Goal: Information Seeking & Learning: Compare options

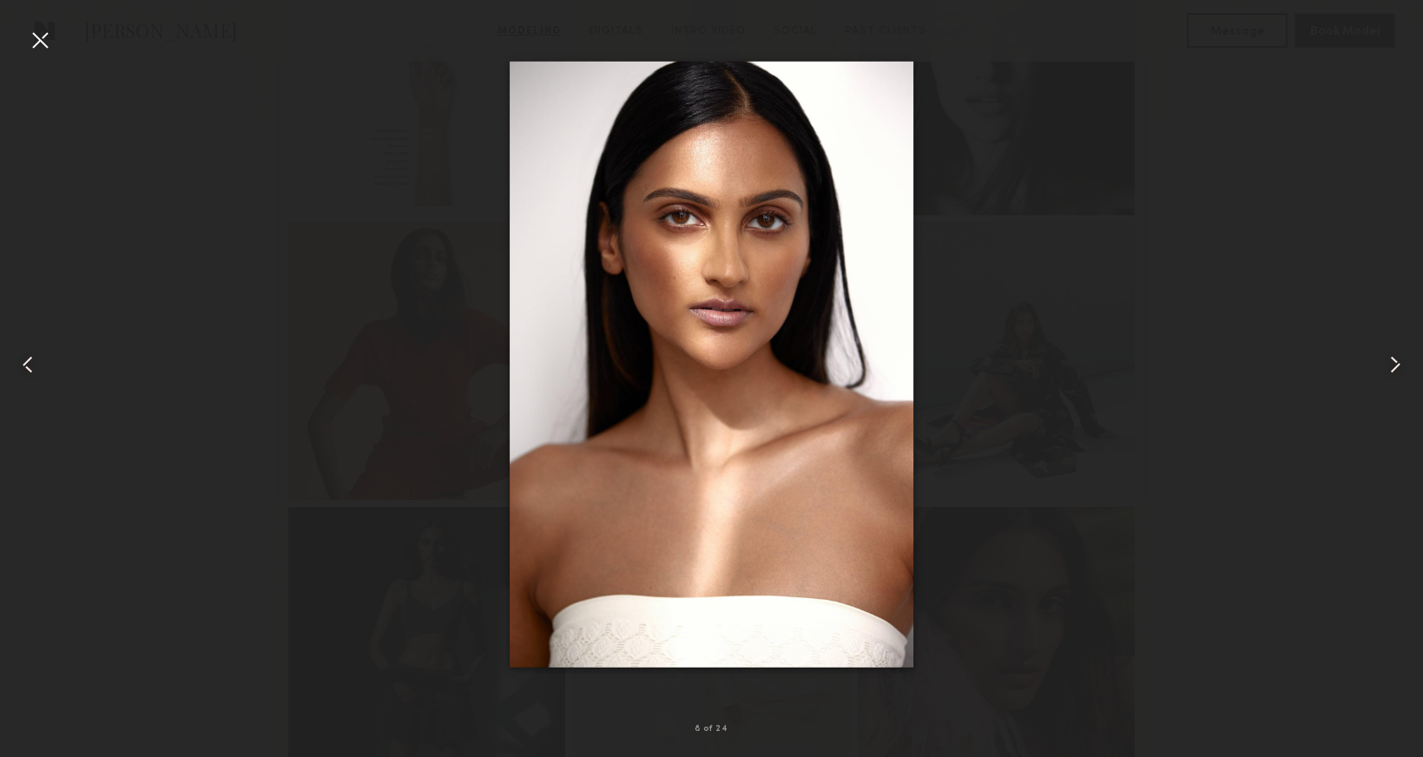
click at [46, 40] on div at bounding box center [40, 40] width 28 height 28
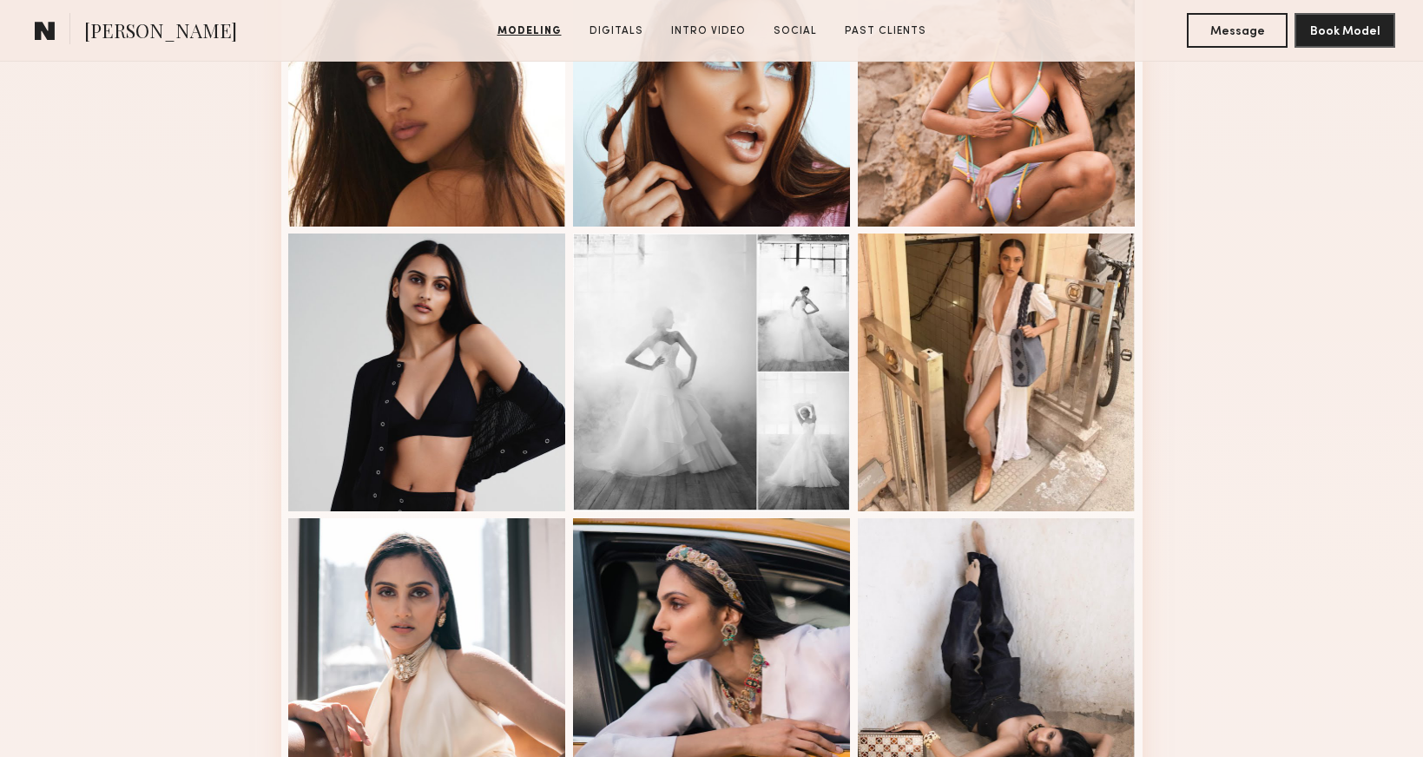
scroll to position [370, 0]
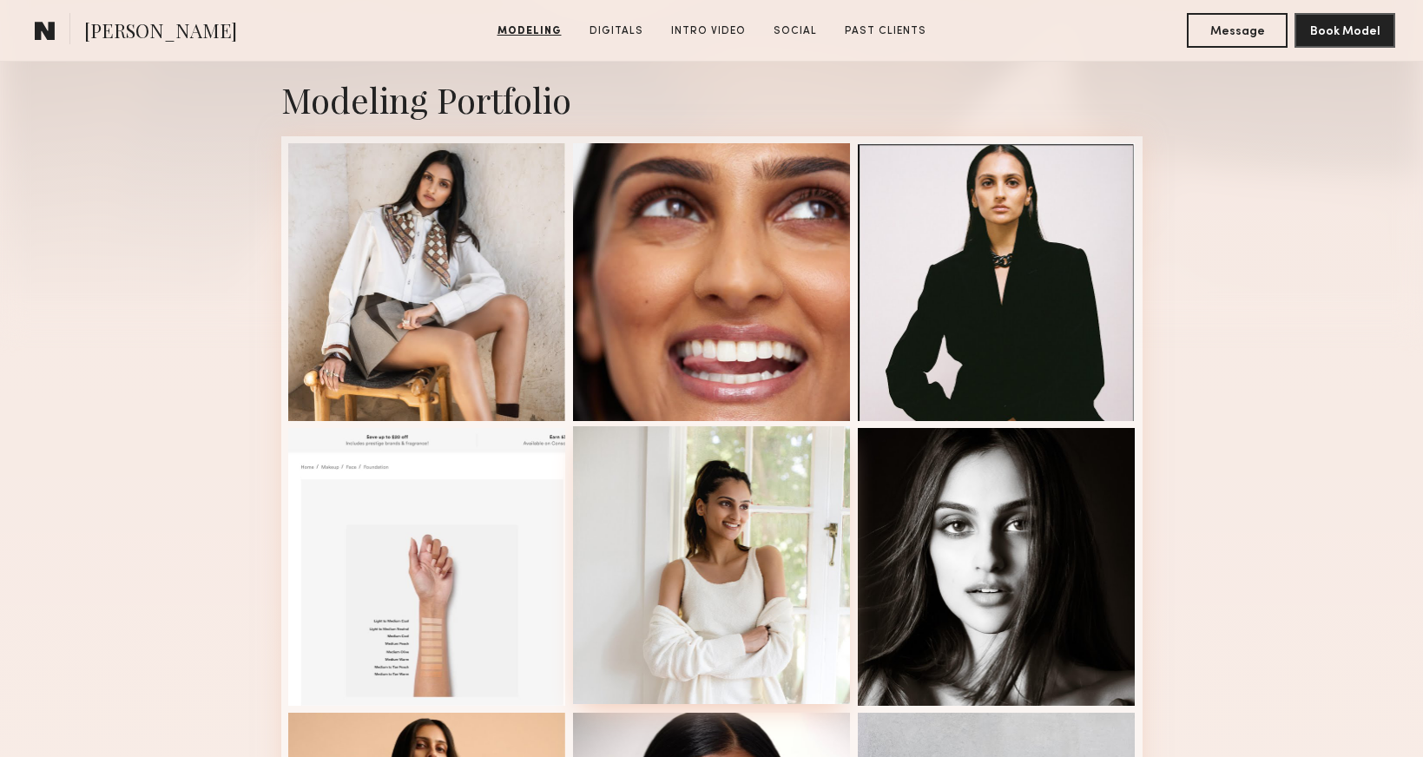
click at [752, 490] on div at bounding box center [712, 565] width 278 height 278
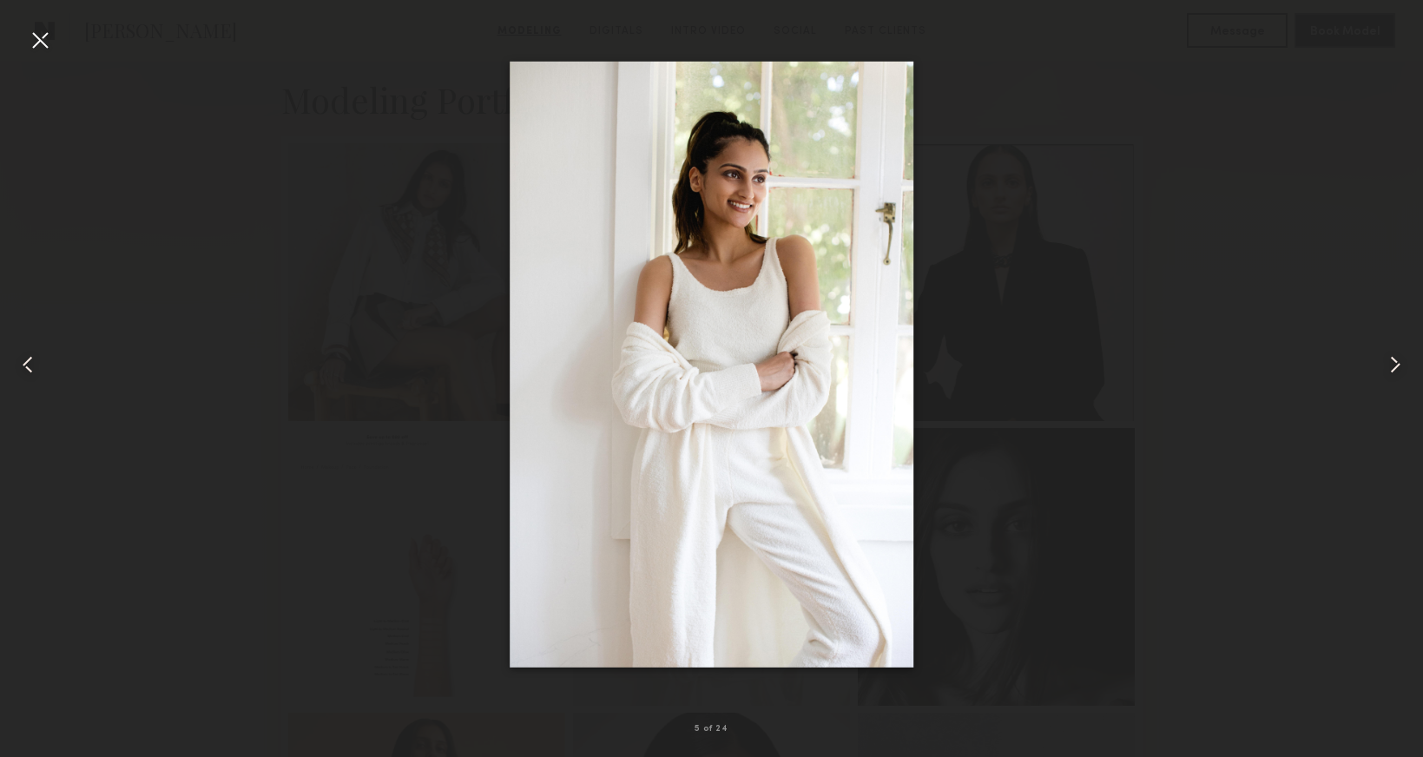
click at [1280, 319] on div at bounding box center [711, 365] width 1423 height 674
click at [48, 31] on div at bounding box center [40, 40] width 28 height 28
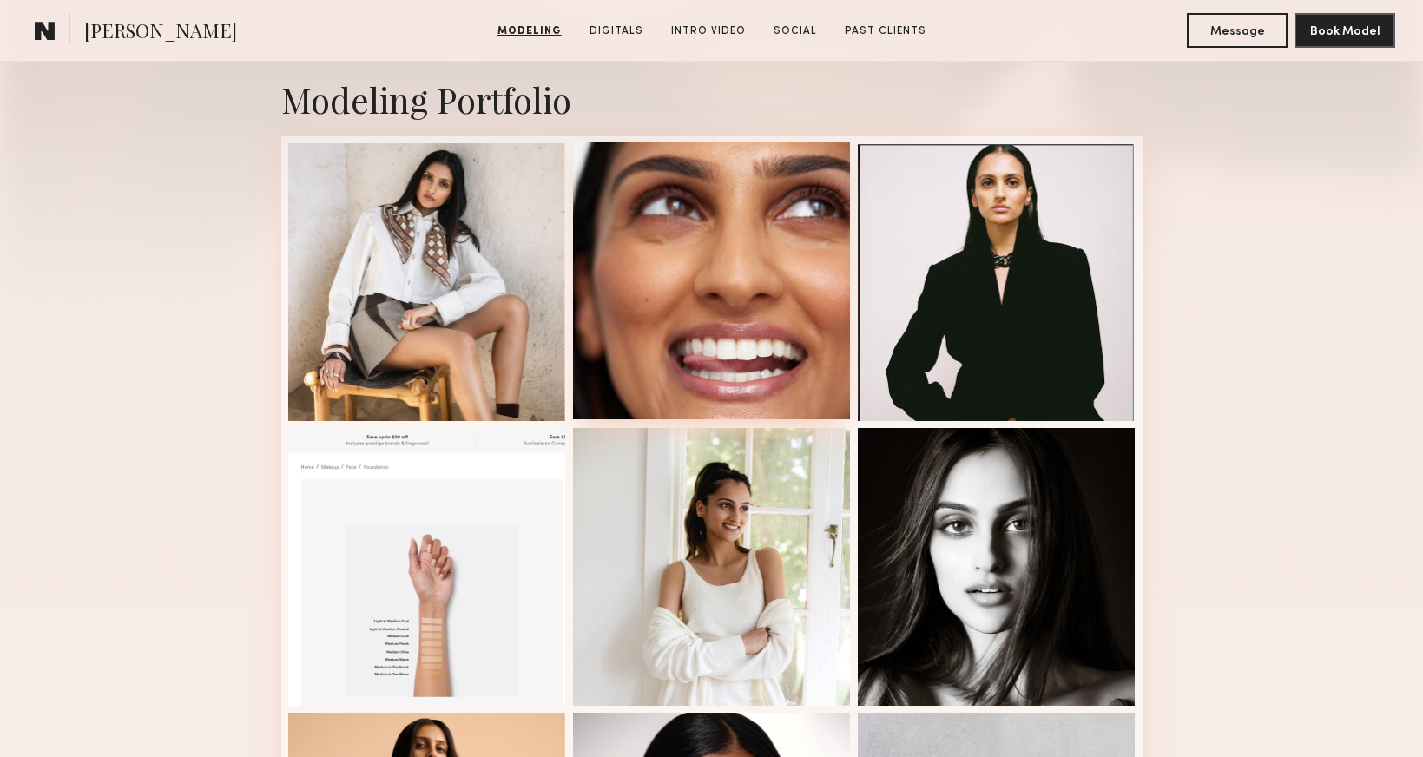
click at [690, 220] on div at bounding box center [712, 280] width 278 height 278
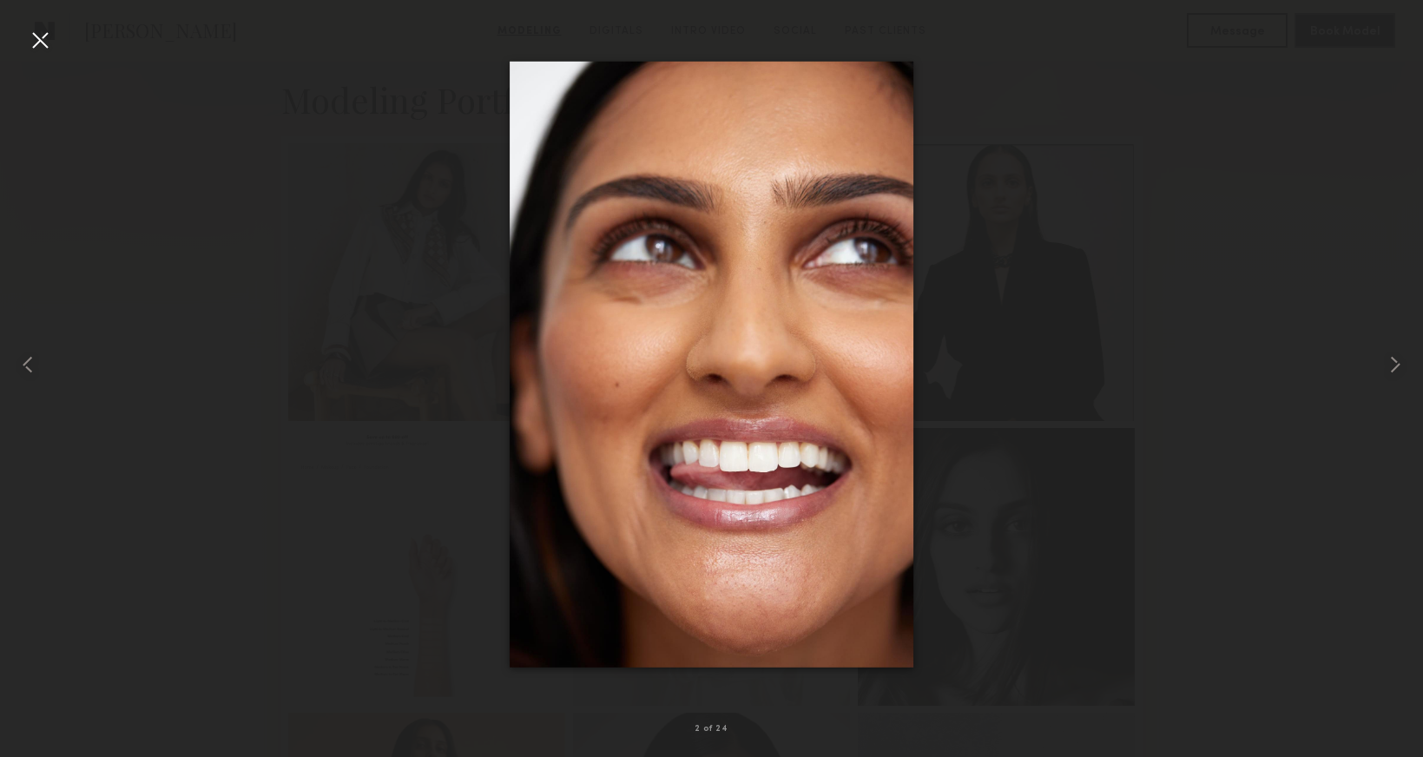
click at [1181, 276] on div at bounding box center [711, 365] width 1423 height 674
click at [35, 41] on div at bounding box center [40, 40] width 28 height 28
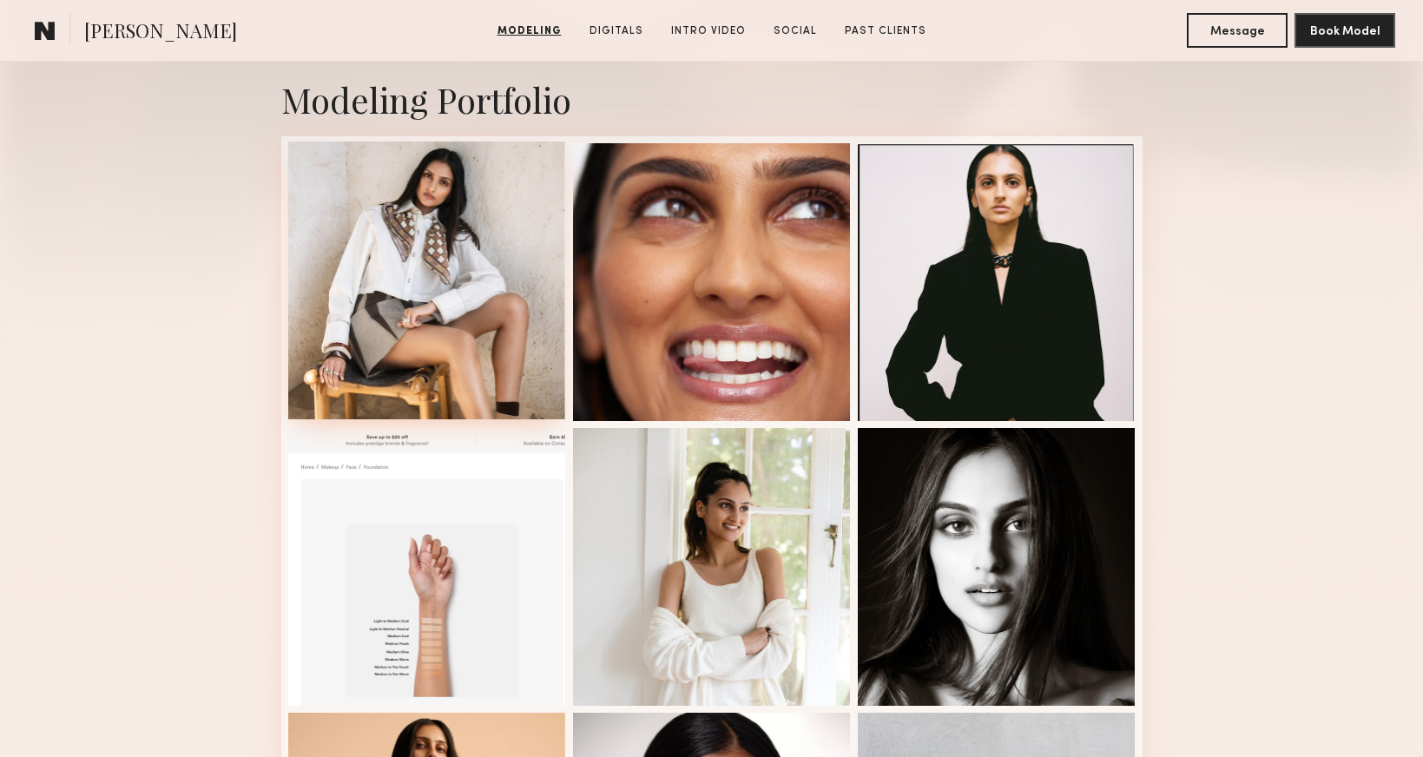
click at [451, 264] on div at bounding box center [427, 280] width 278 height 278
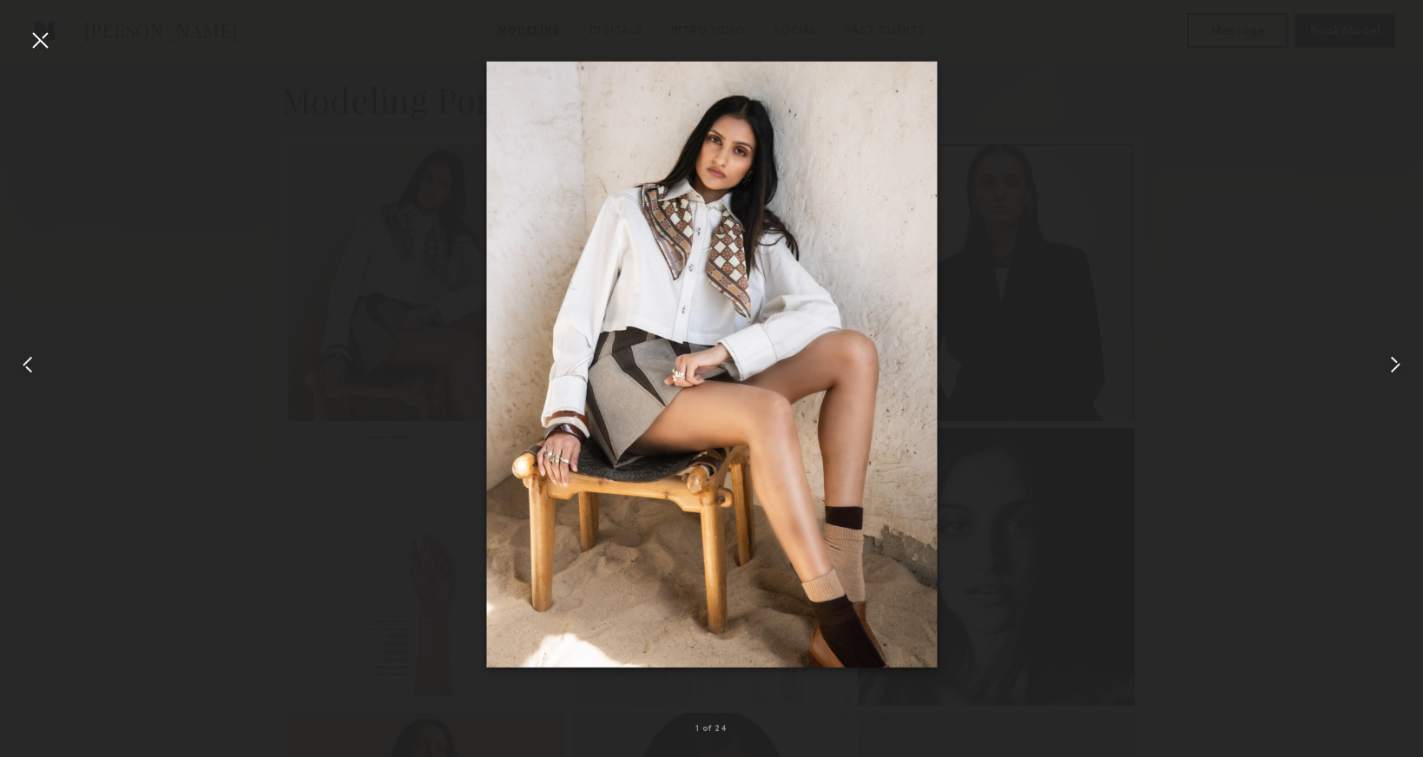
click at [25, 43] on div at bounding box center [28, 365] width 57 height 674
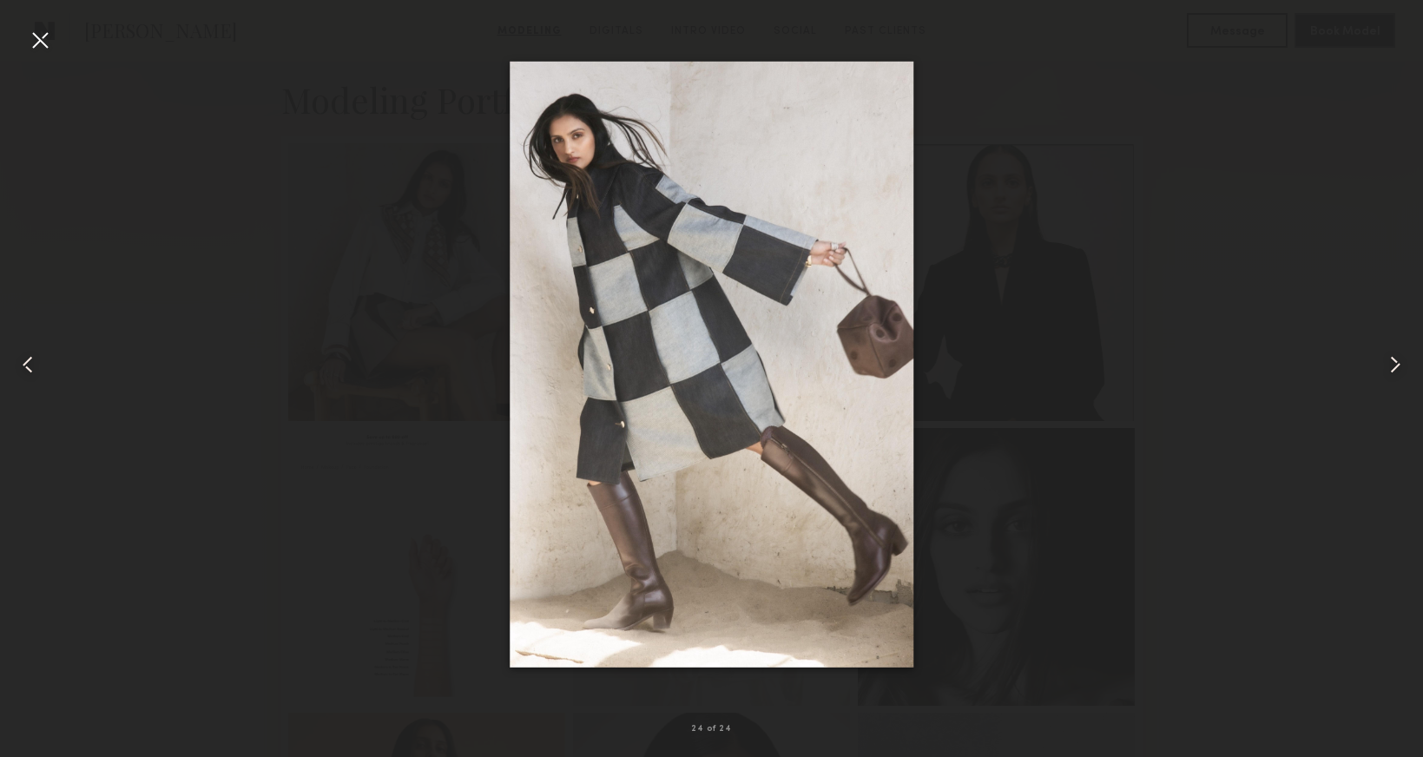
click at [47, 43] on div at bounding box center [40, 40] width 28 height 28
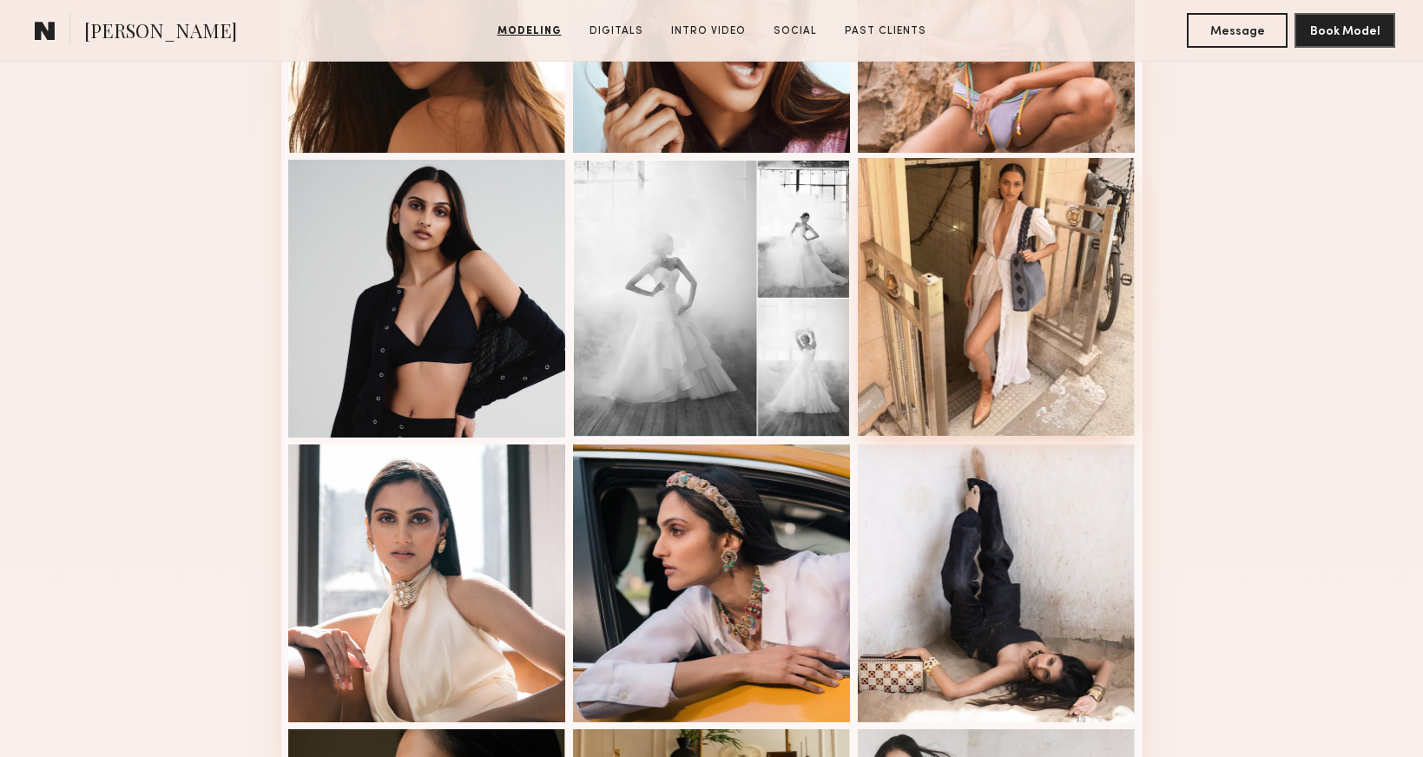
scroll to position [1625, 0]
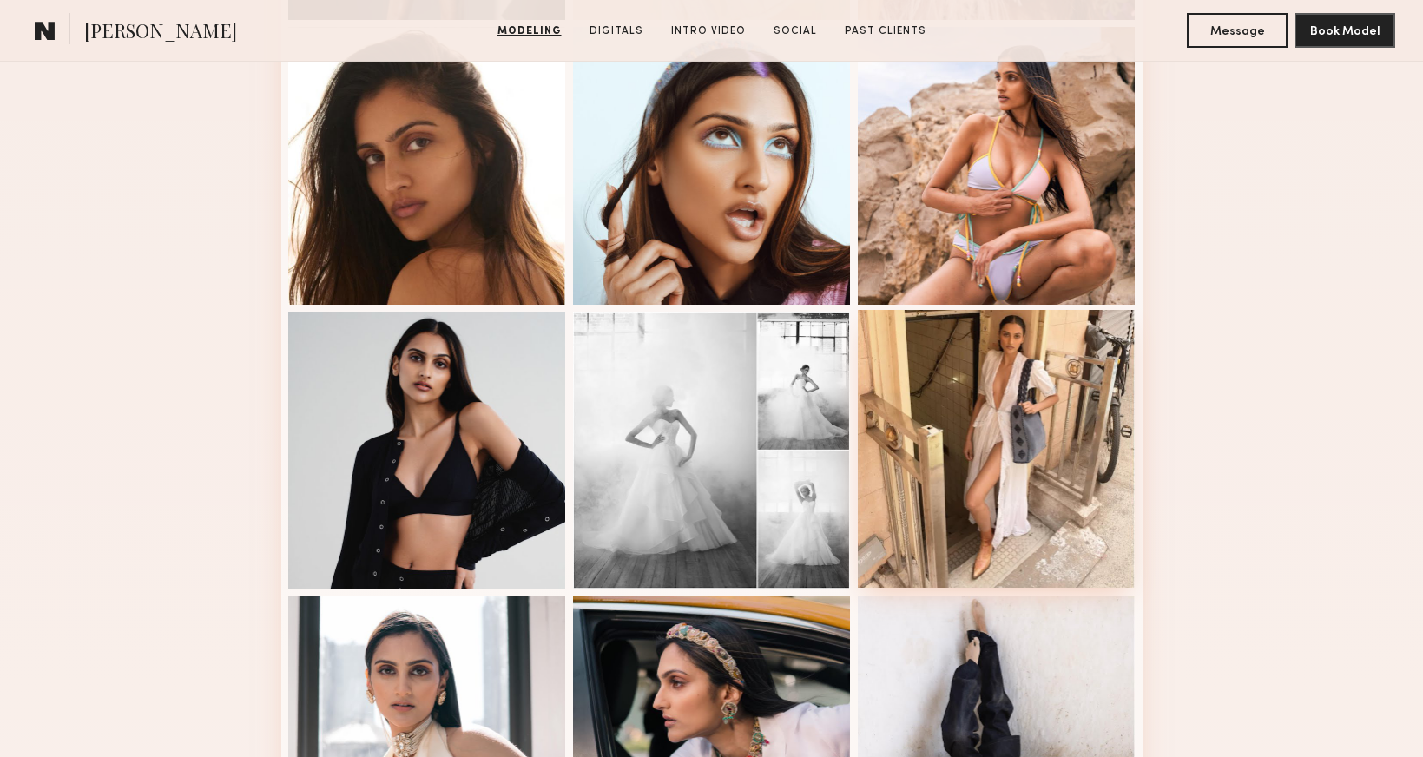
click at [1023, 500] on div at bounding box center [997, 449] width 278 height 278
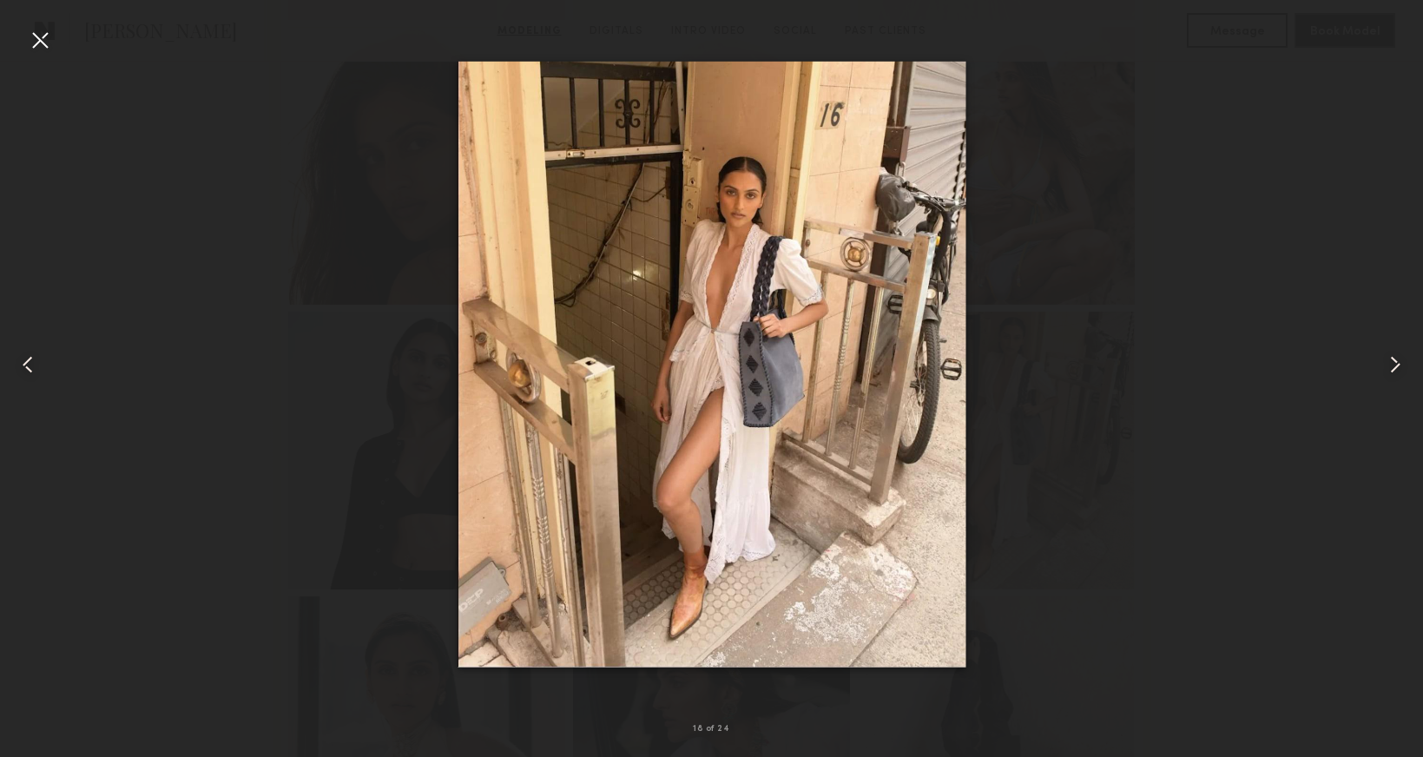
click at [36, 36] on div at bounding box center [40, 40] width 28 height 28
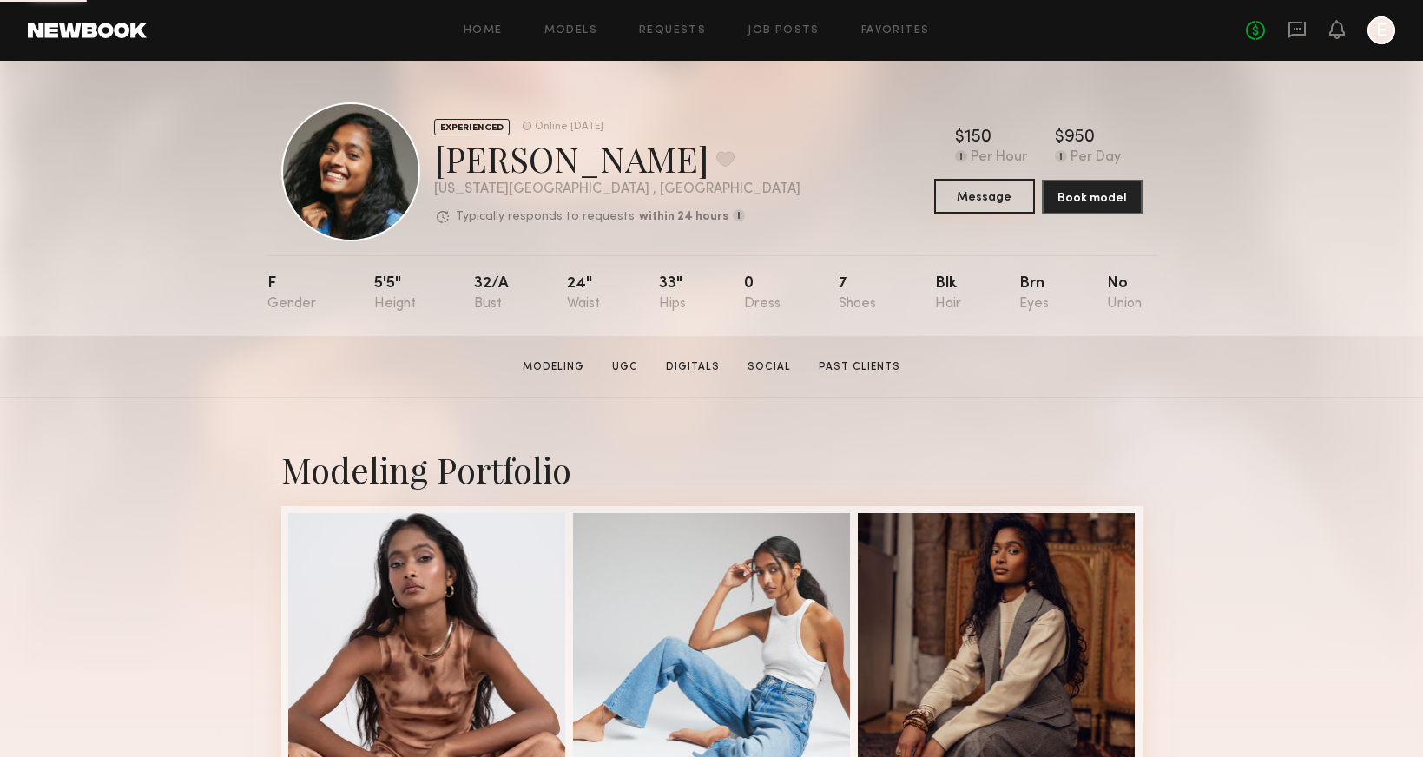
click at [971, 191] on button "Message" at bounding box center [984, 196] width 101 height 35
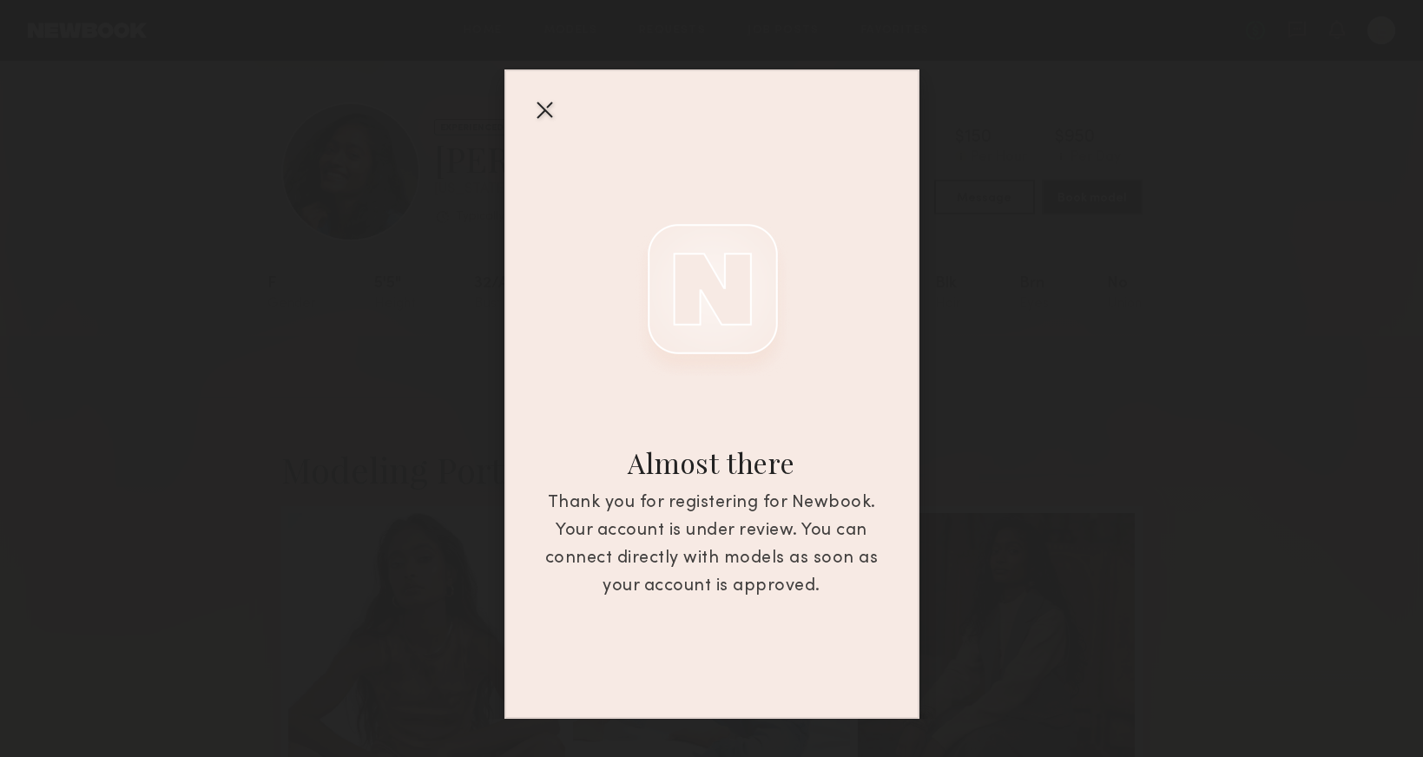
click at [543, 109] on div at bounding box center [544, 109] width 28 height 28
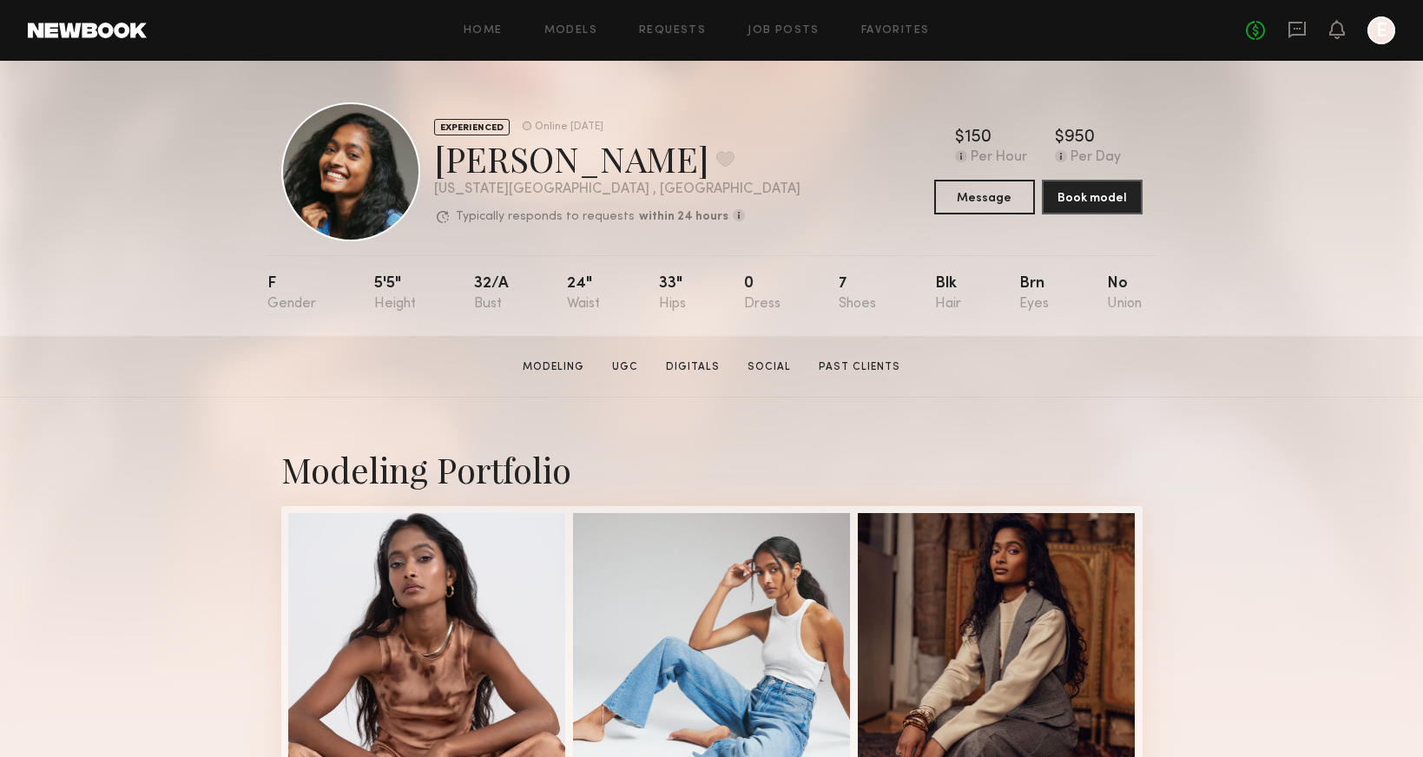
click at [1391, 26] on div at bounding box center [1381, 30] width 28 height 28
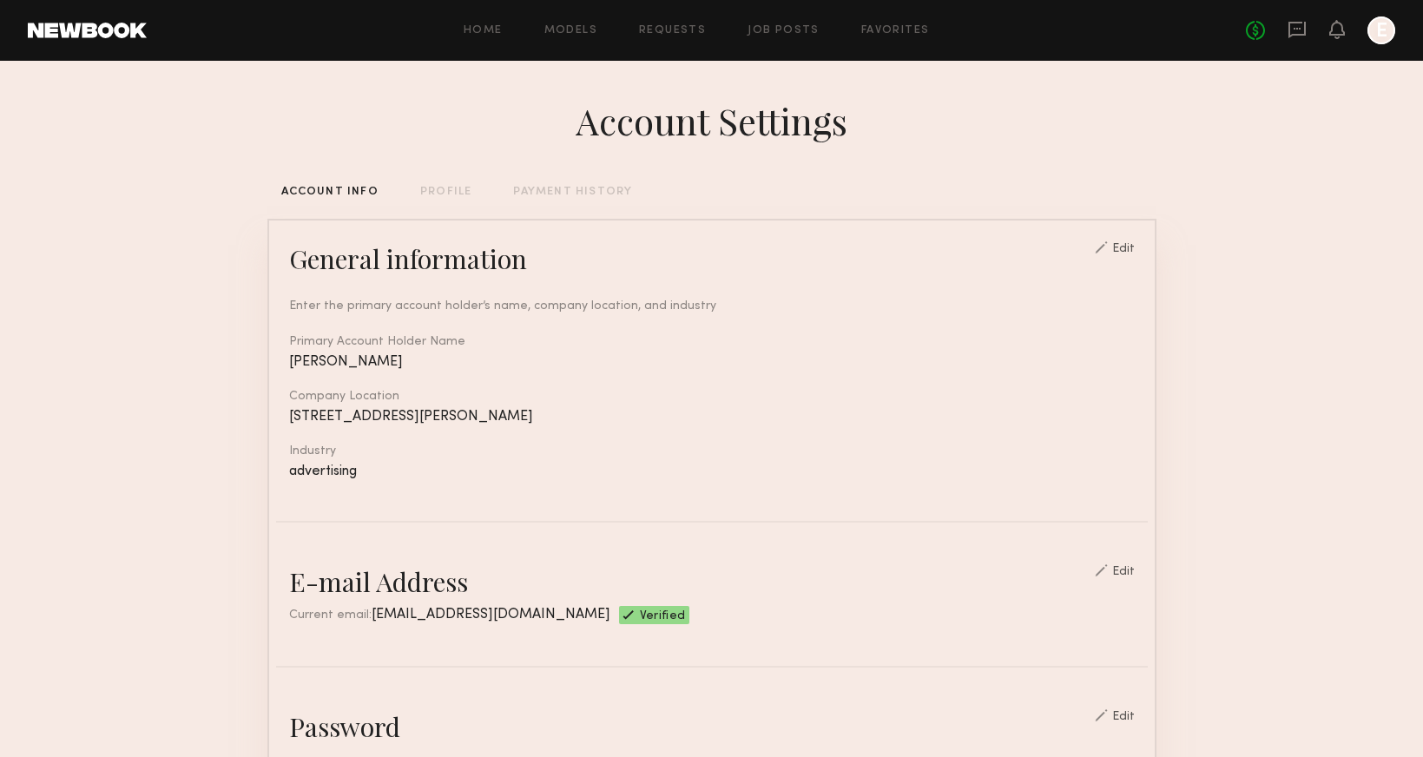
click at [451, 188] on div "PROFILE" at bounding box center [445, 192] width 51 height 11
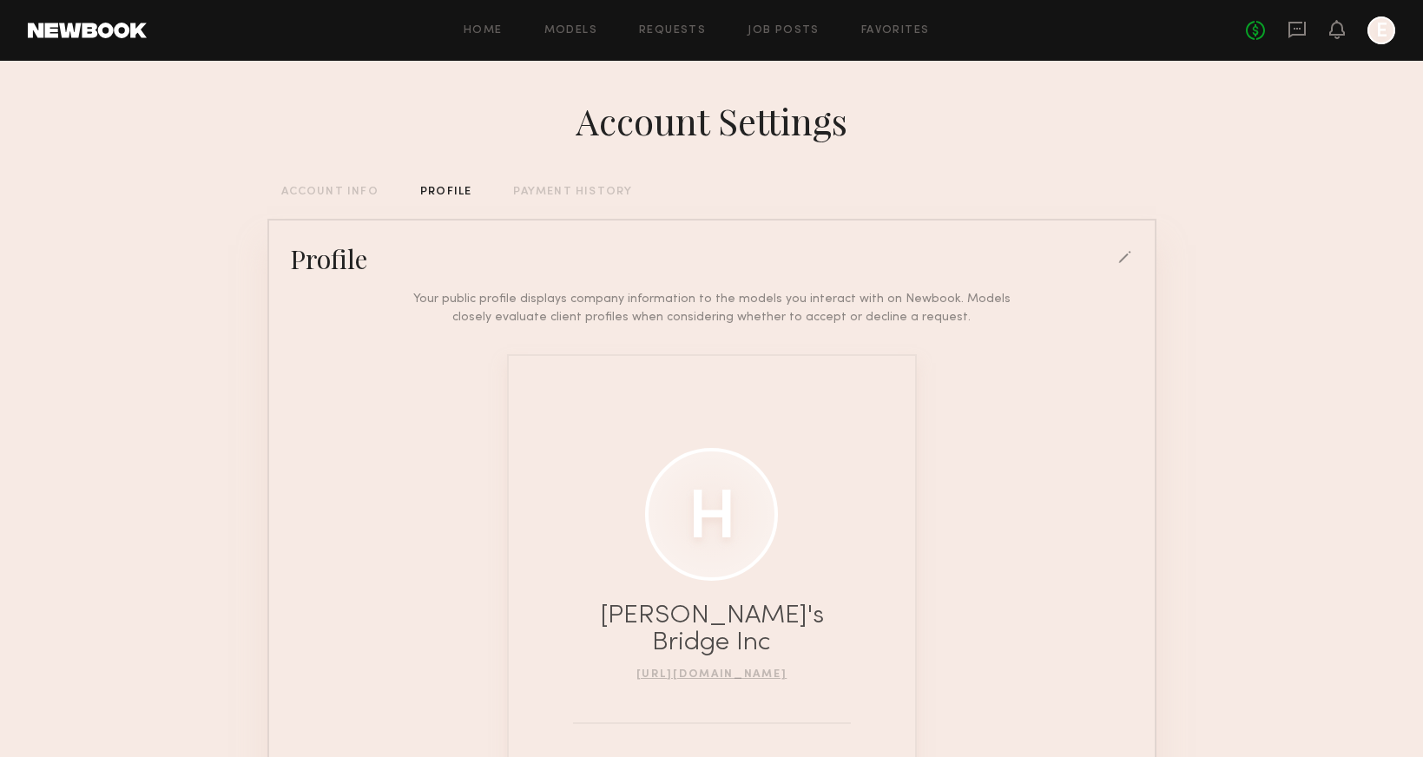
click at [743, 469] on div at bounding box center [711, 514] width 133 height 133
click at [730, 511] on div at bounding box center [711, 514] width 133 height 133
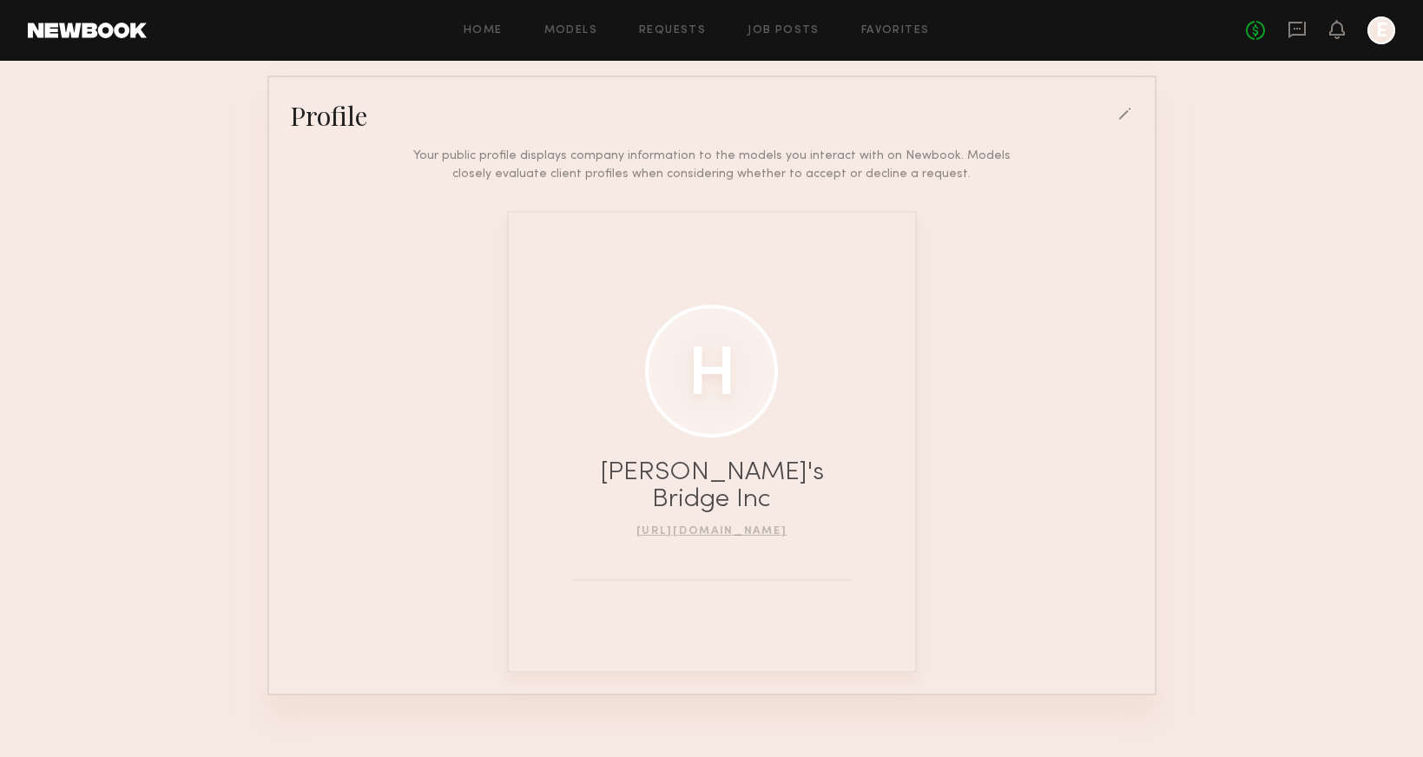
scroll to position [141, 0]
click at [1126, 109] on div at bounding box center [1126, 117] width 16 height 16
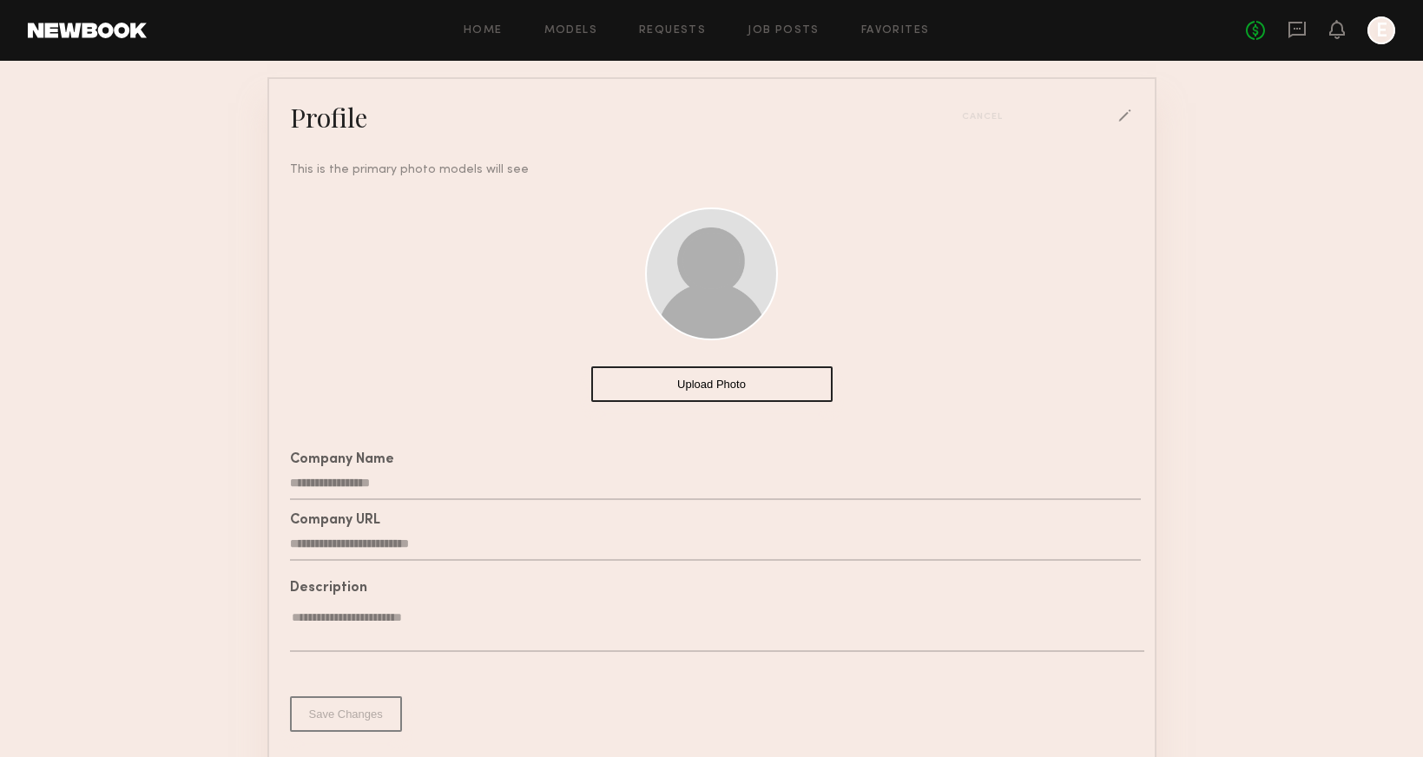
click at [778, 395] on button "Upload Photo" at bounding box center [711, 384] width 241 height 36
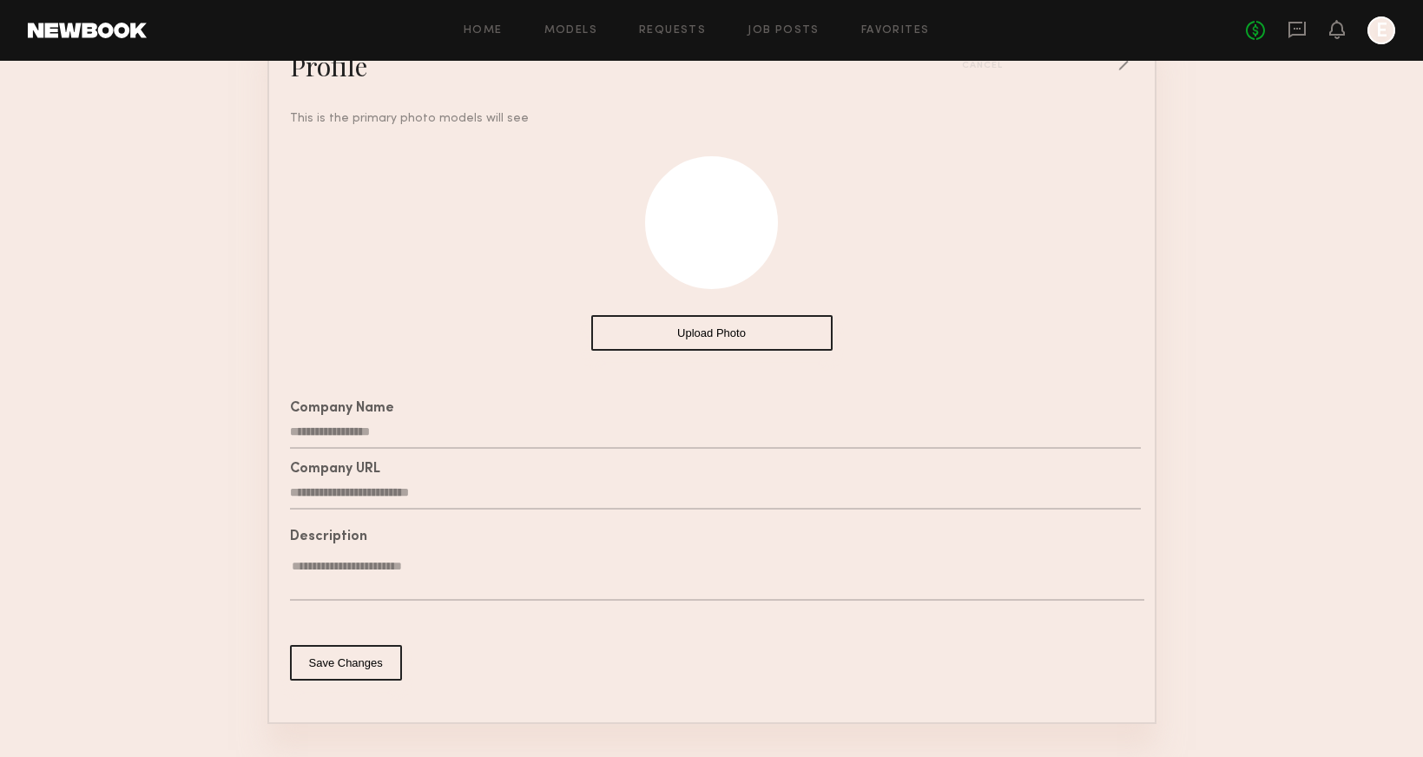
scroll to position [200, 0]
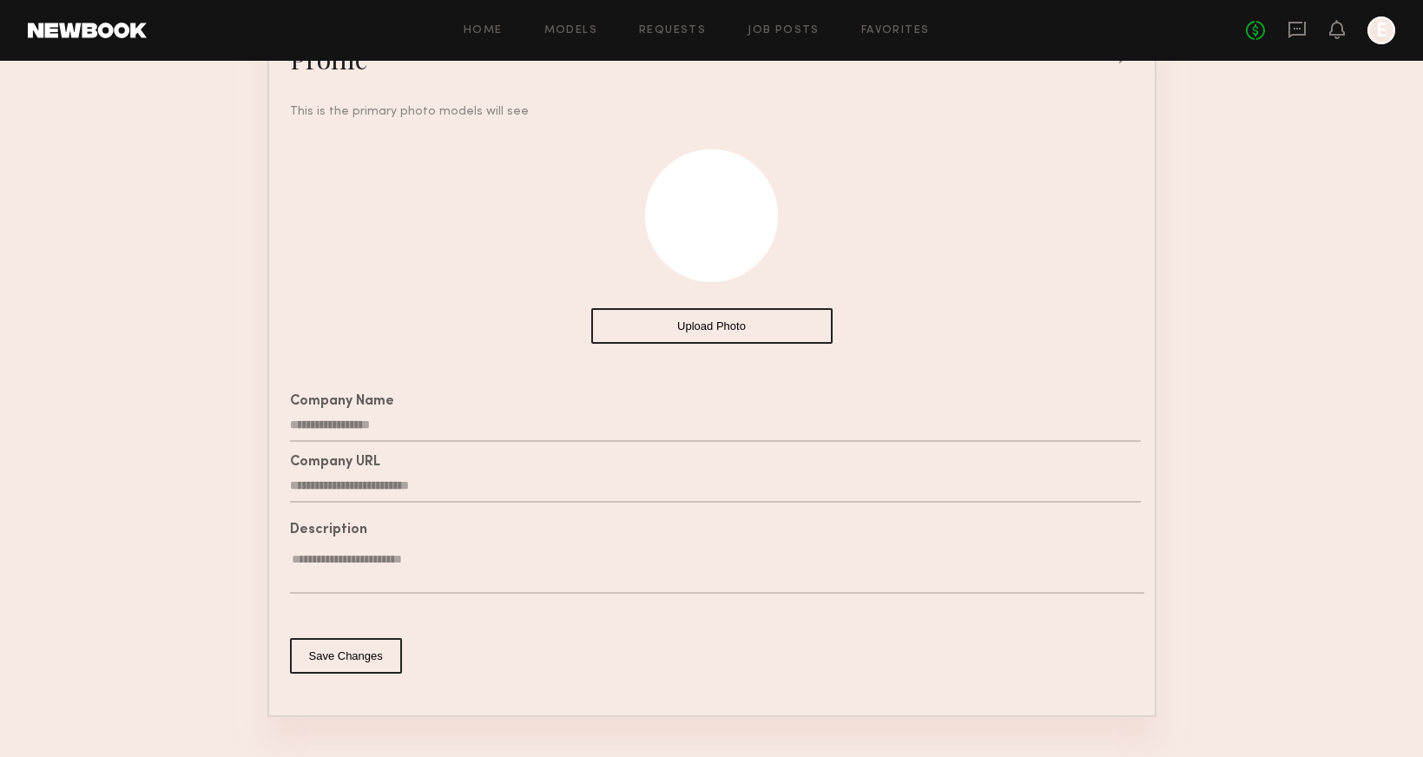
click at [318, 563] on textarea at bounding box center [717, 572] width 854 height 43
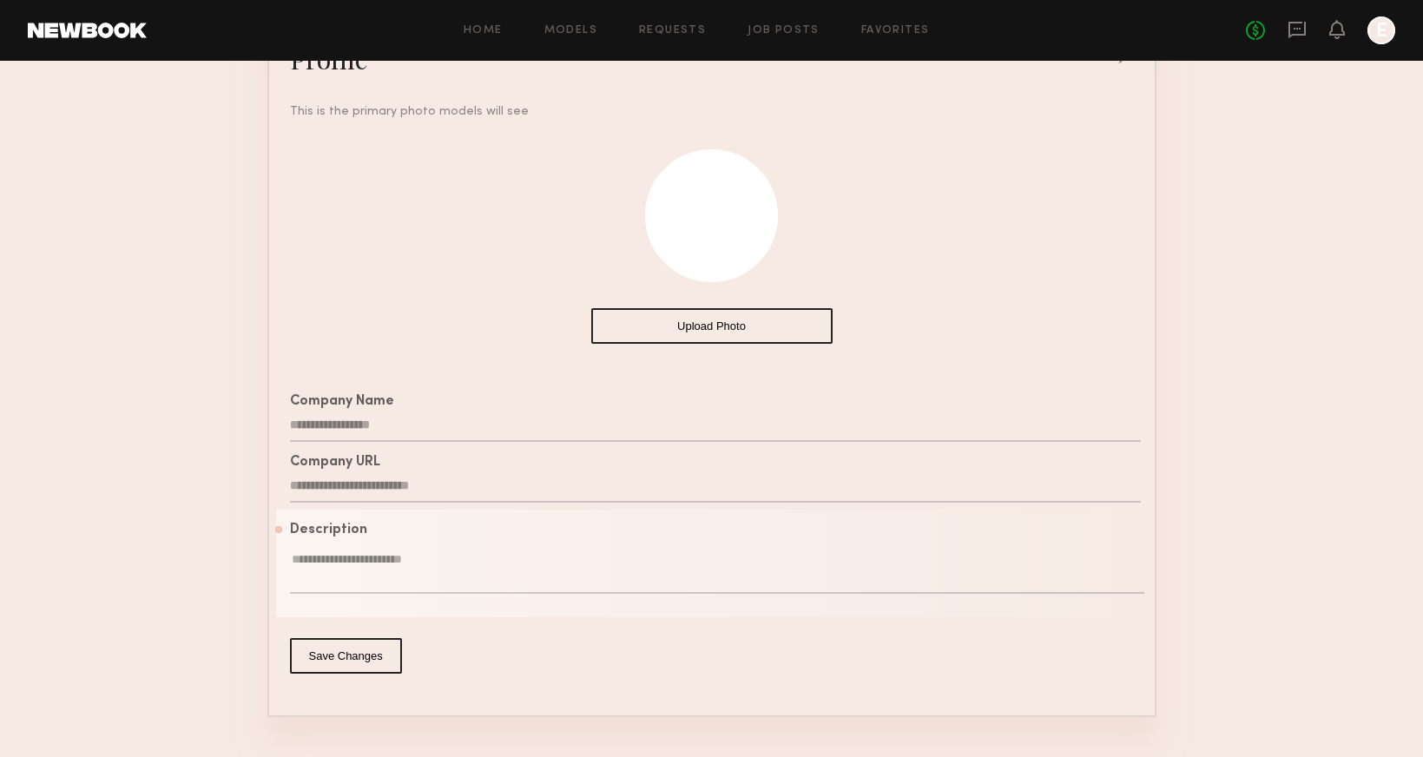
paste textarea "**********"
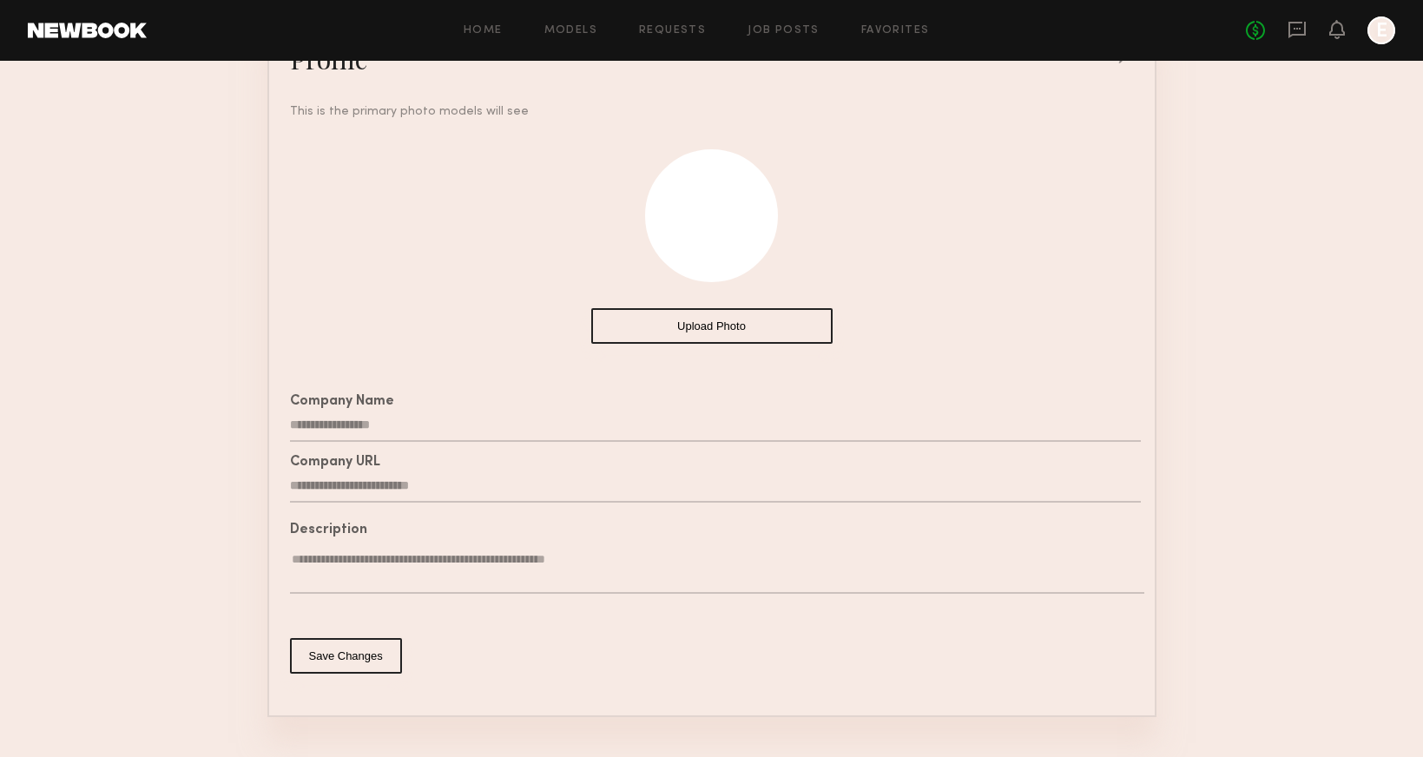
type textarea "**********"
click at [359, 661] on button "Save Changes" at bounding box center [346, 656] width 112 height 36
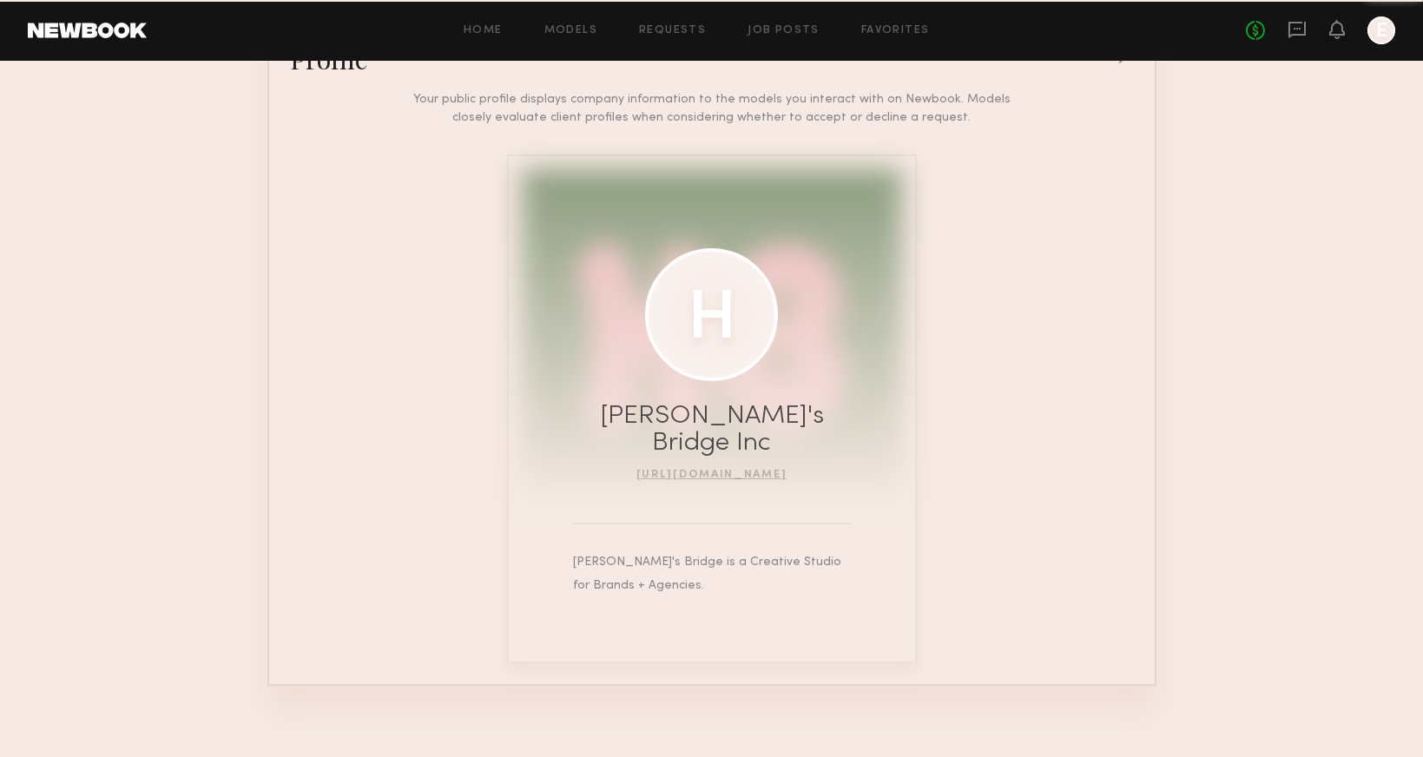
scroll to position [188, 0]
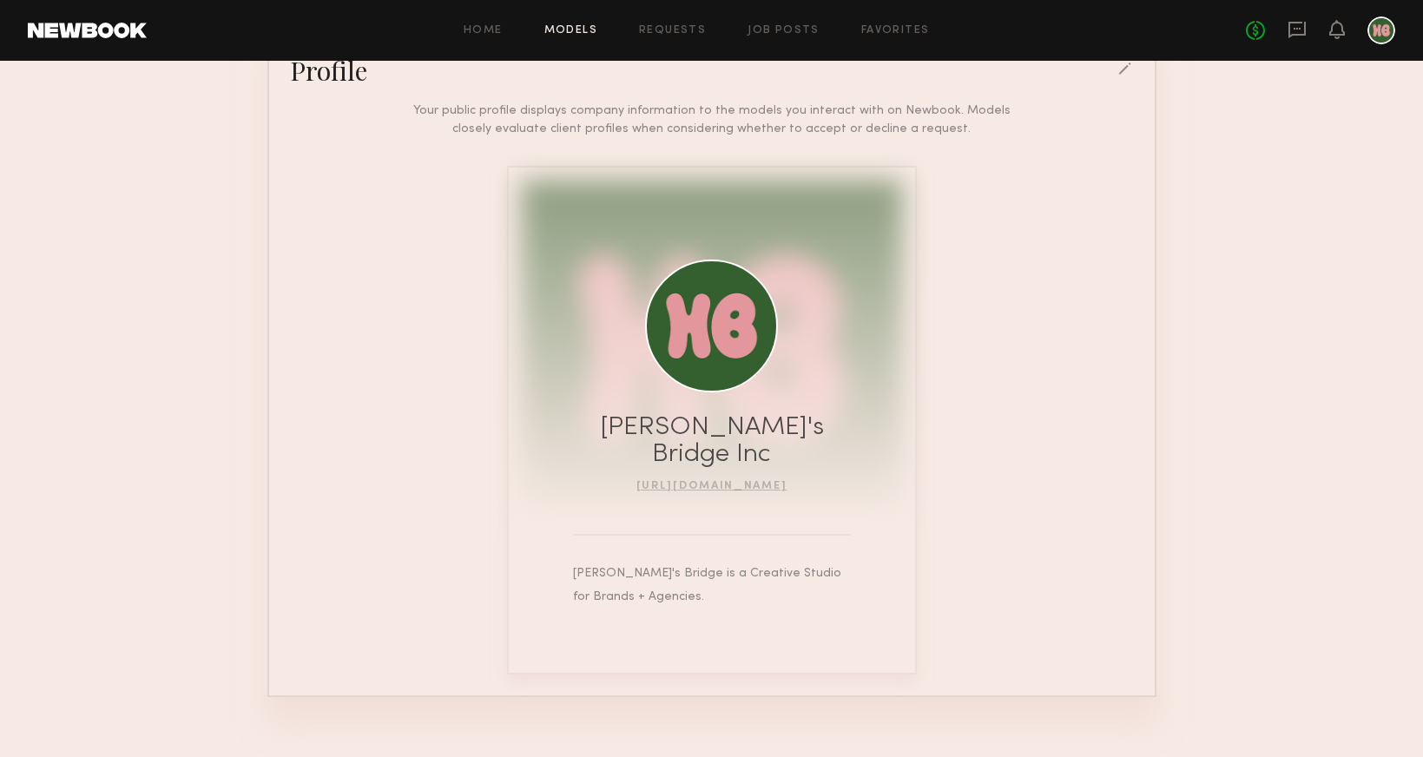
click at [576, 32] on link "Models" at bounding box center [570, 30] width 53 height 11
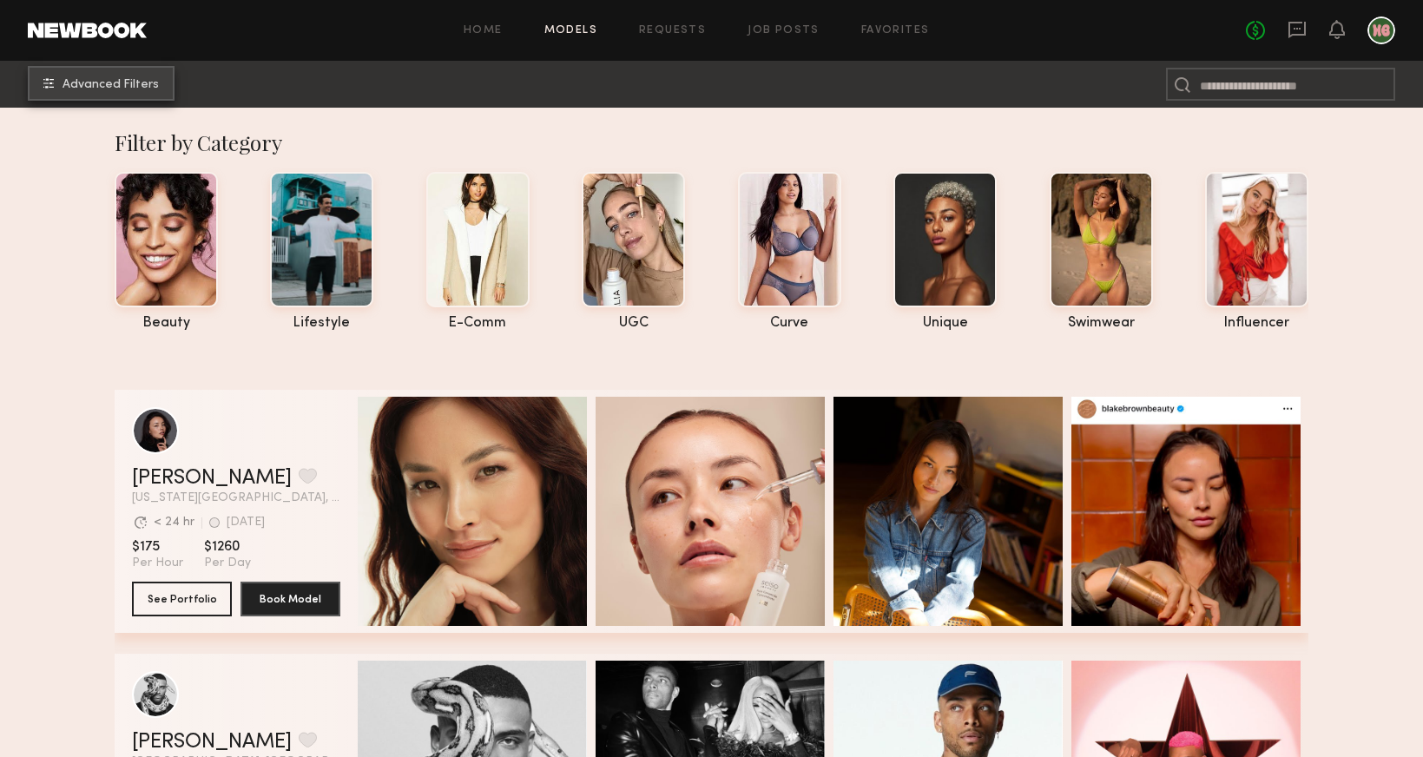
click at [95, 94] on button "Advanced Filters" at bounding box center [101, 83] width 147 height 35
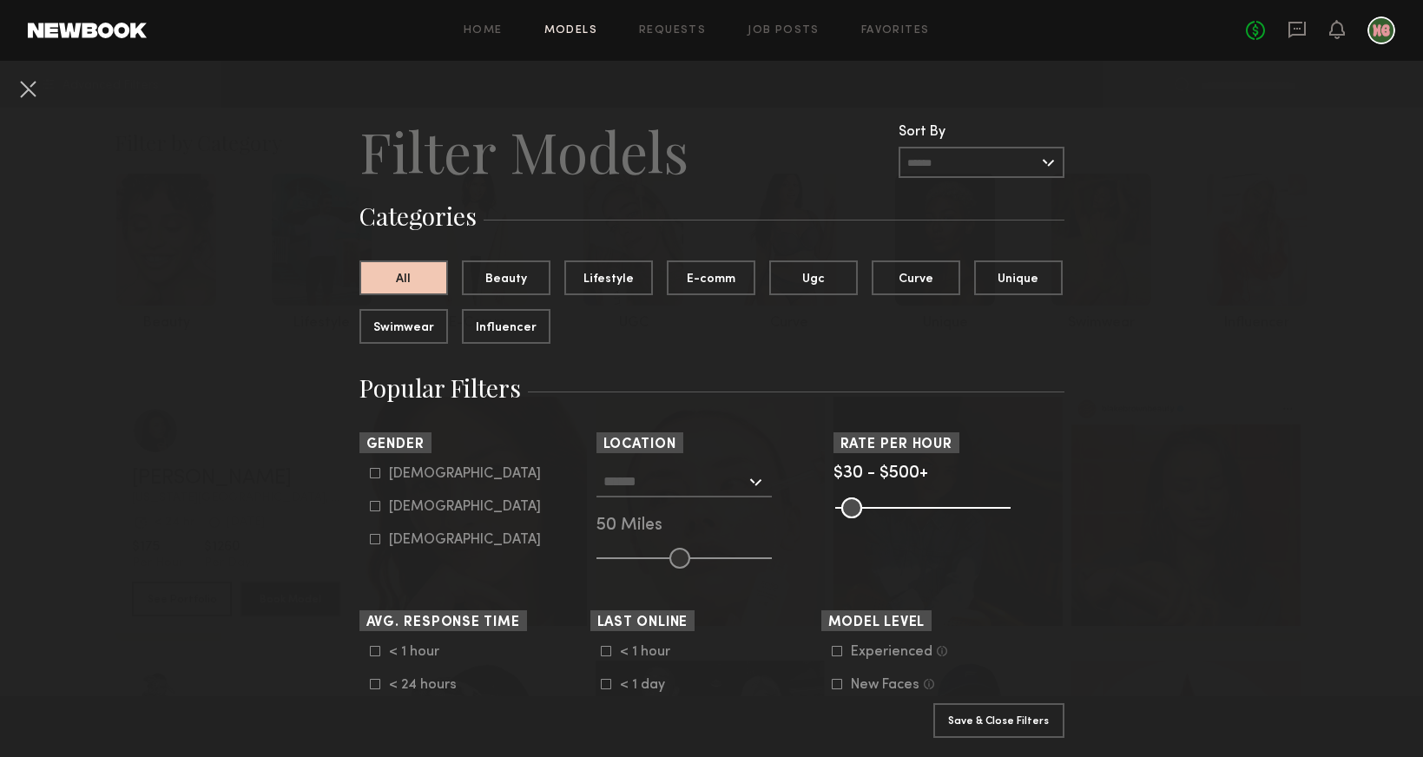
click at [387, 476] on label "Male" at bounding box center [455, 473] width 171 height 10
type input "*"
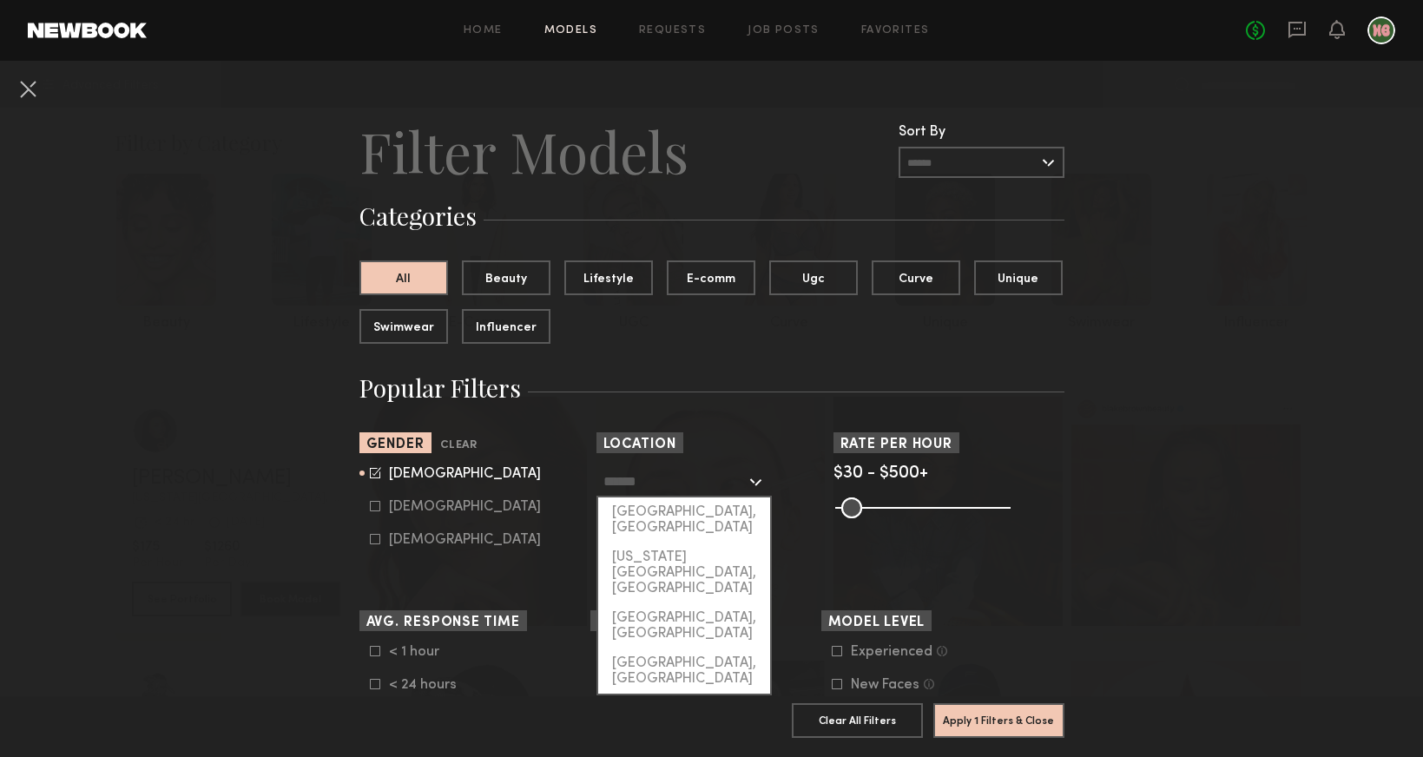
click at [643, 493] on input "text" at bounding box center [674, 481] width 142 height 30
click at [653, 543] on div "[US_STATE][GEOGRAPHIC_DATA], [GEOGRAPHIC_DATA]" at bounding box center [684, 573] width 172 height 61
type input "**********"
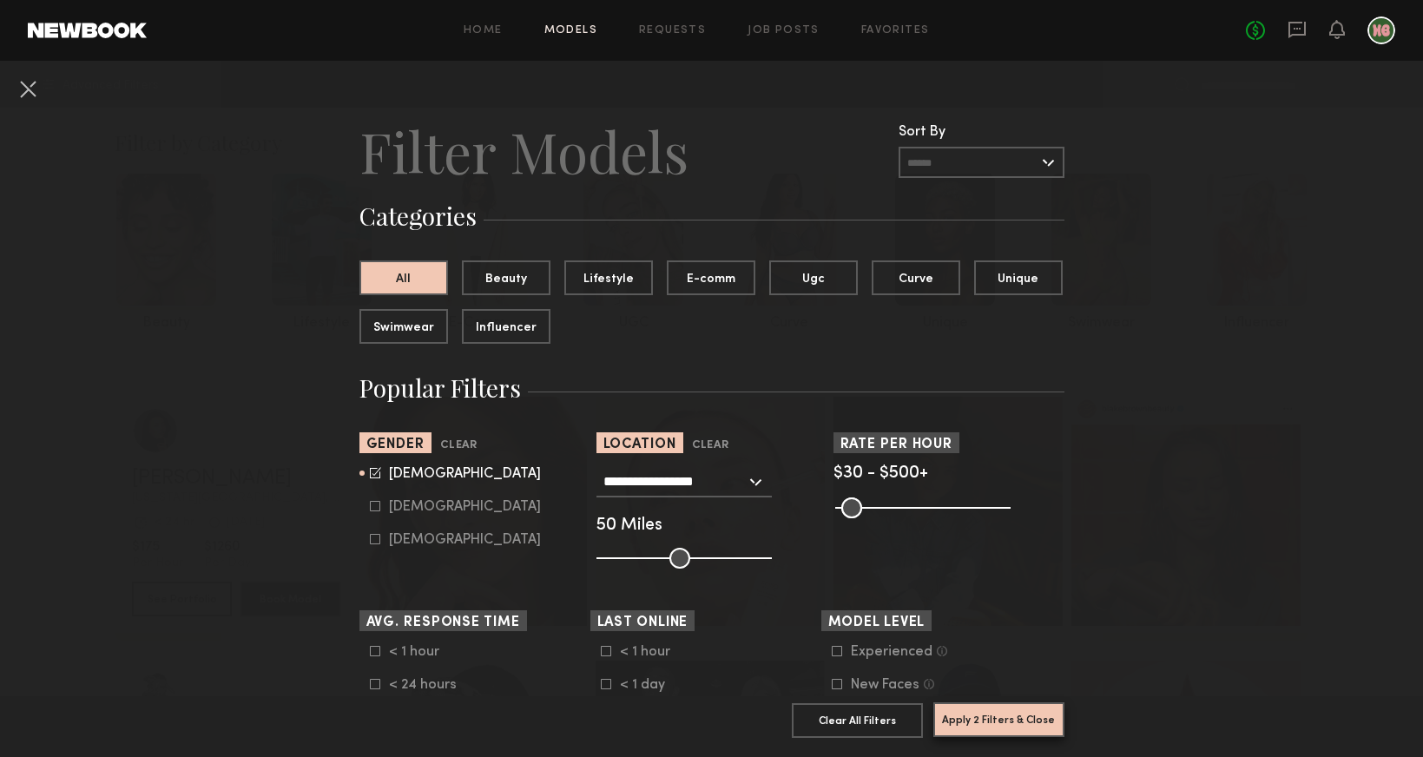
click at [1037, 726] on button "Apply 2 Filters & Close" at bounding box center [998, 719] width 131 height 35
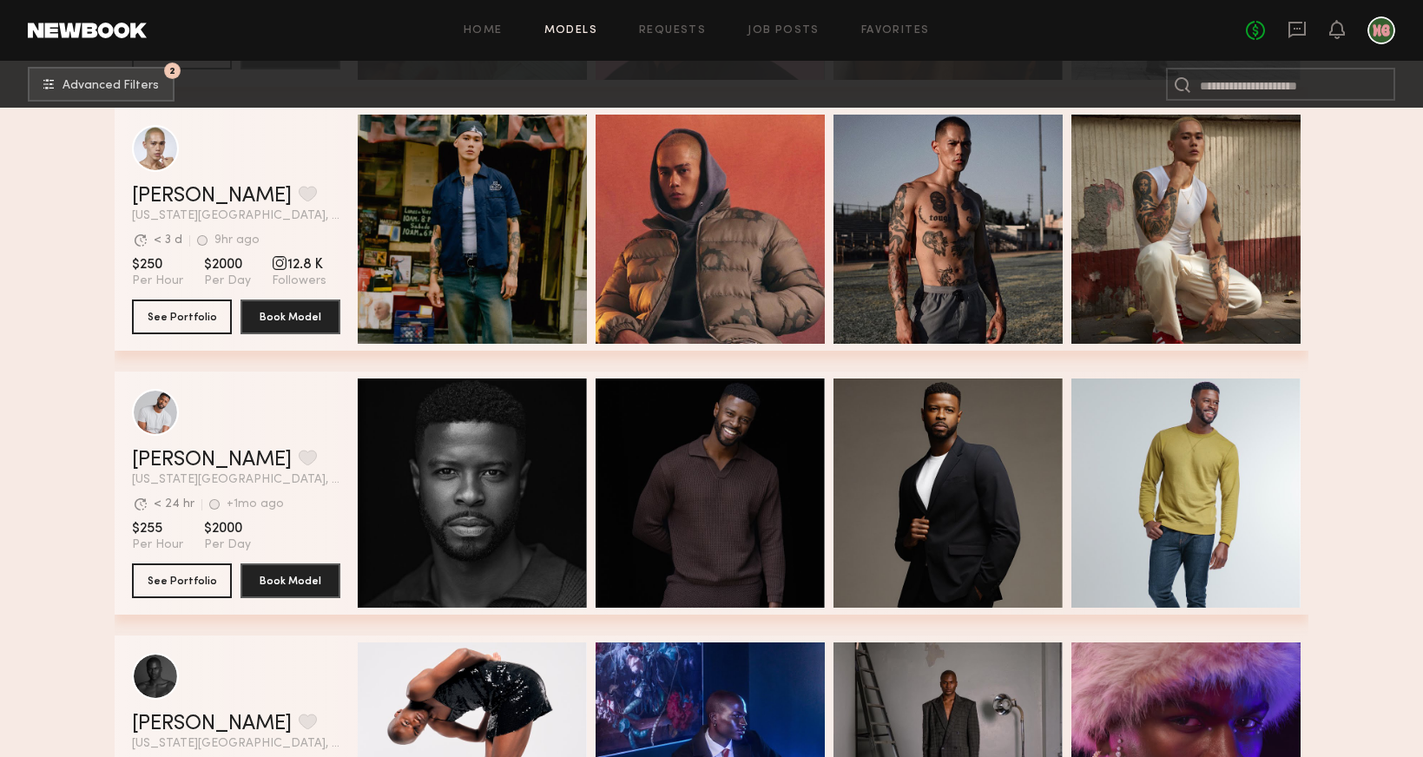
scroll to position [1372, 0]
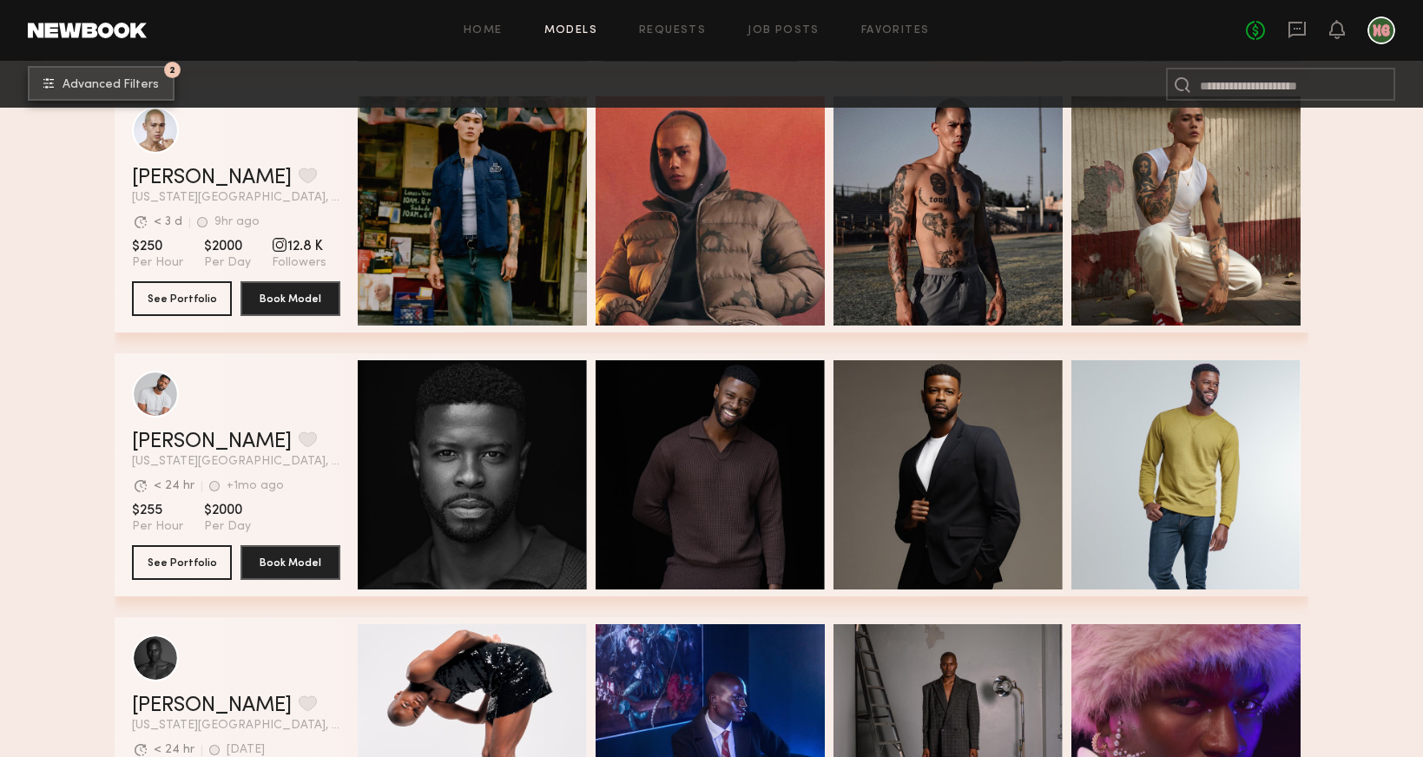
click at [127, 81] on span "Advanced Filters" at bounding box center [111, 85] width 96 height 12
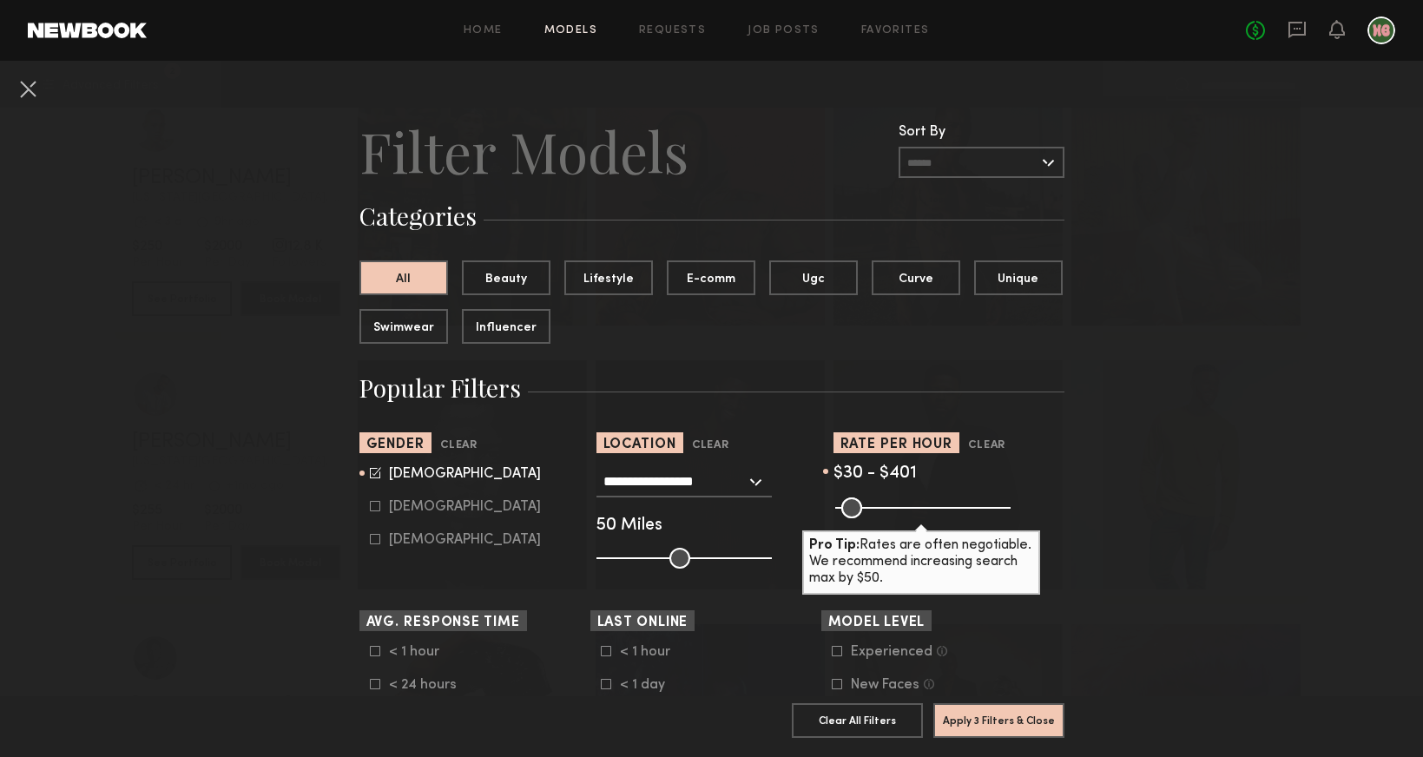
drag, startPoint x: 1001, startPoint y: 513, endPoint x: 967, endPoint y: 512, distance: 33.9
type input "***"
click at [967, 512] on input "range" at bounding box center [922, 507] width 175 height 21
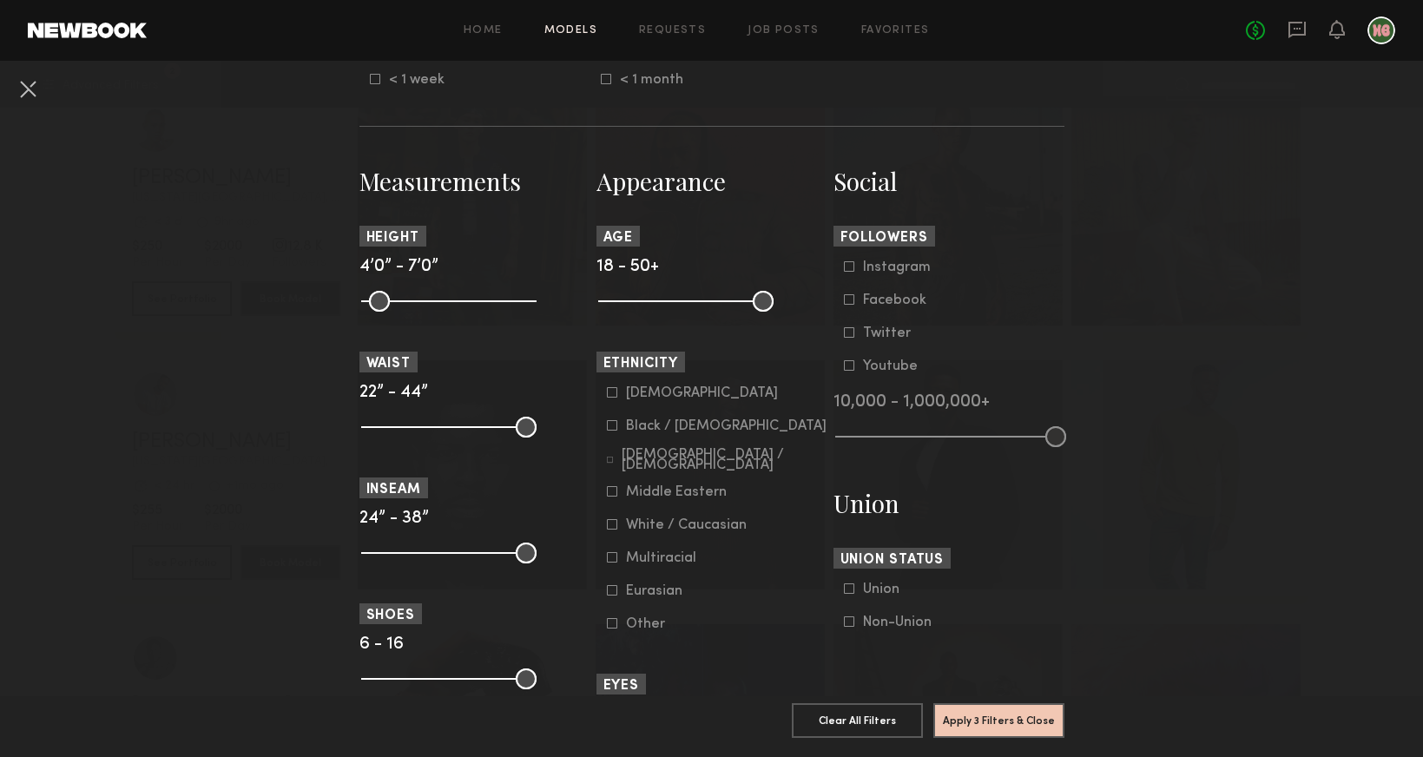
scroll to position [681, 0]
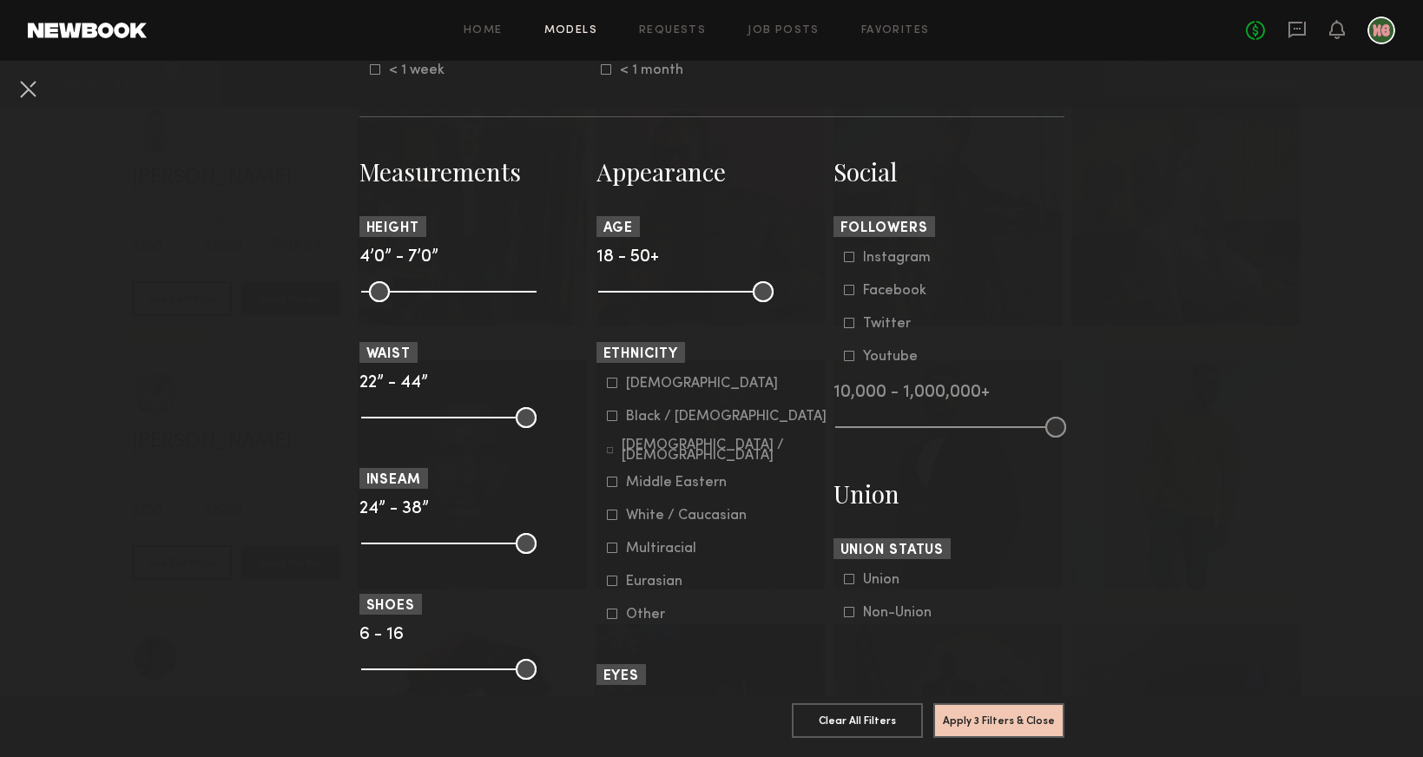
click at [665, 411] on div "Black / African American" at bounding box center [726, 416] width 201 height 10
click at [672, 447] on div "Hispanic / Latino" at bounding box center [724, 450] width 205 height 21
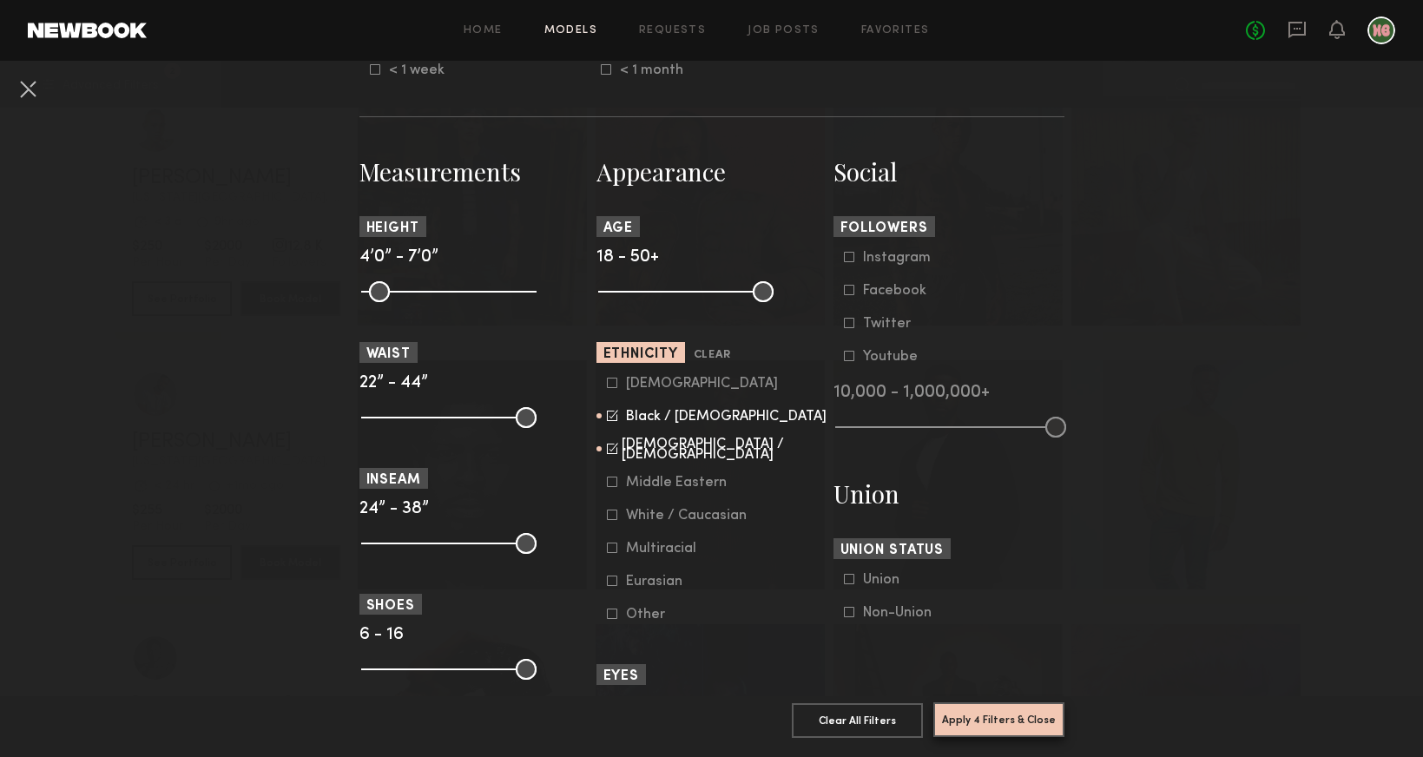
click at [999, 724] on button "Apply 4 Filters & Close" at bounding box center [998, 719] width 131 height 35
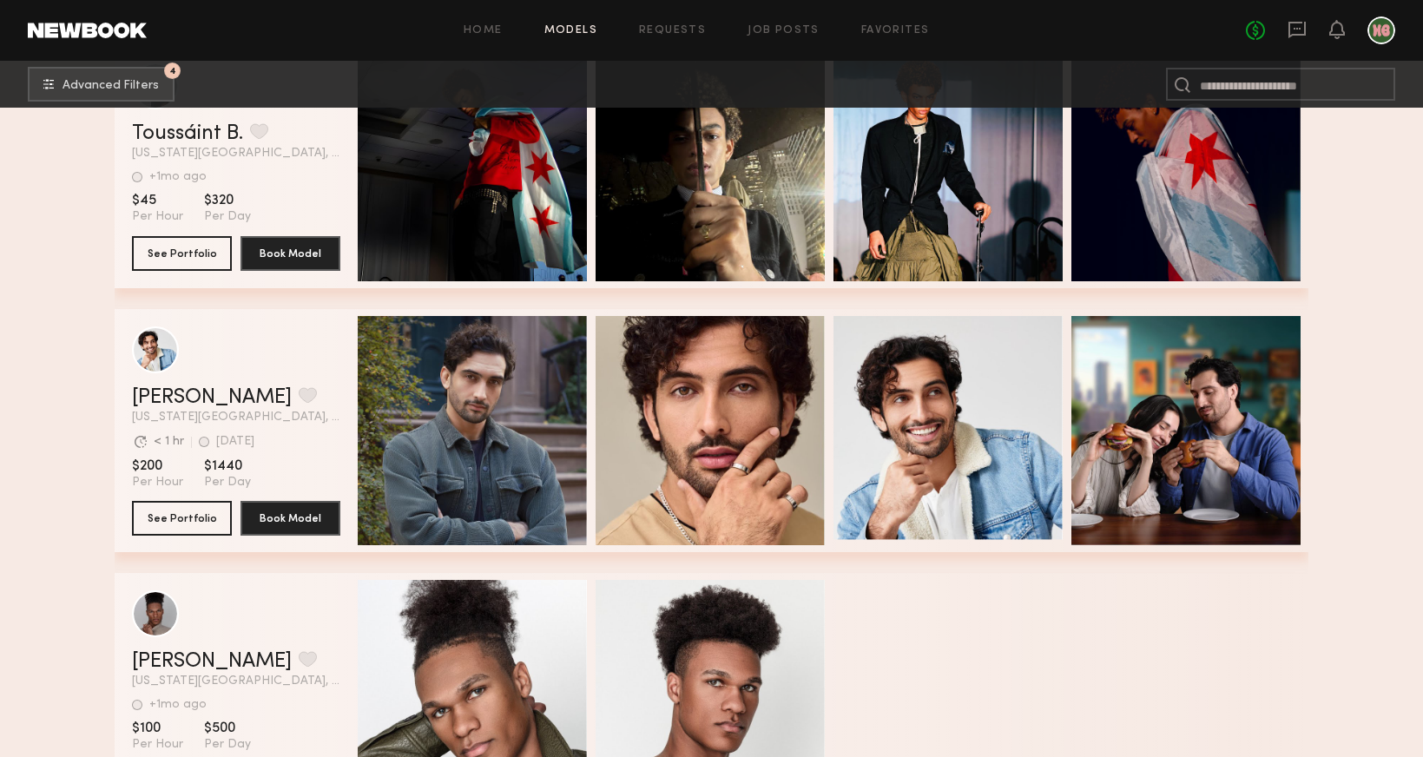
scroll to position [13294, 0]
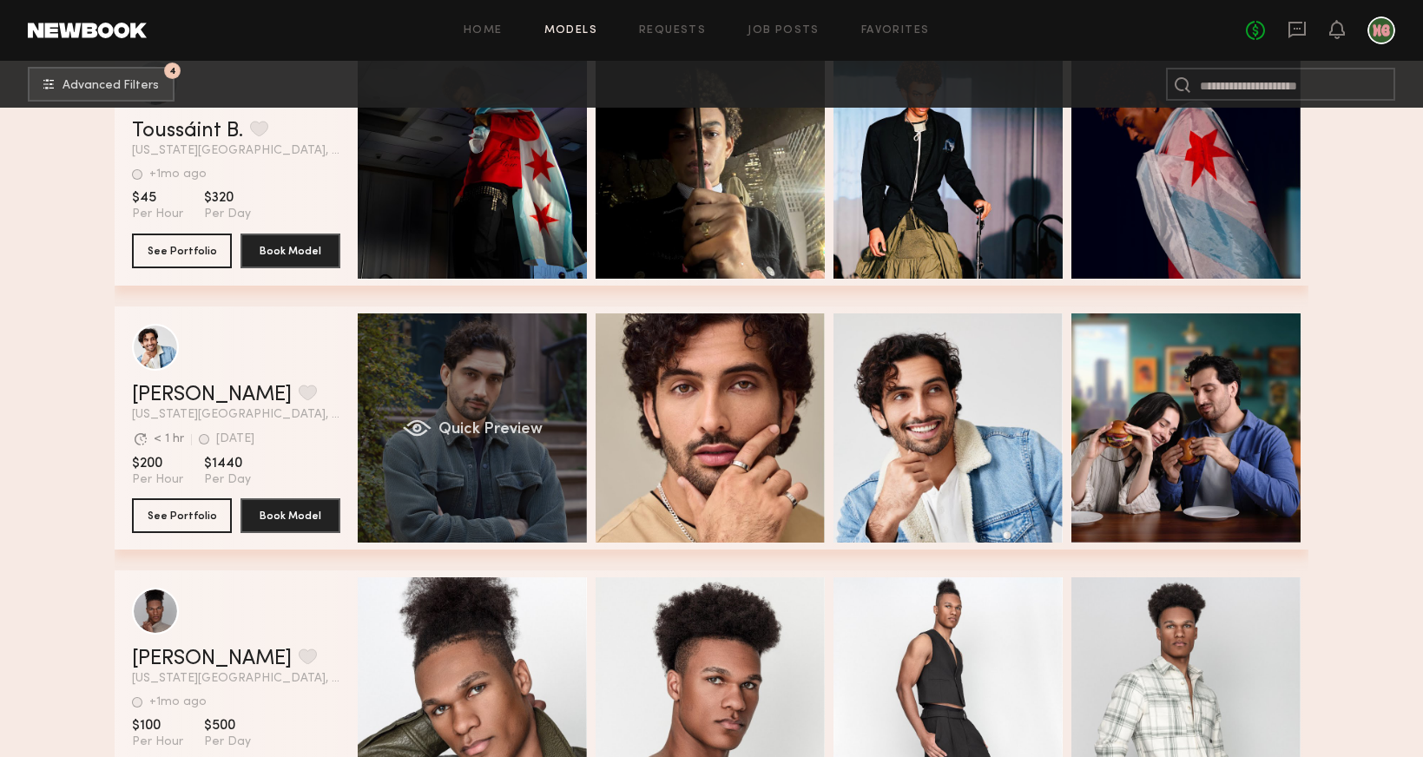
click at [497, 373] on div "Quick Preview" at bounding box center [472, 427] width 229 height 229
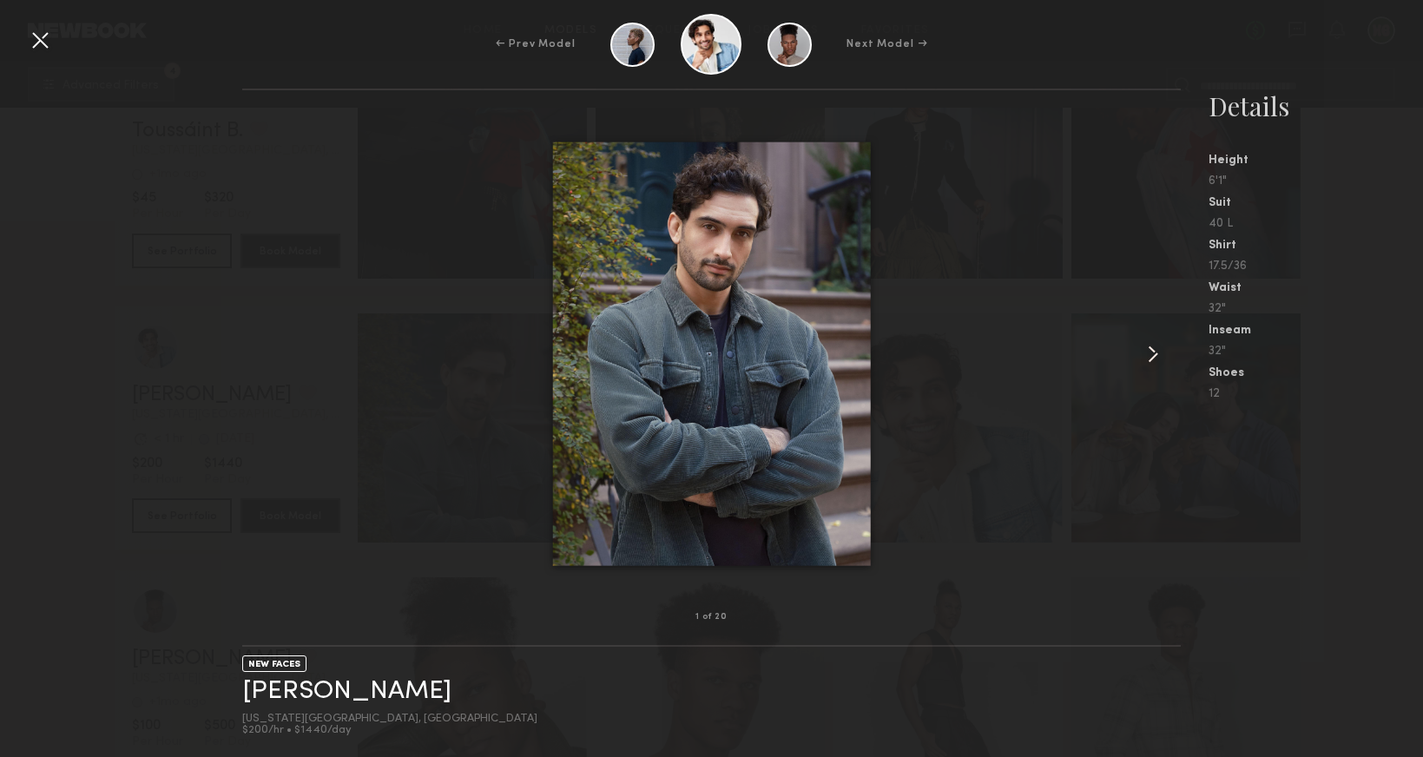
click at [1153, 353] on common-icon at bounding box center [1153, 354] width 28 height 28
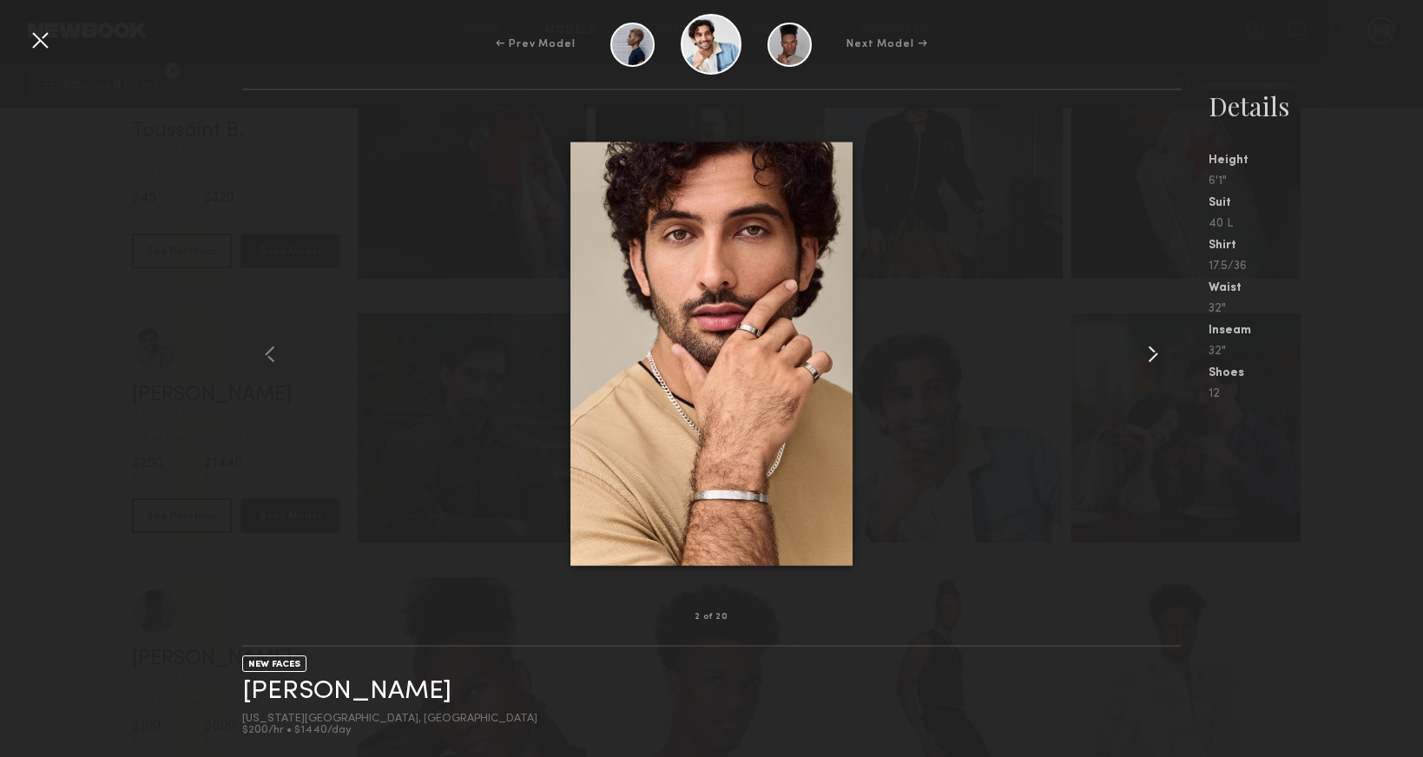
click at [1153, 353] on common-icon at bounding box center [1153, 354] width 28 height 28
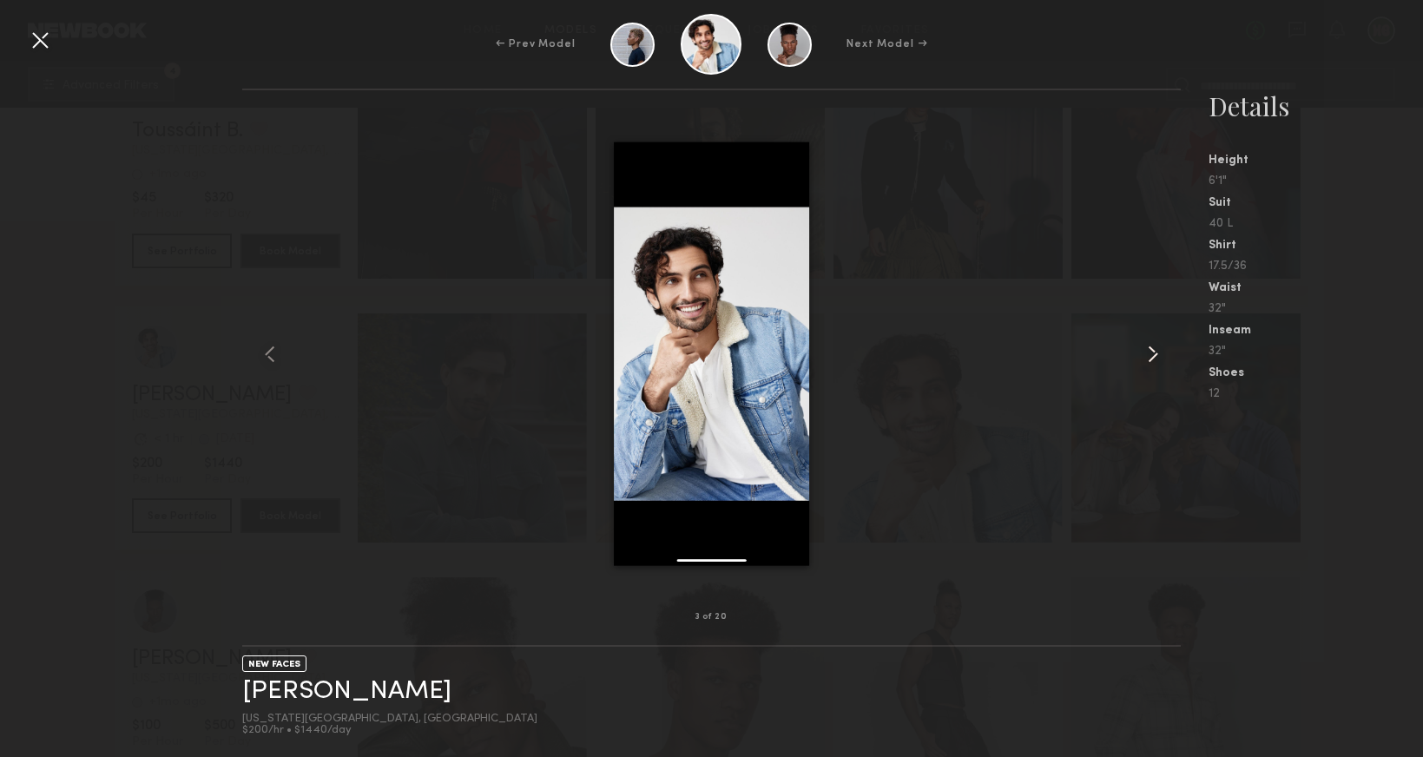
click at [1153, 353] on common-icon at bounding box center [1153, 354] width 28 height 28
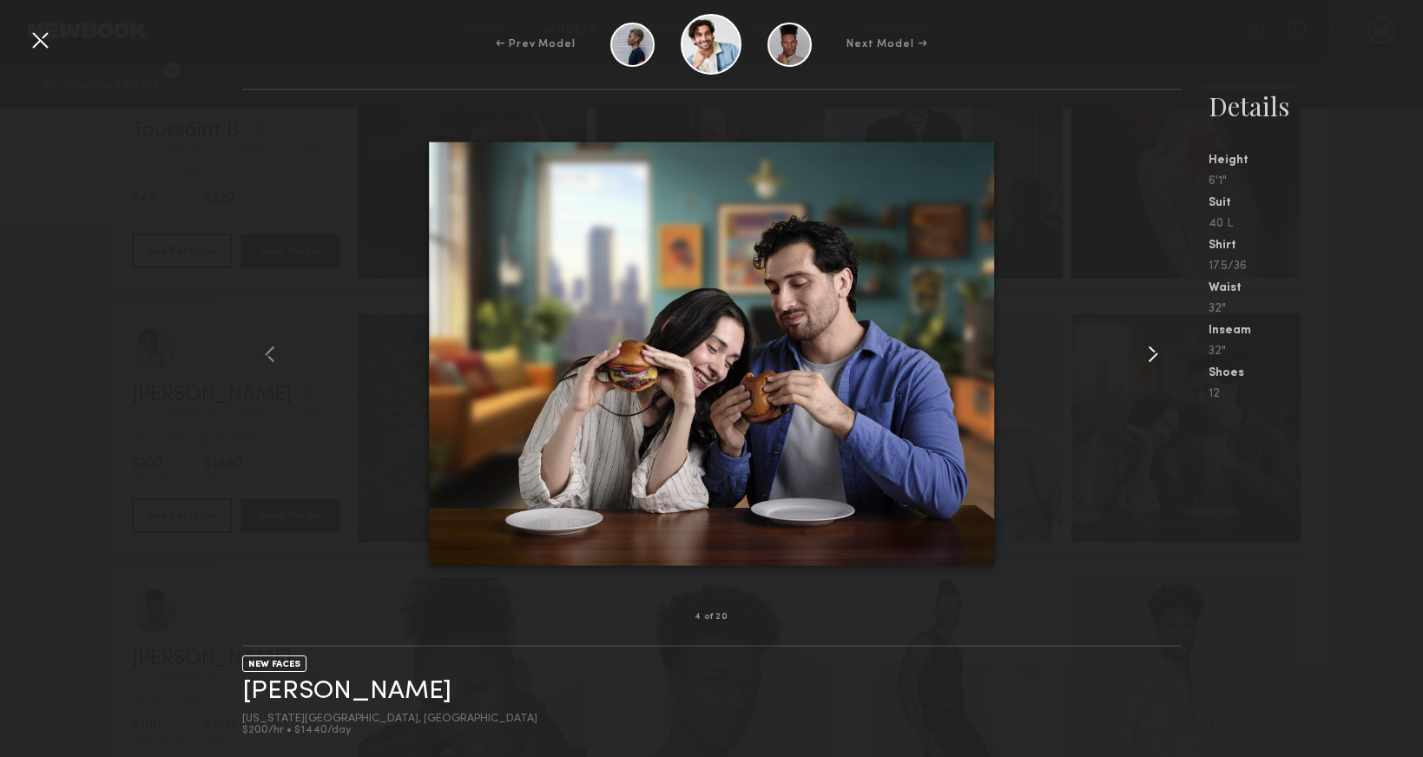
click at [1153, 353] on common-icon at bounding box center [1153, 354] width 28 height 28
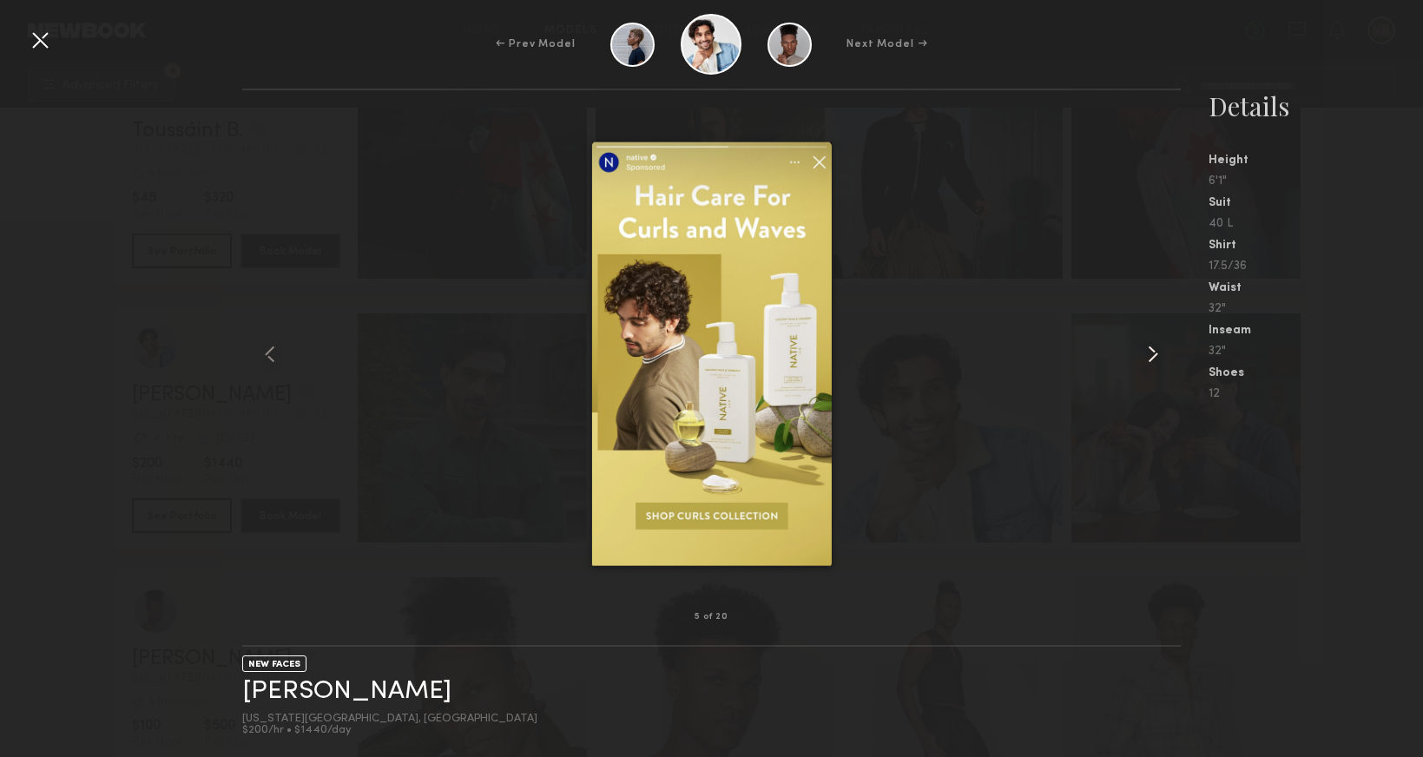
click at [1153, 353] on common-icon at bounding box center [1153, 354] width 28 height 28
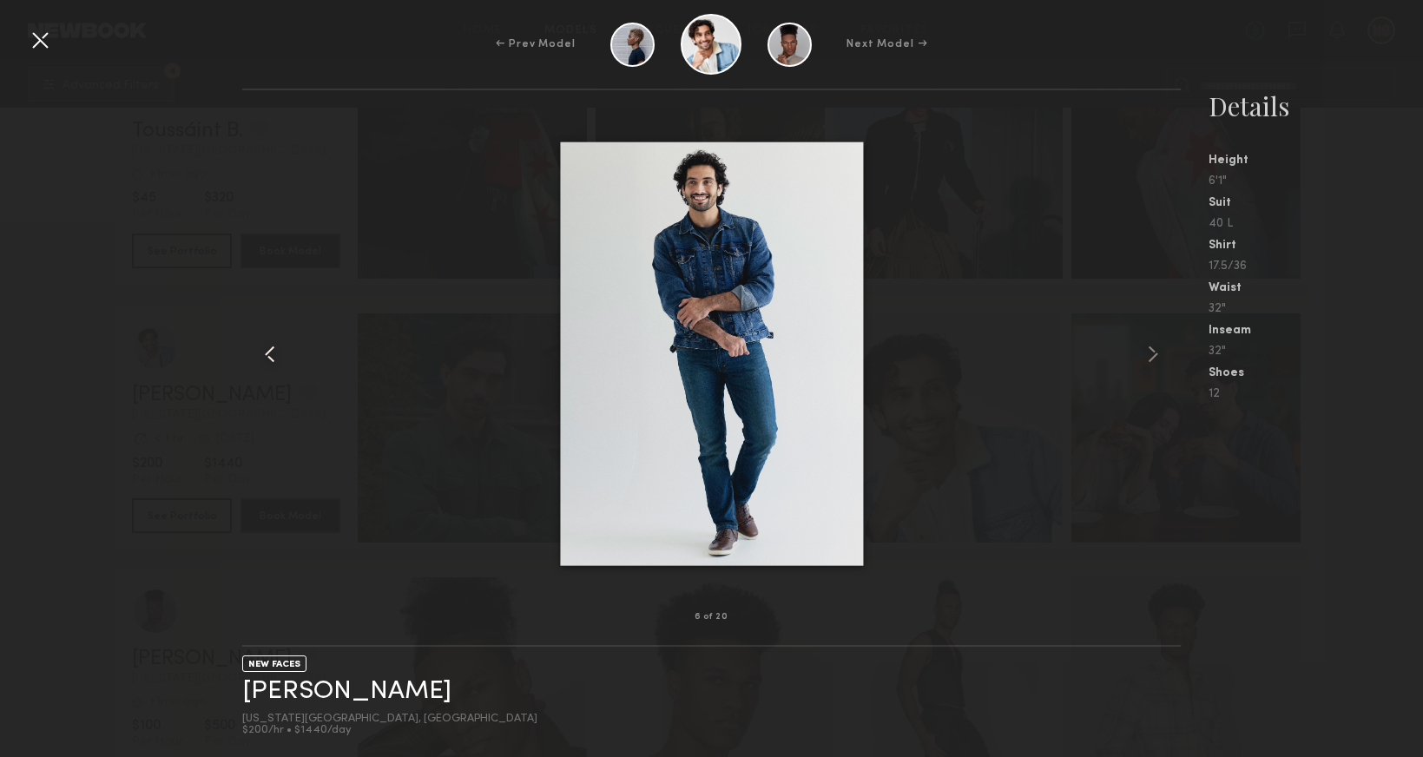
click at [268, 355] on common-icon at bounding box center [270, 354] width 28 height 28
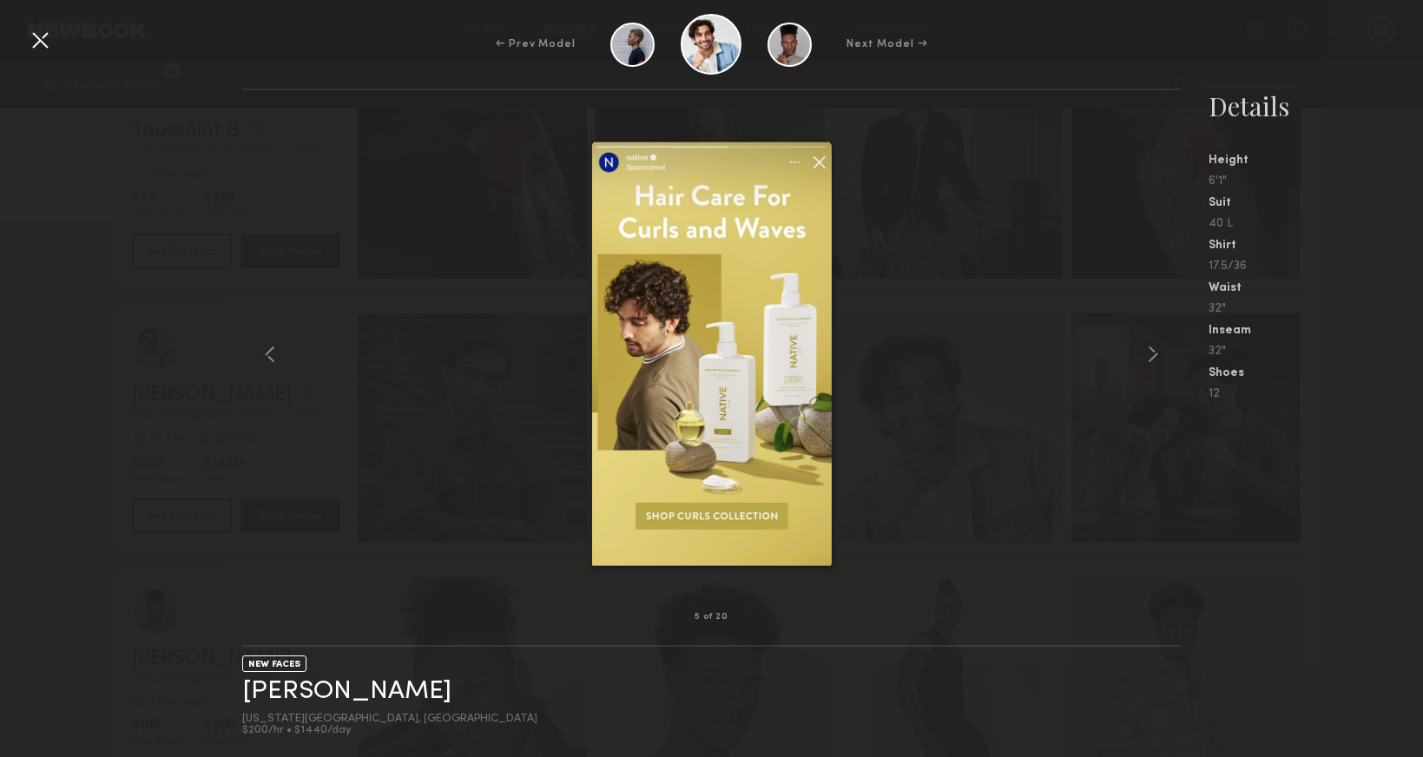
click at [1076, 192] on div at bounding box center [711, 353] width 939 height 471
click at [39, 44] on div at bounding box center [40, 40] width 28 height 28
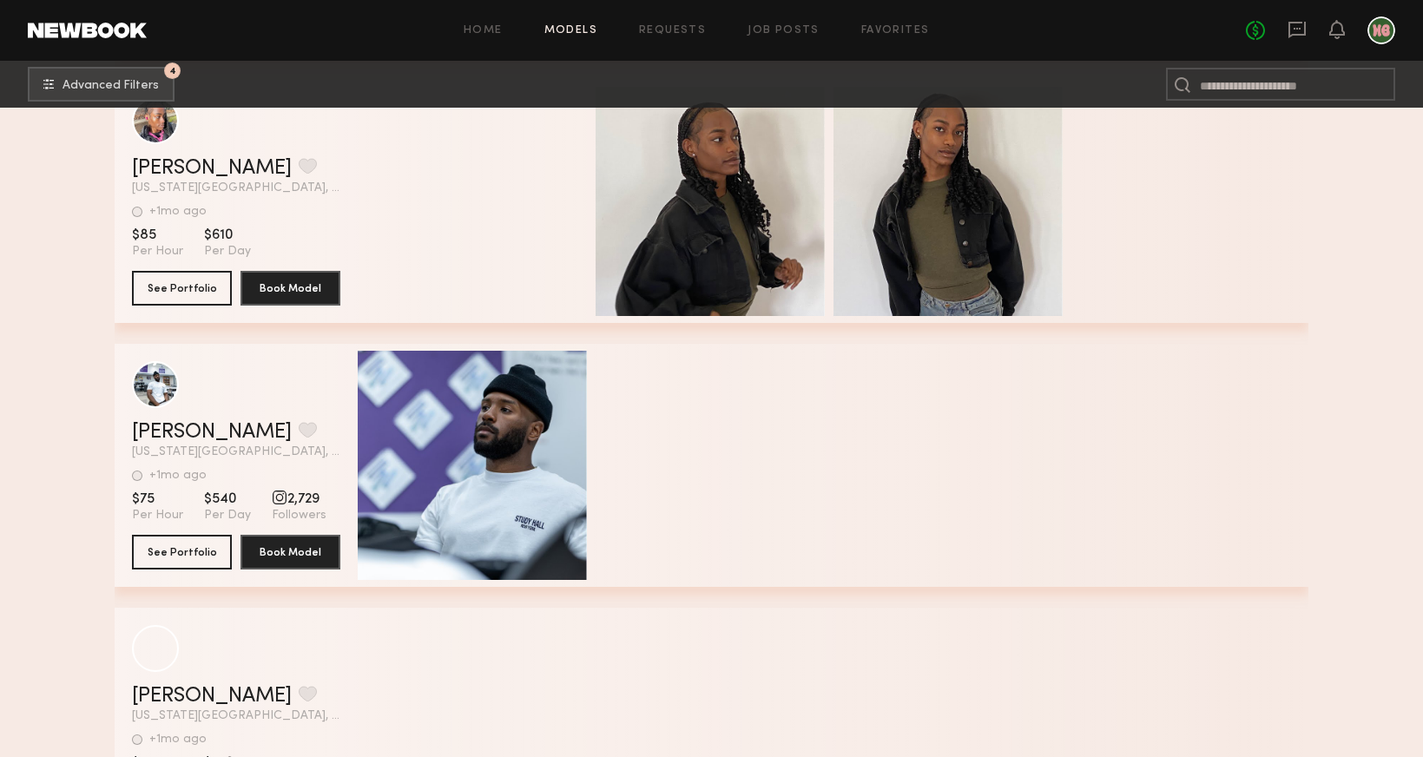
scroll to position [18590, 0]
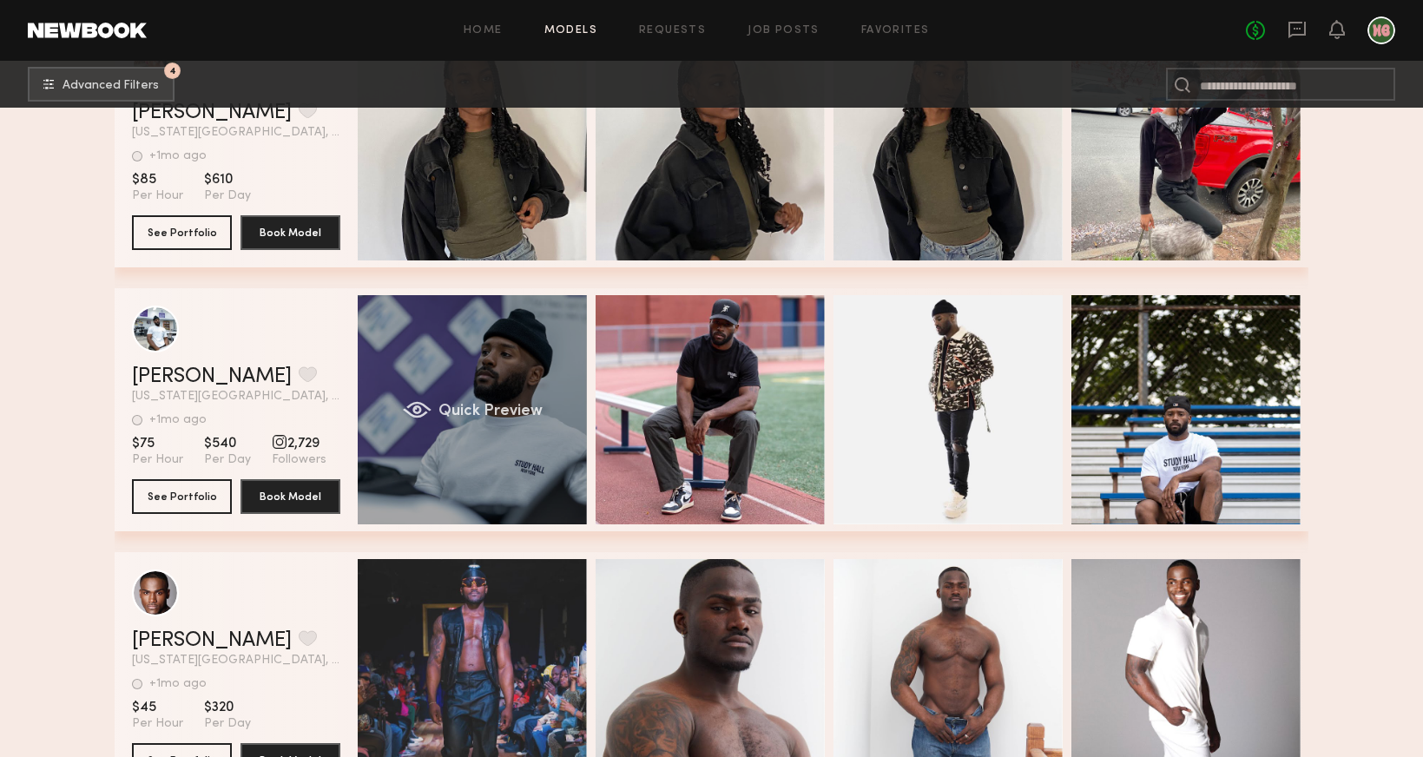
click at [454, 381] on div "Quick Preview" at bounding box center [472, 409] width 229 height 229
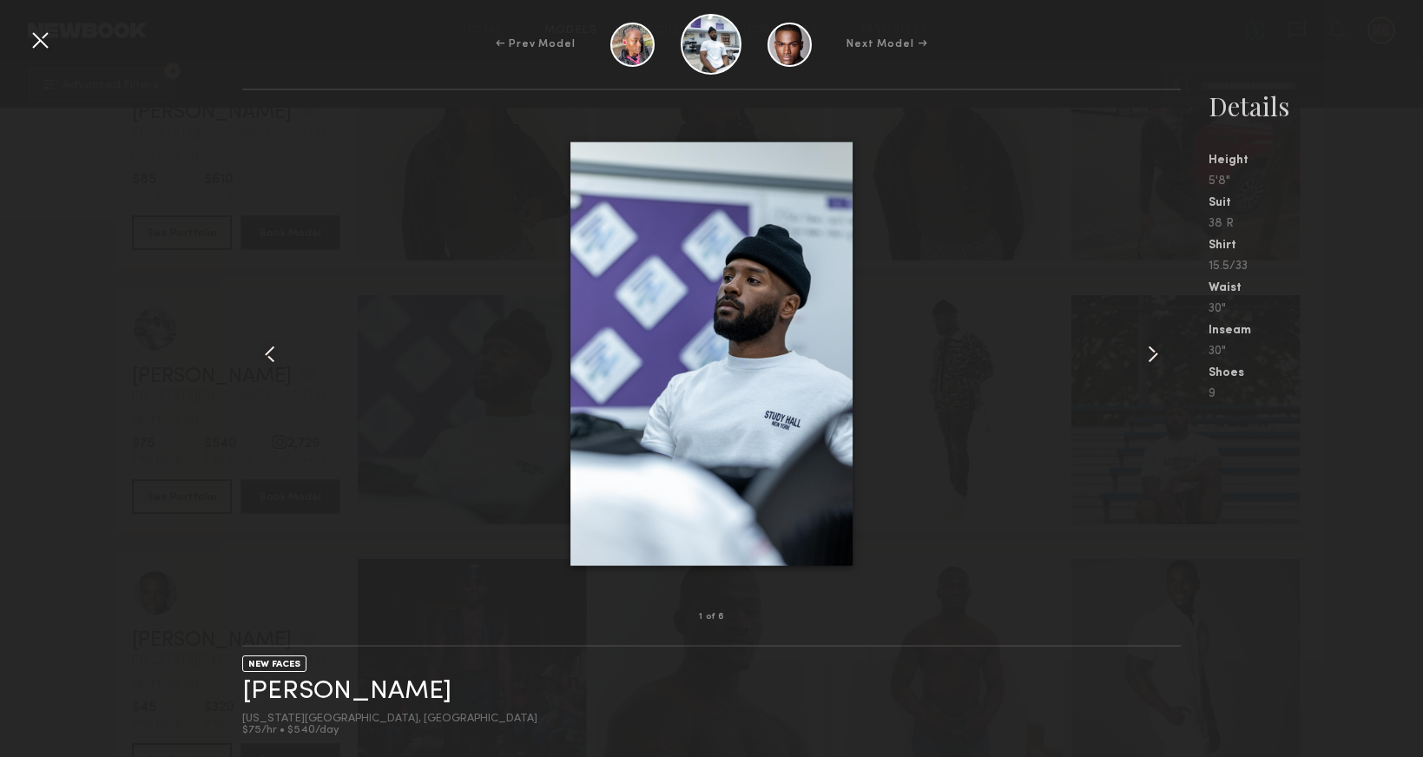
click at [1169, 359] on div at bounding box center [1161, 353] width 37 height 471
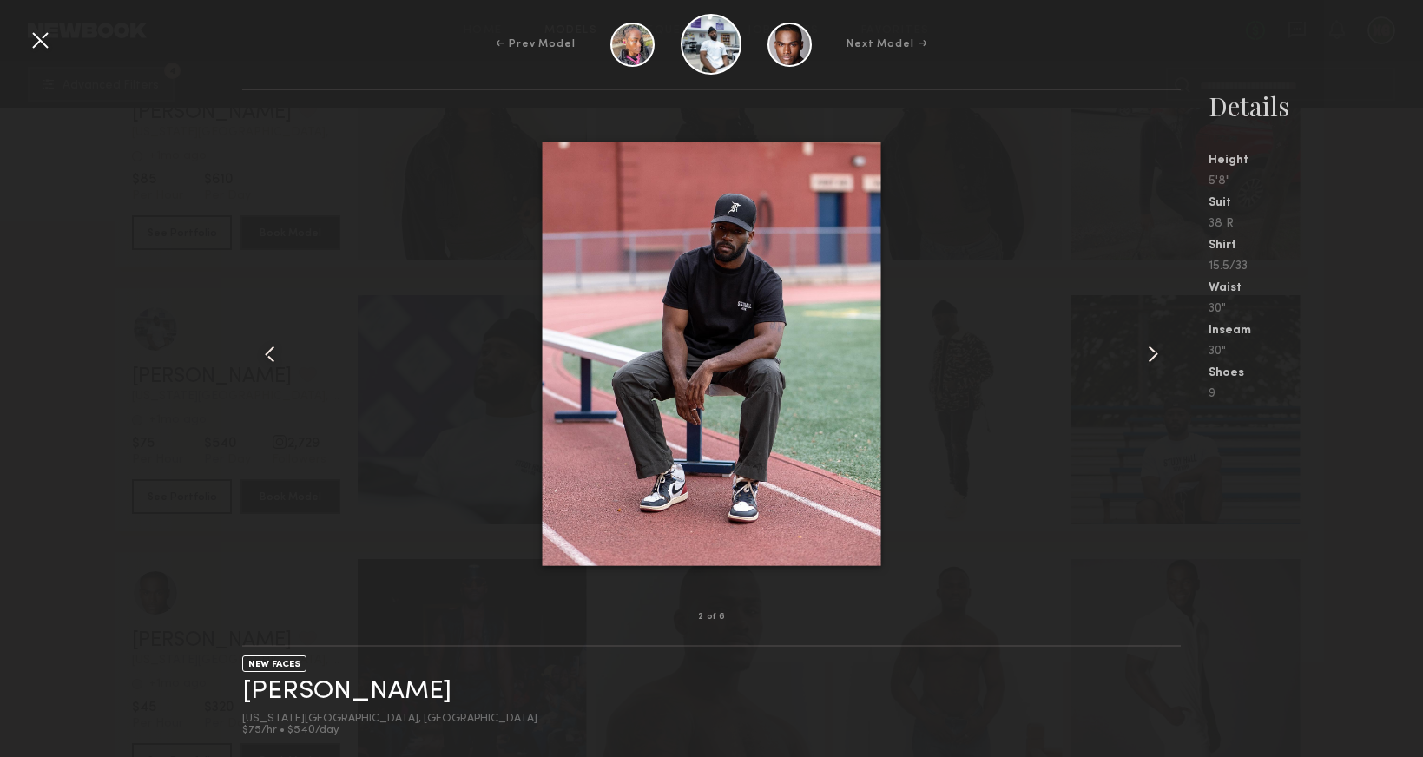
click at [1169, 359] on div at bounding box center [1161, 353] width 37 height 471
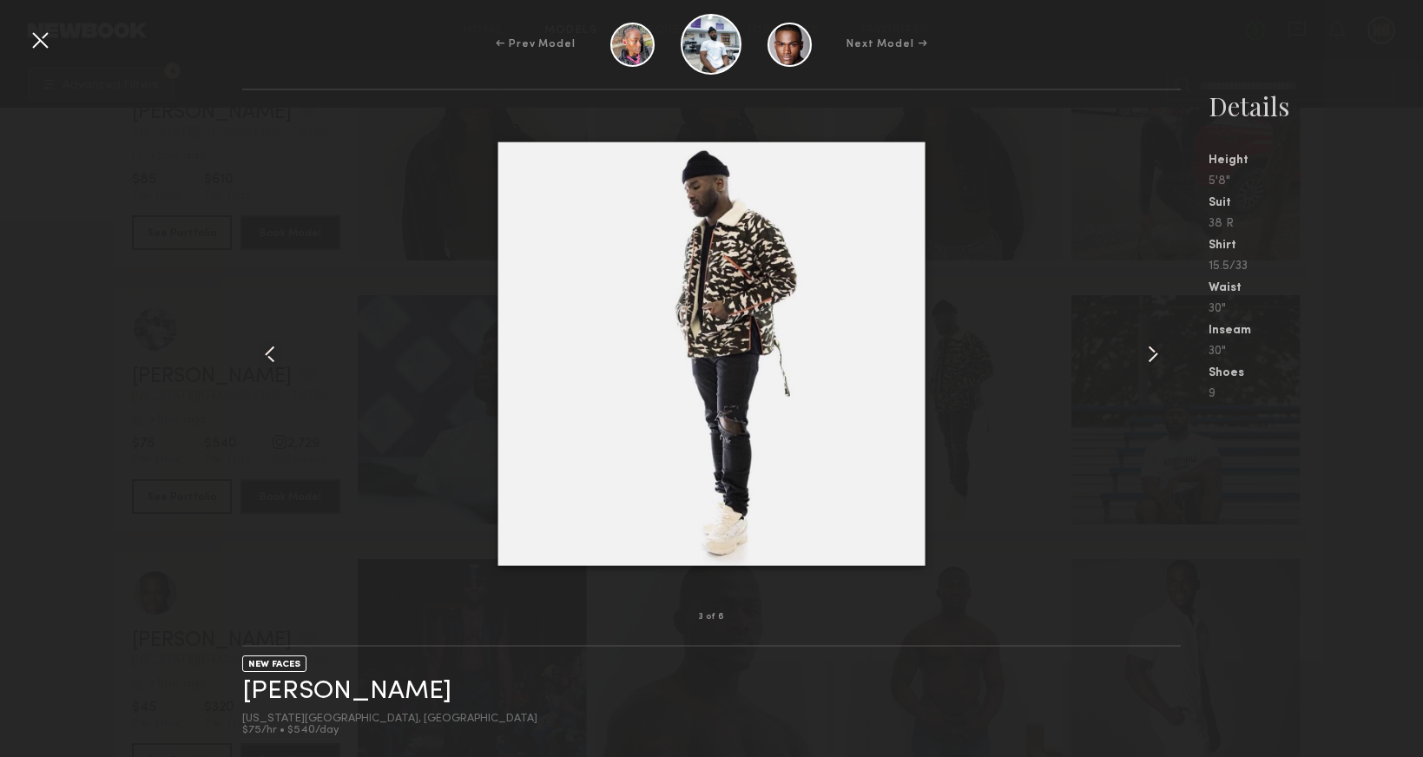
click at [1169, 359] on div at bounding box center [1161, 353] width 37 height 471
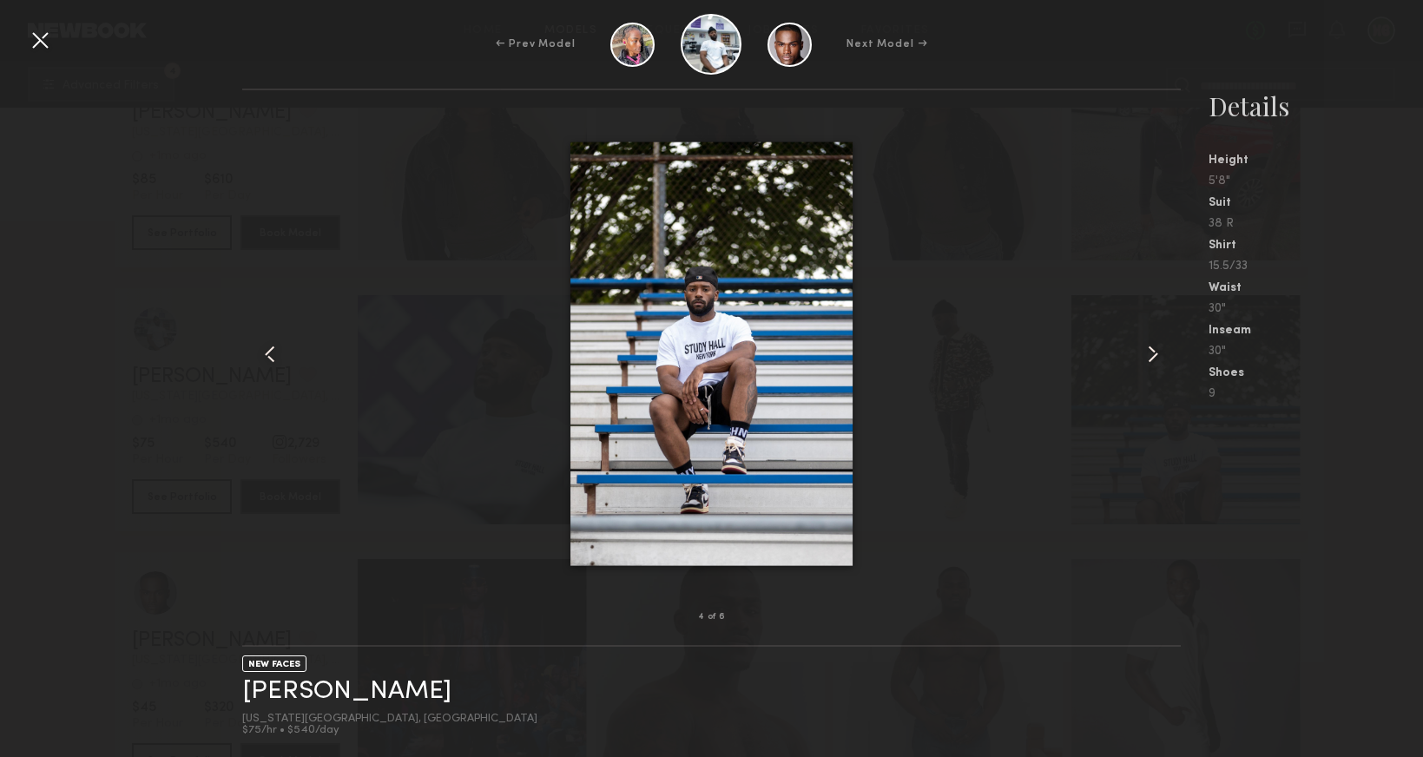
click at [1169, 359] on div at bounding box center [1161, 353] width 37 height 471
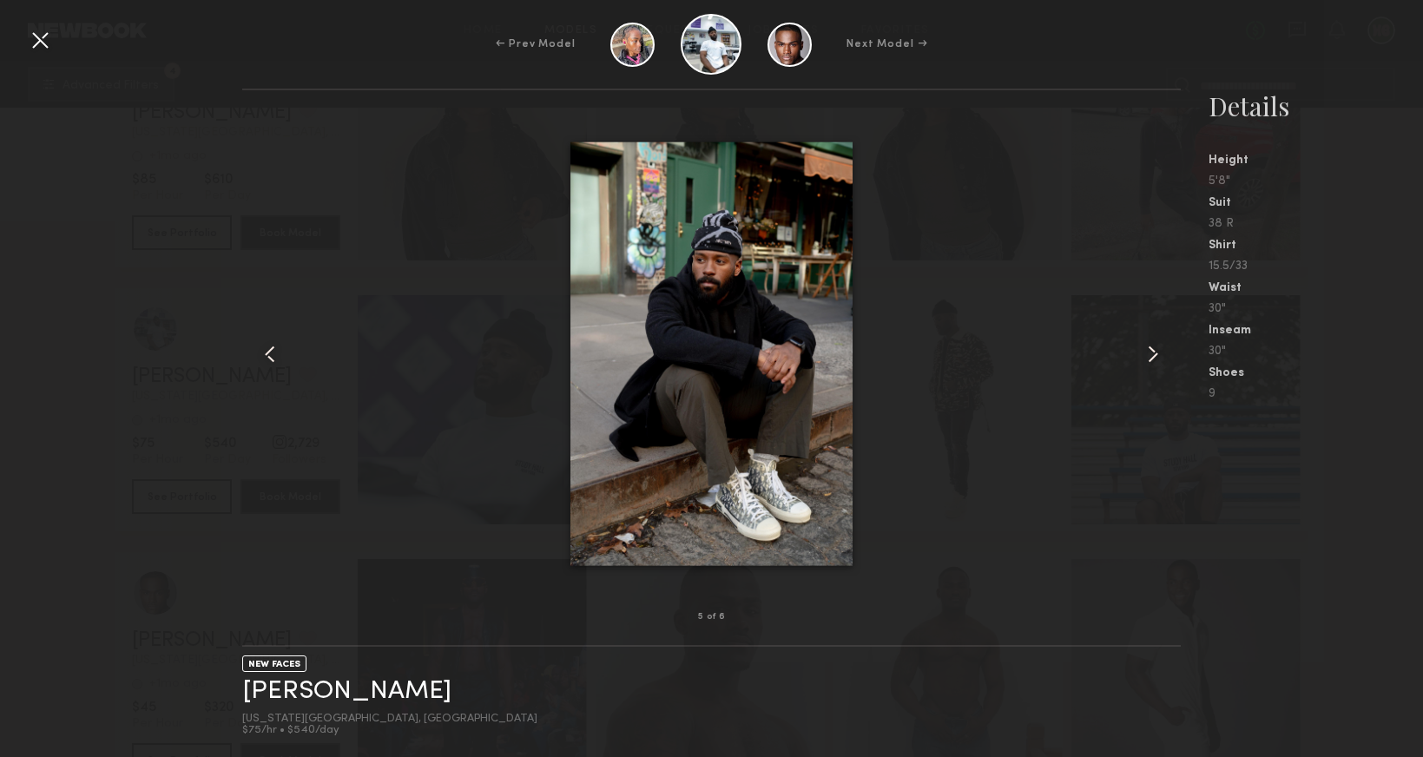
click at [1169, 359] on div at bounding box center [1161, 353] width 37 height 471
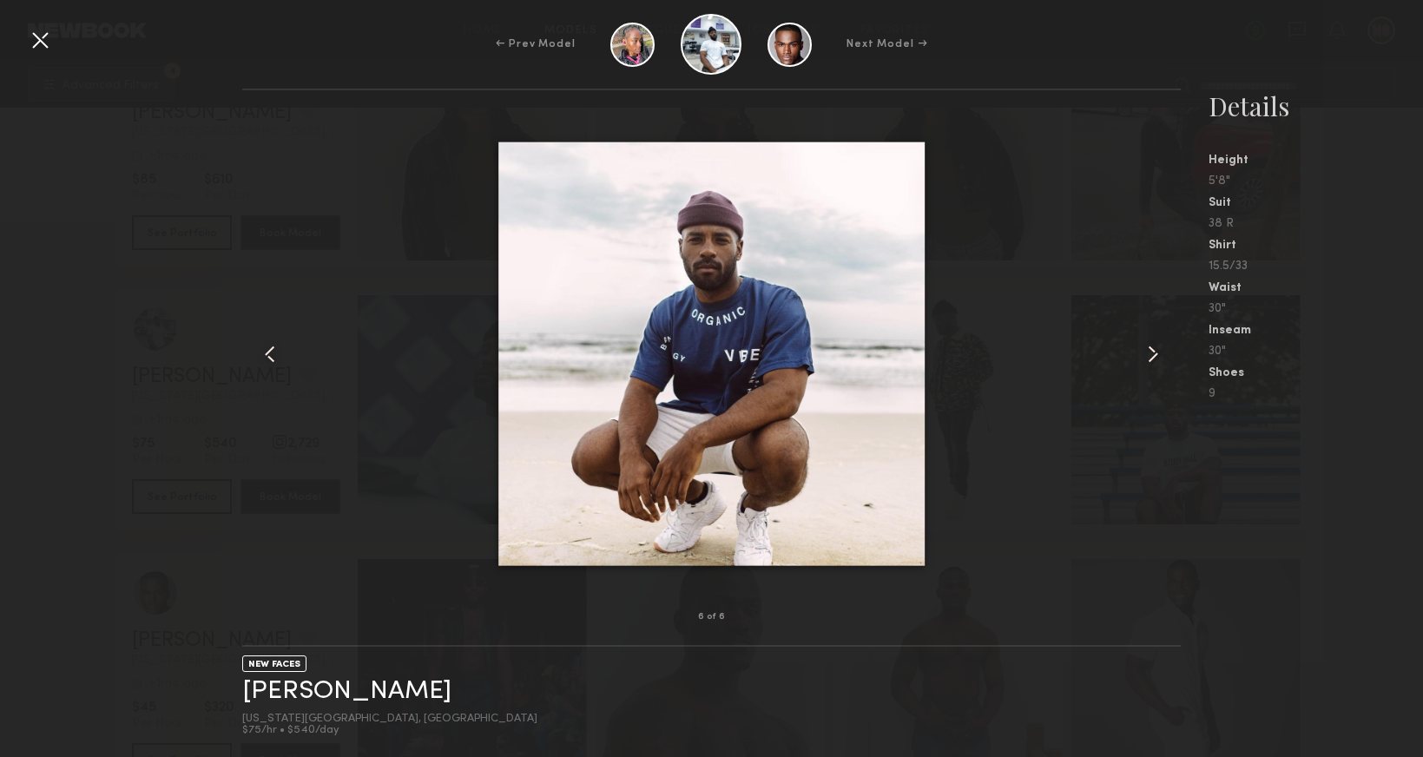
click at [1169, 359] on div at bounding box center [1161, 353] width 37 height 471
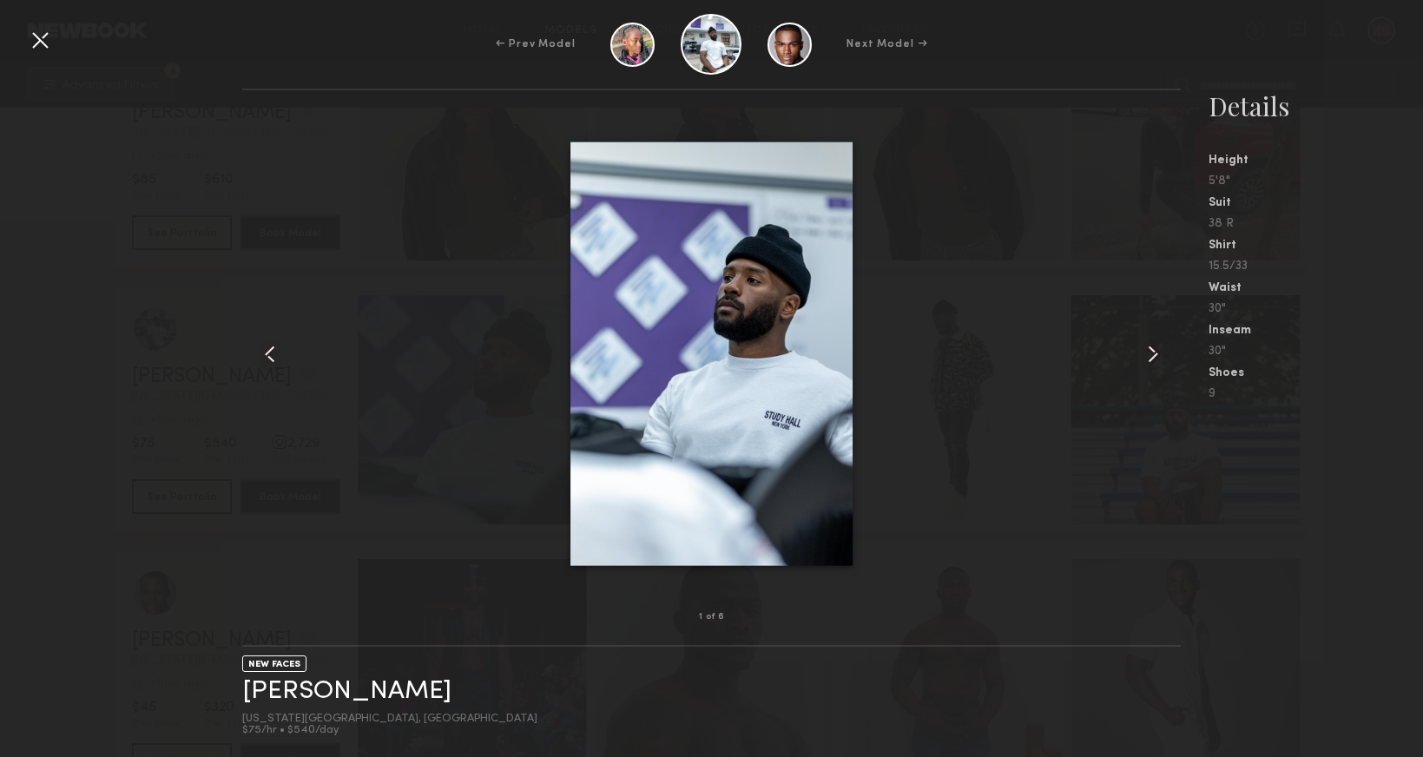
click at [1169, 359] on div at bounding box center [1161, 353] width 37 height 471
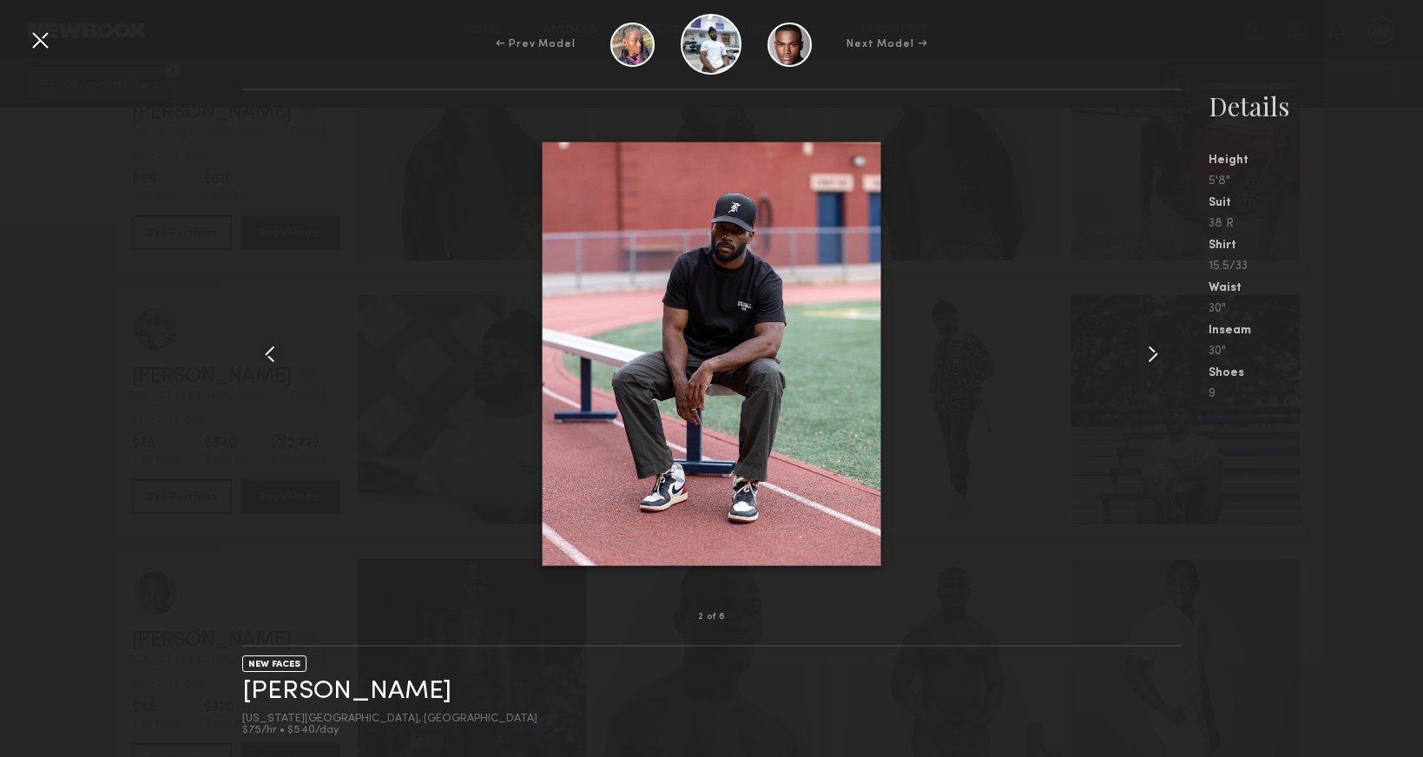
click at [1169, 359] on div at bounding box center [1161, 353] width 37 height 471
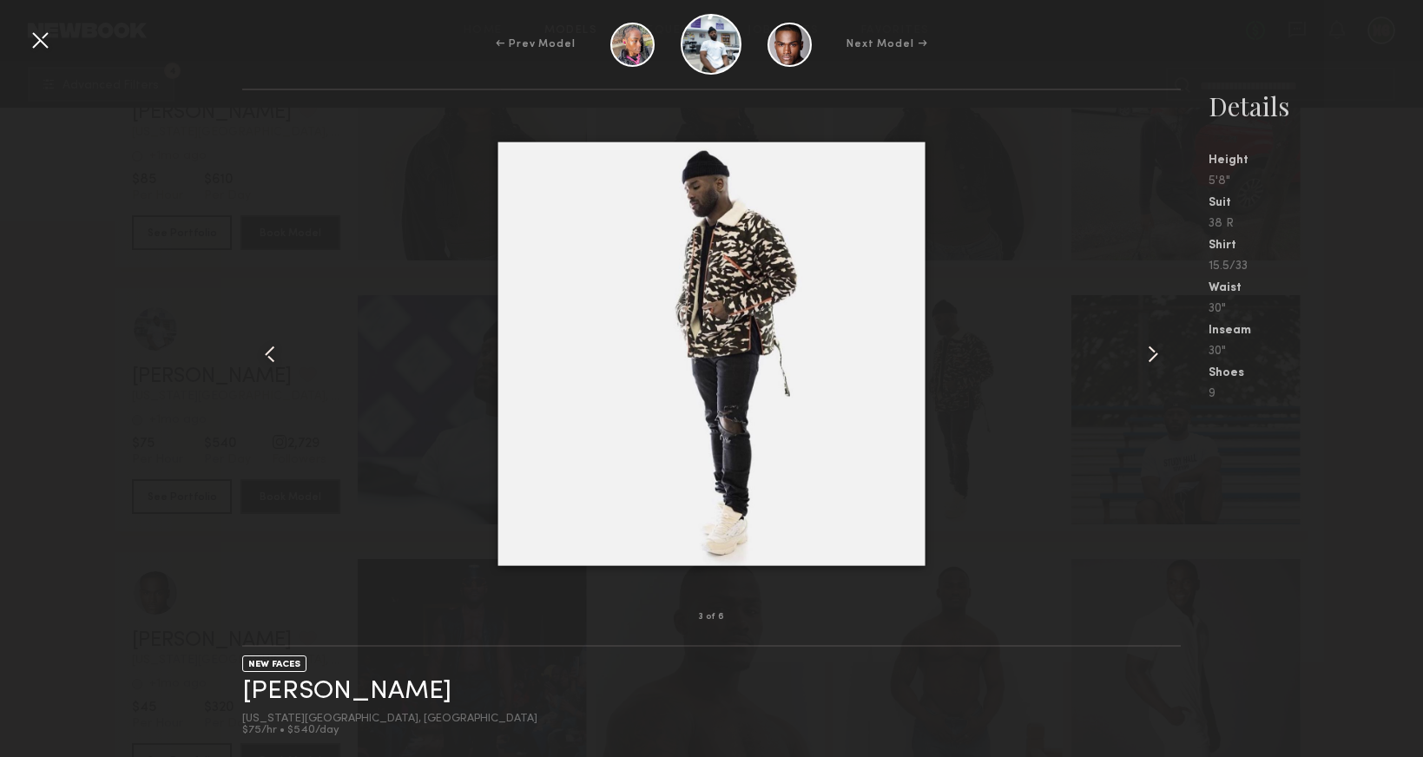
click at [1076, 237] on div at bounding box center [711, 353] width 939 height 471
click at [38, 39] on div at bounding box center [40, 40] width 28 height 28
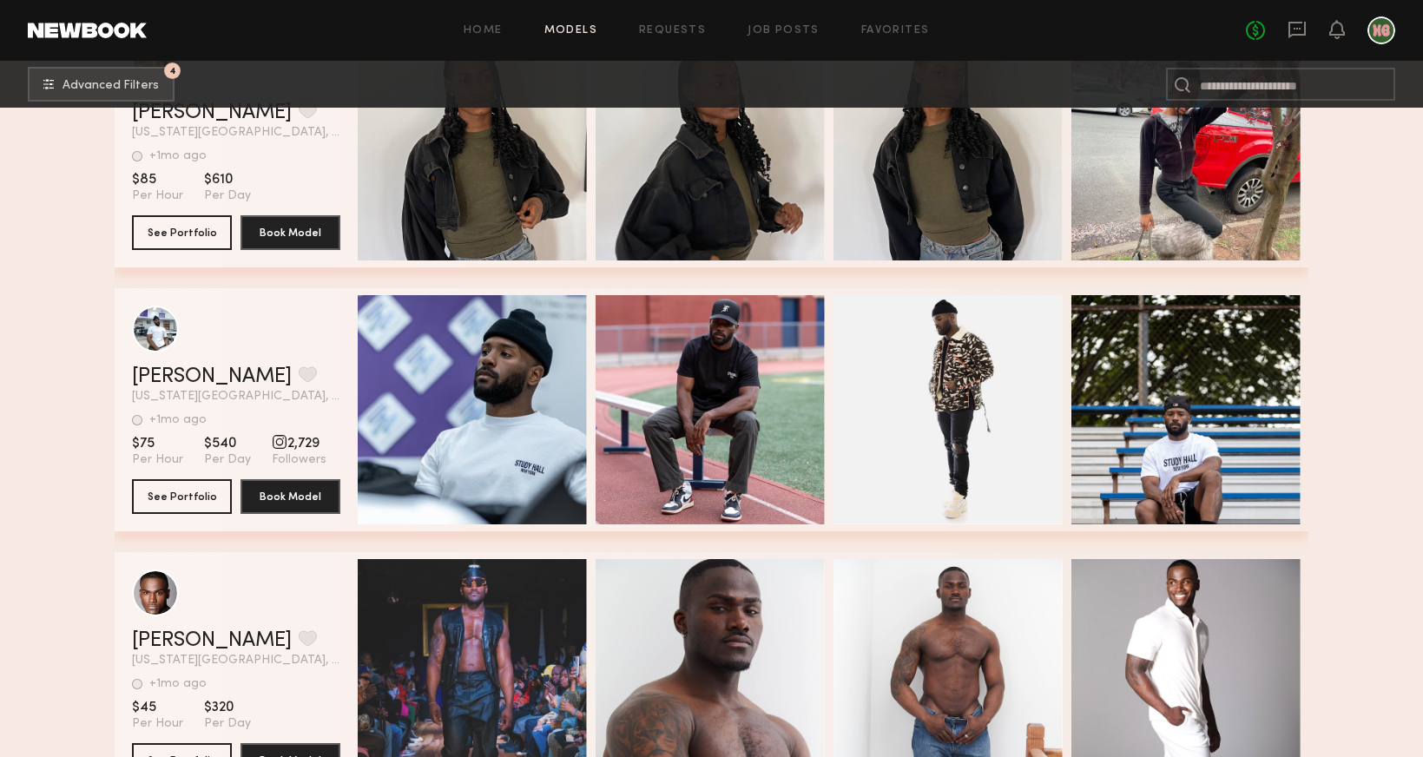
click at [272, 441] on div "grid" at bounding box center [280, 442] width 16 height 16
click at [184, 496] on button "See Portfolio" at bounding box center [182, 495] width 100 height 35
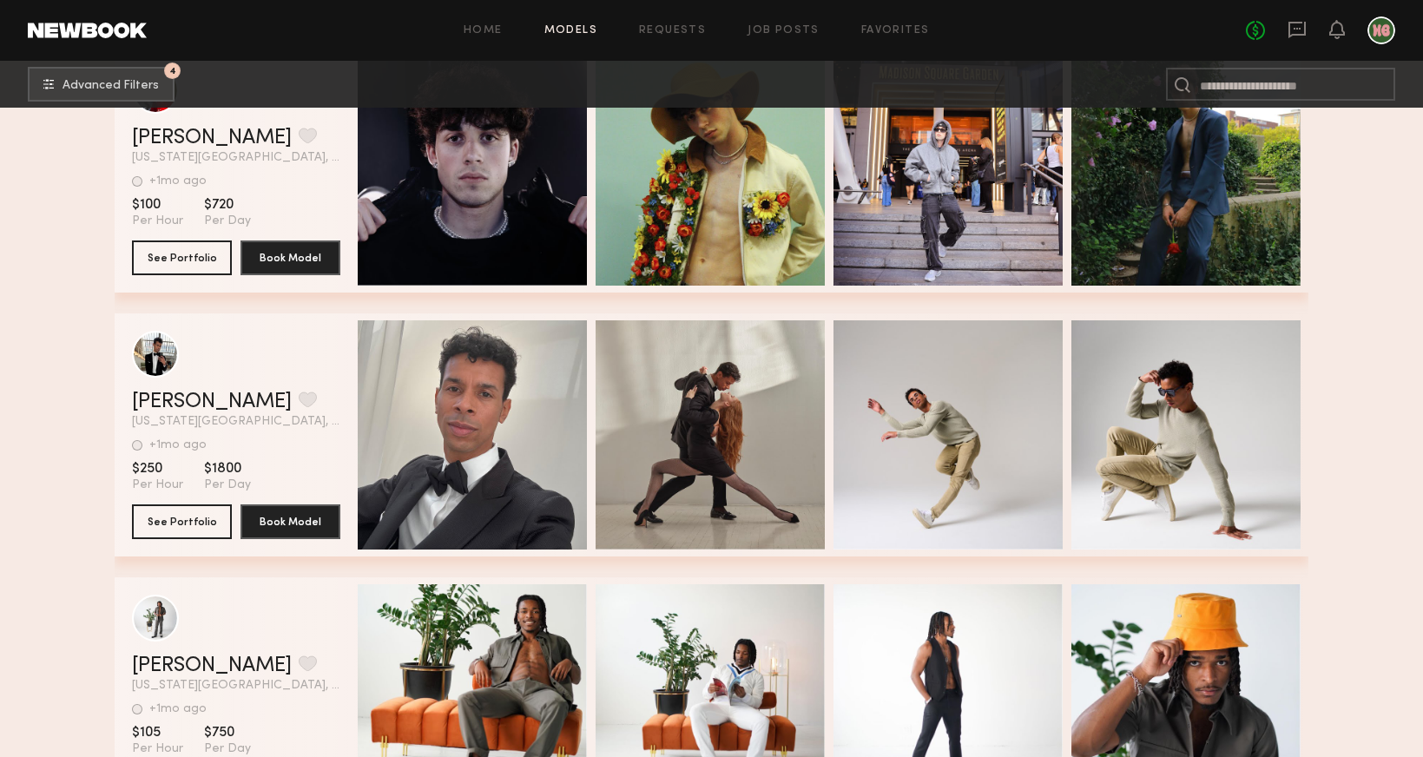
scroll to position [20528, 0]
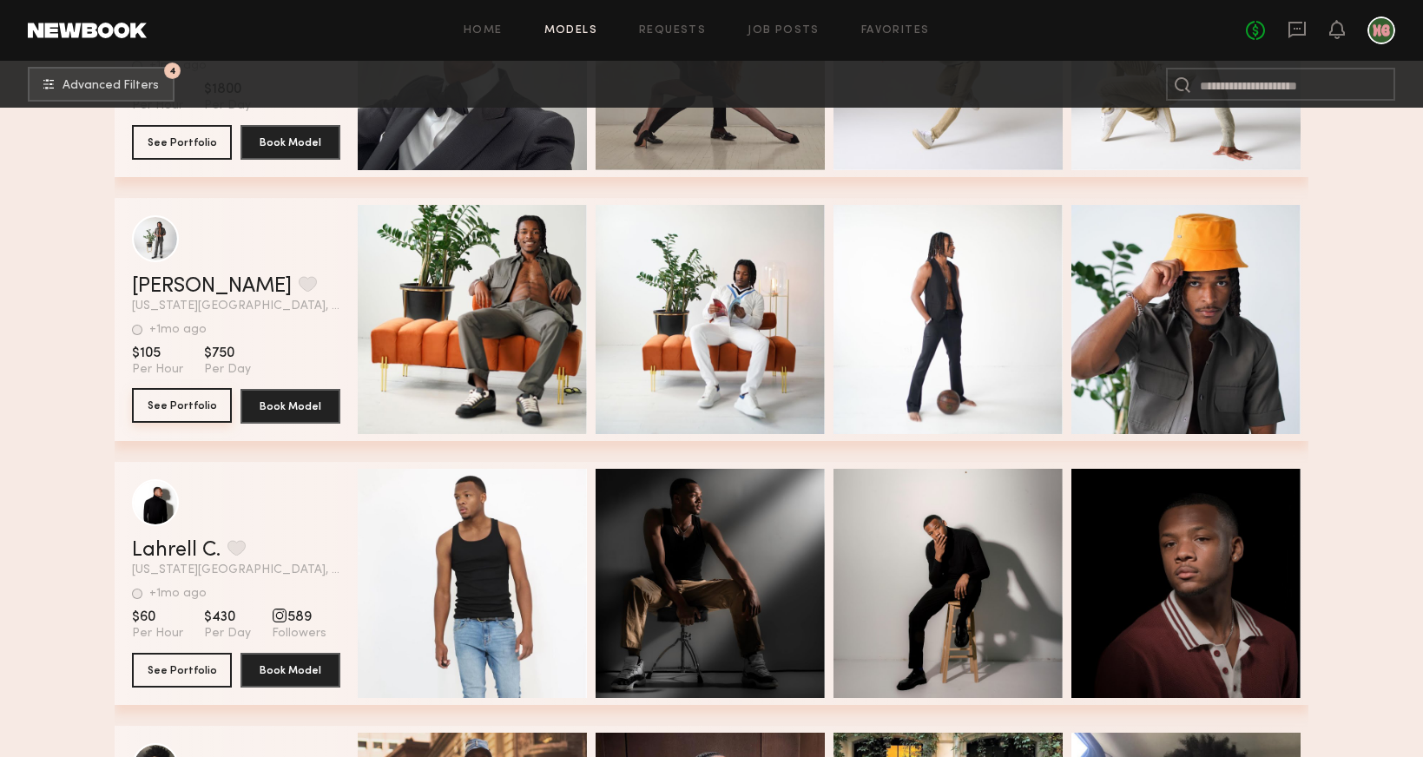
click at [209, 406] on button "See Portfolio" at bounding box center [182, 405] width 100 height 35
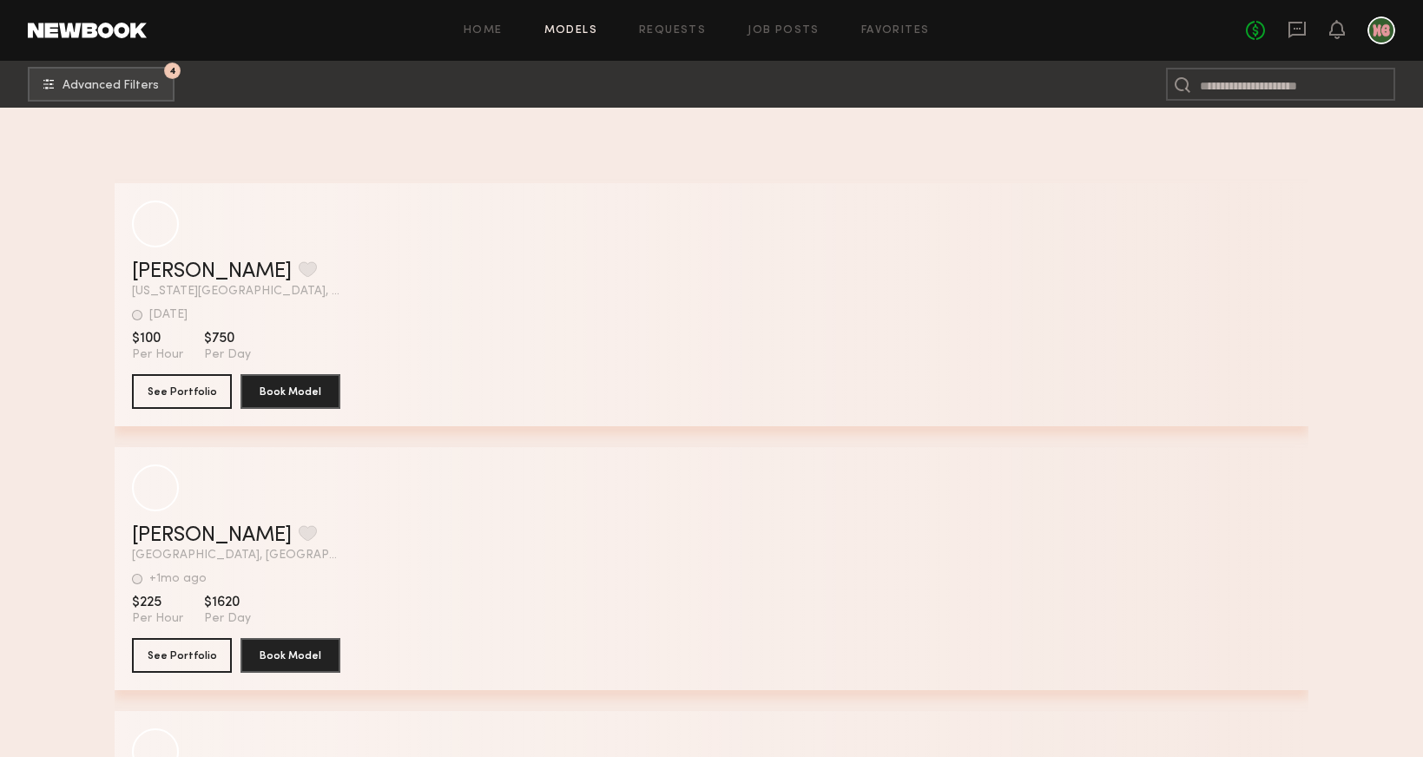
scroll to position [26600, 0]
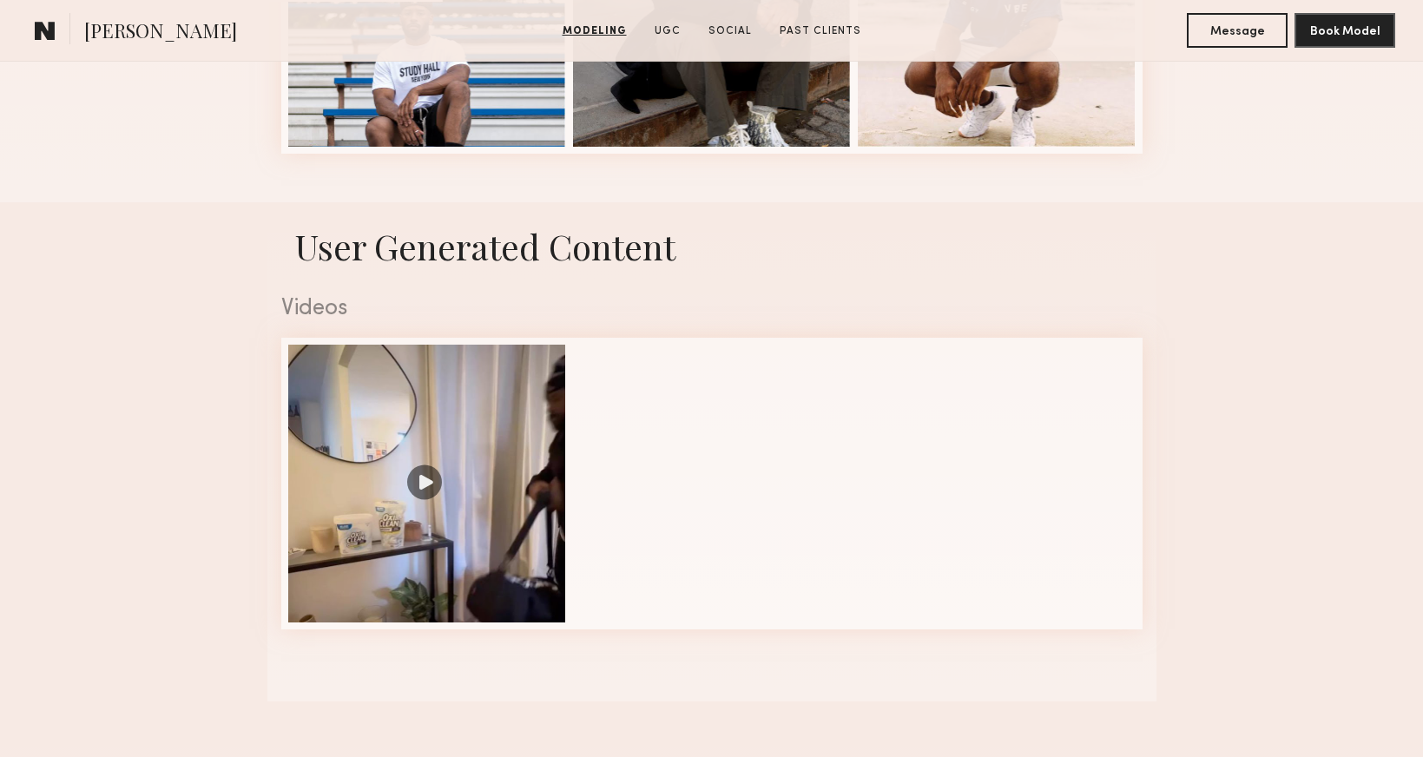
scroll to position [1264, 0]
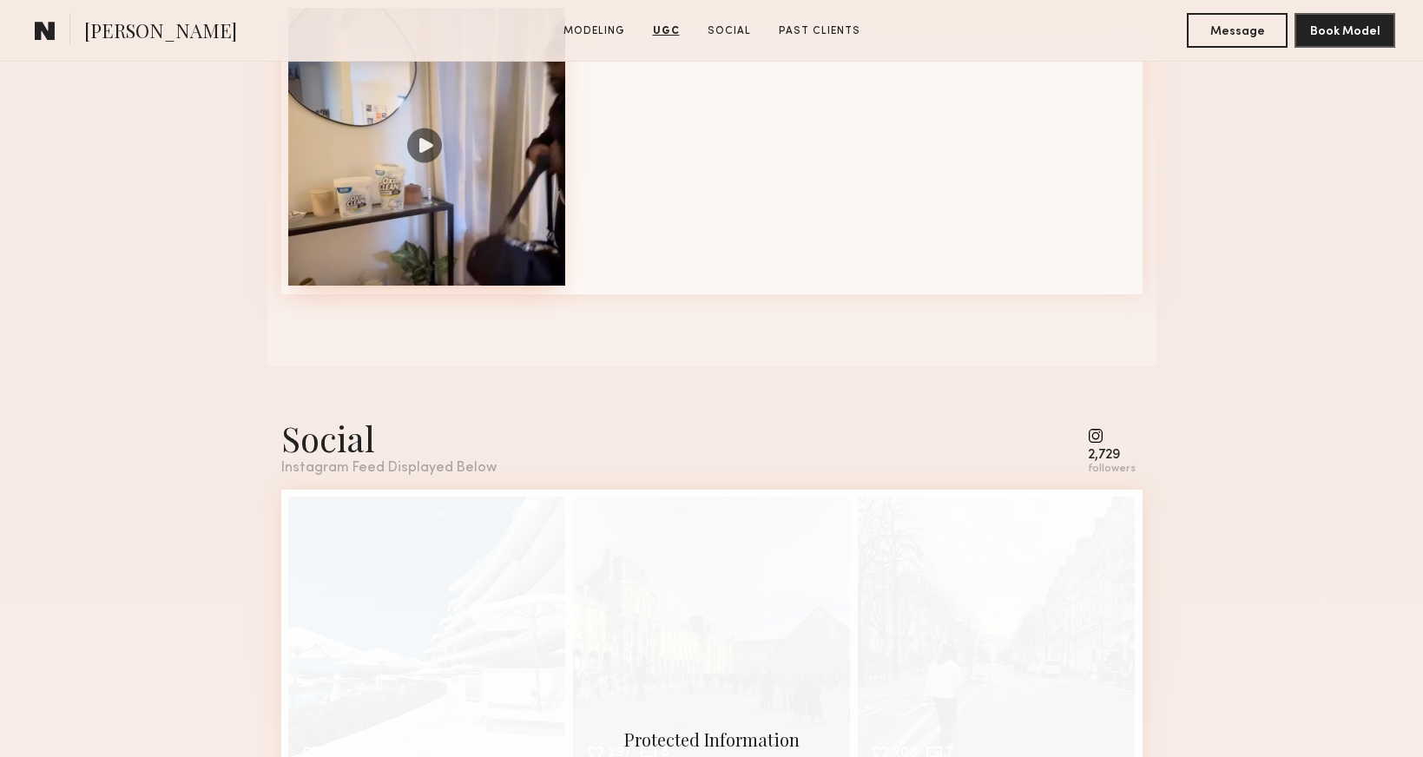
click at [336, 197] on div at bounding box center [427, 147] width 278 height 278
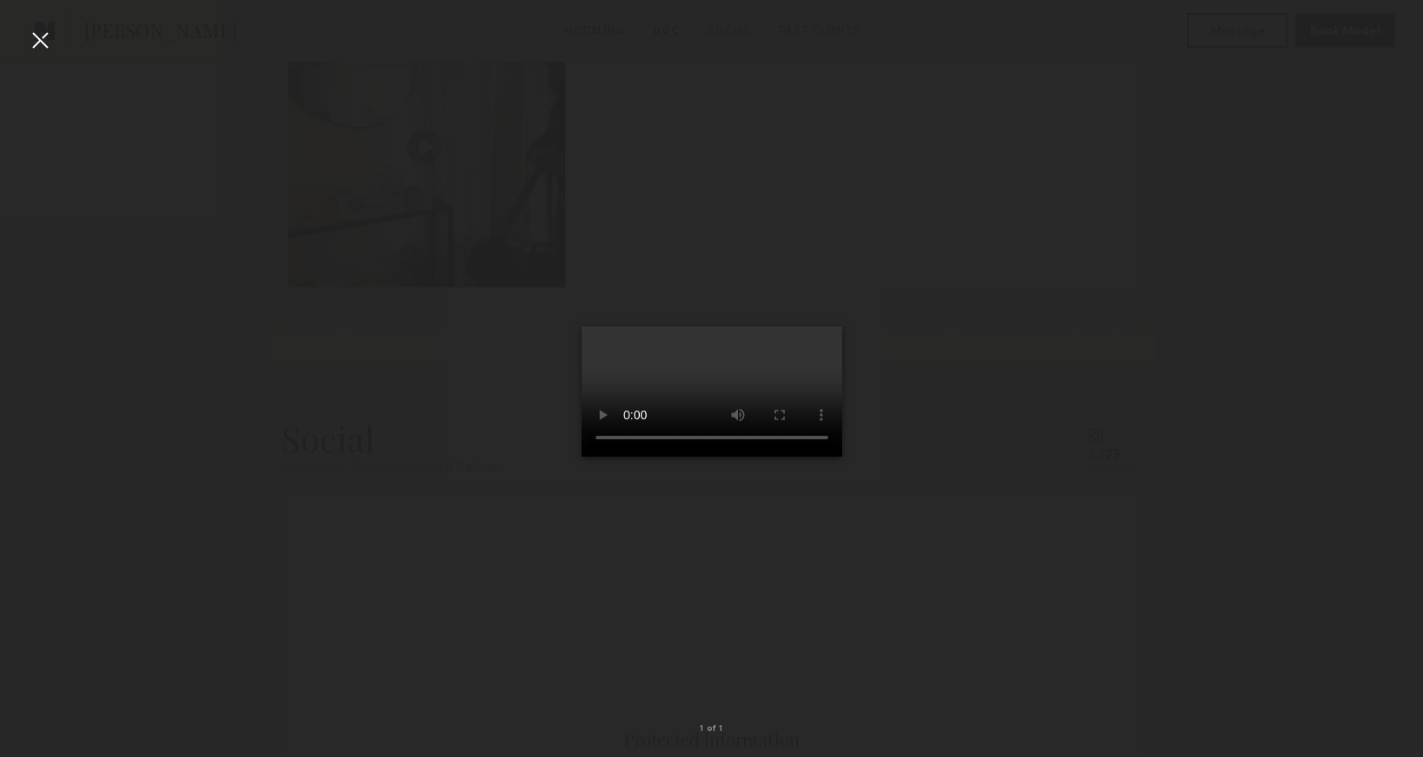
click at [49, 49] on div at bounding box center [40, 40] width 28 height 28
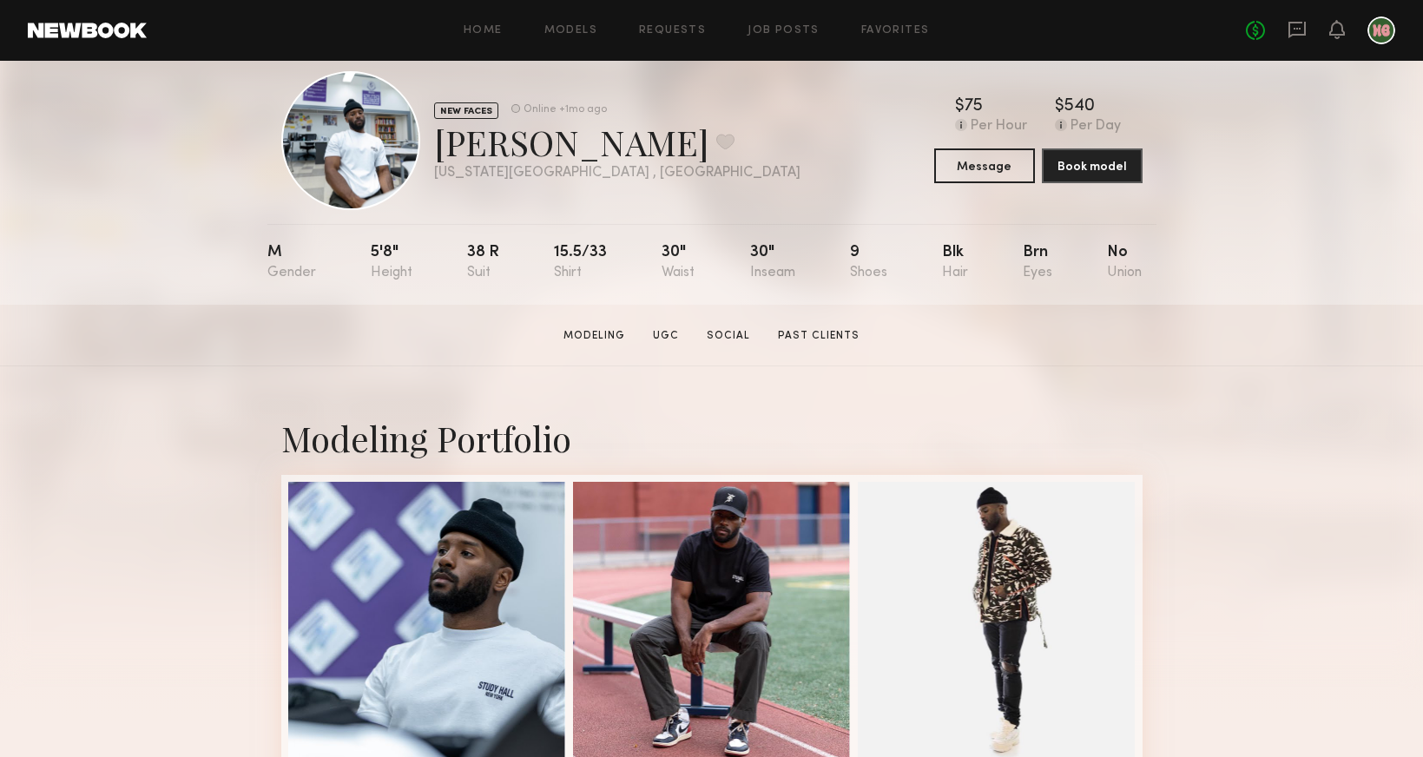
scroll to position [34, 0]
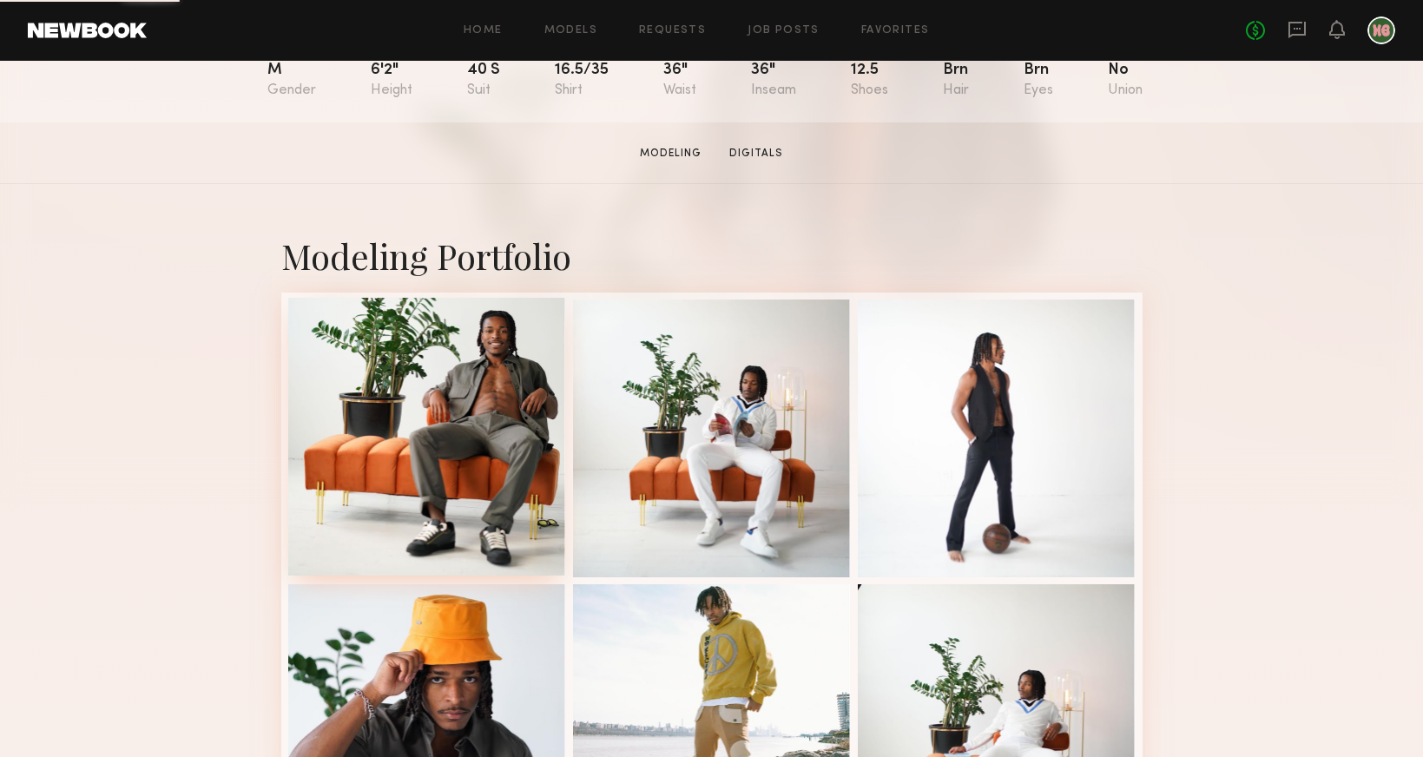
scroll to position [217, 0]
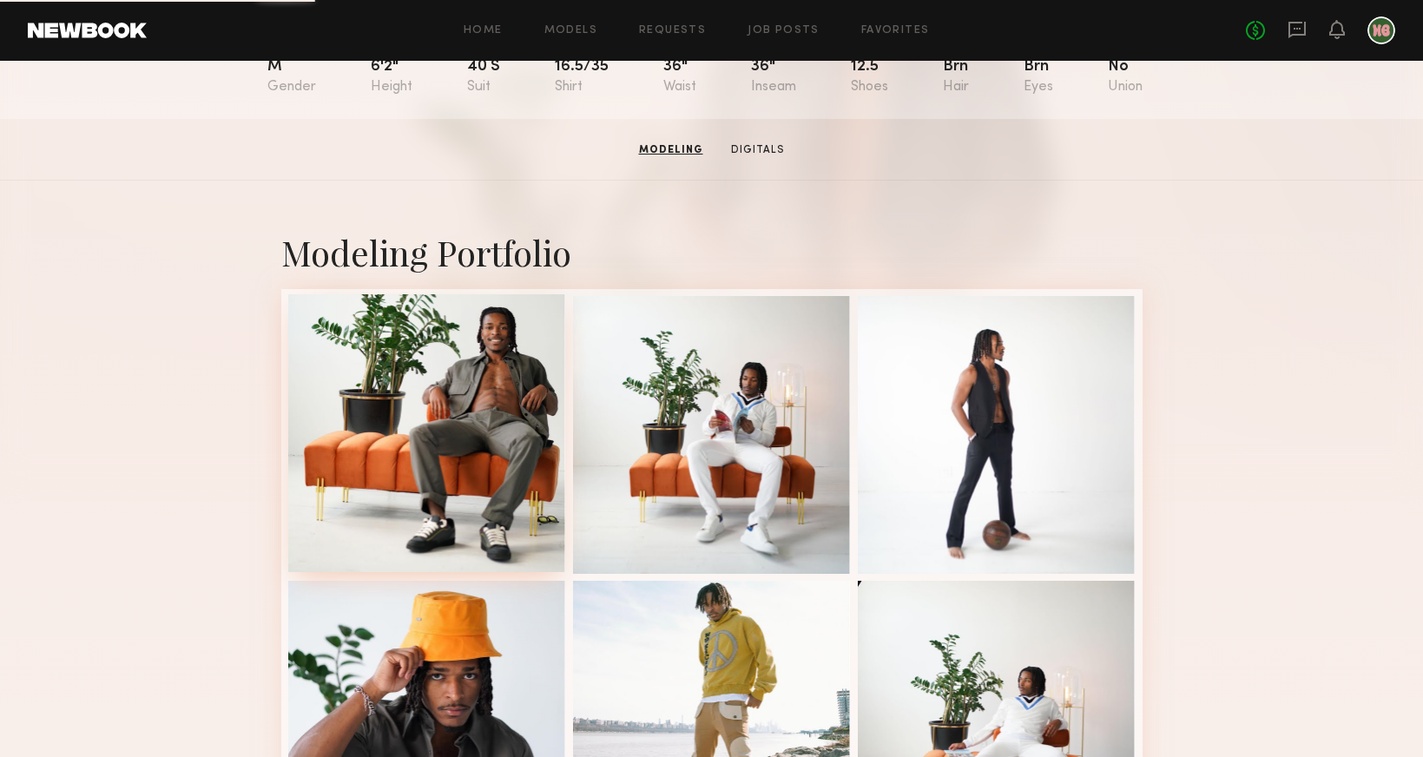
click at [419, 397] on div at bounding box center [427, 433] width 278 height 278
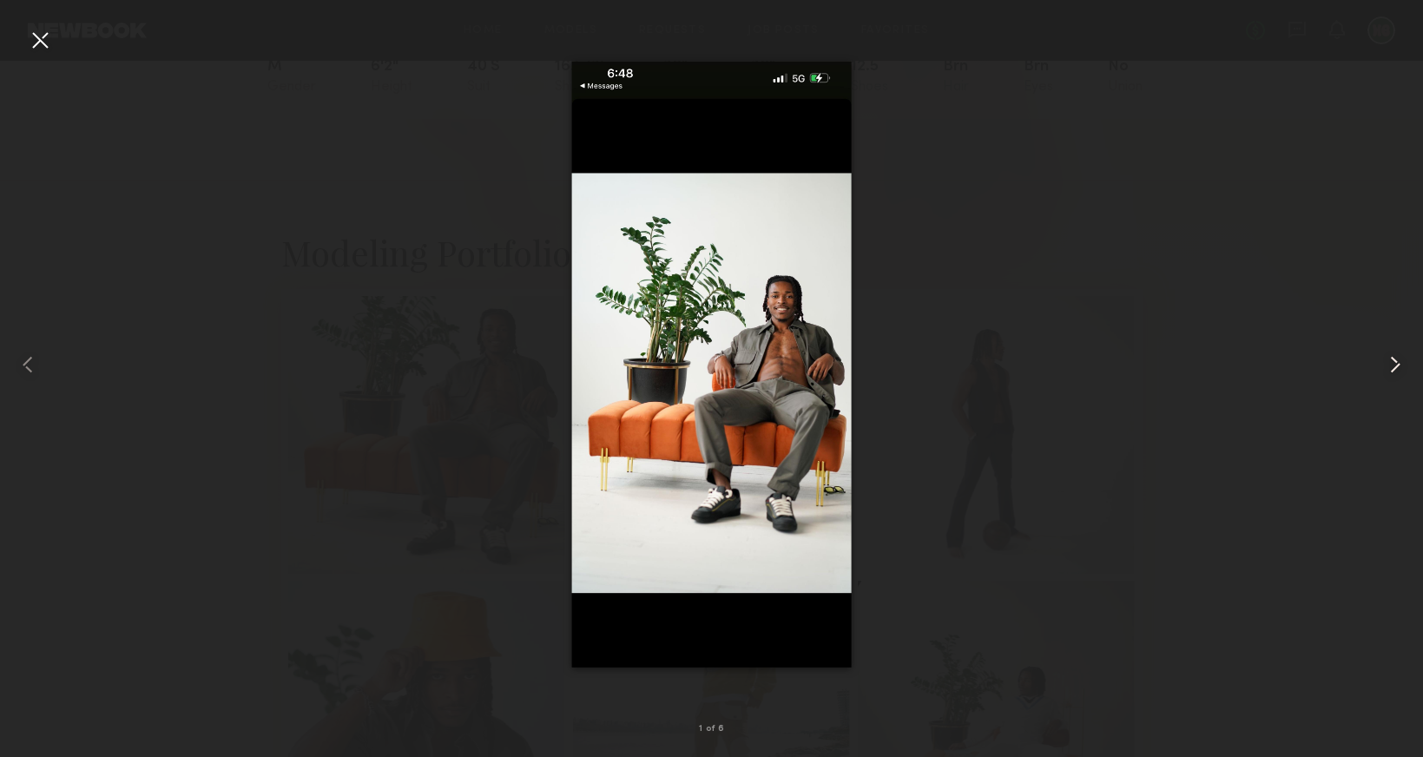
click at [1398, 359] on common-icon at bounding box center [1395, 365] width 28 height 28
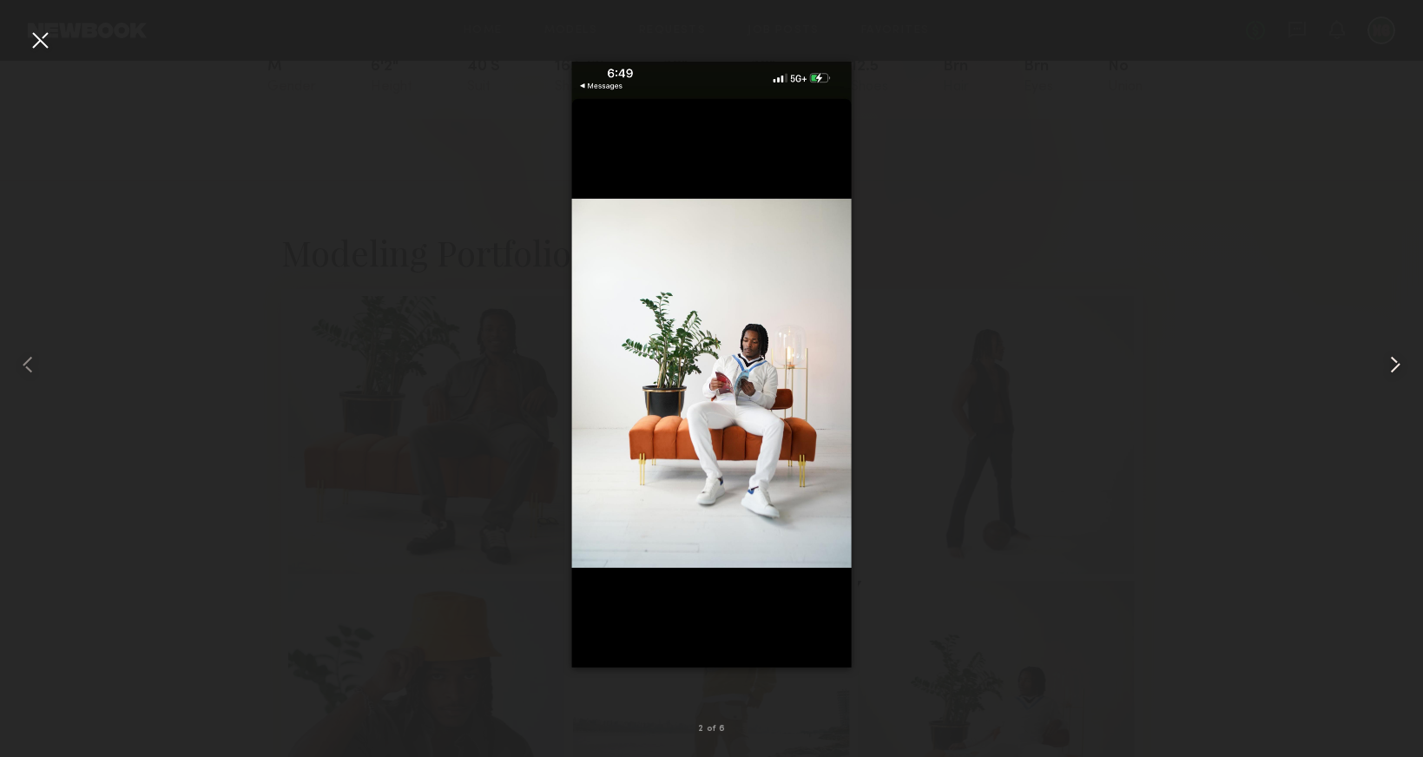
click at [1398, 359] on common-icon at bounding box center [1395, 365] width 28 height 28
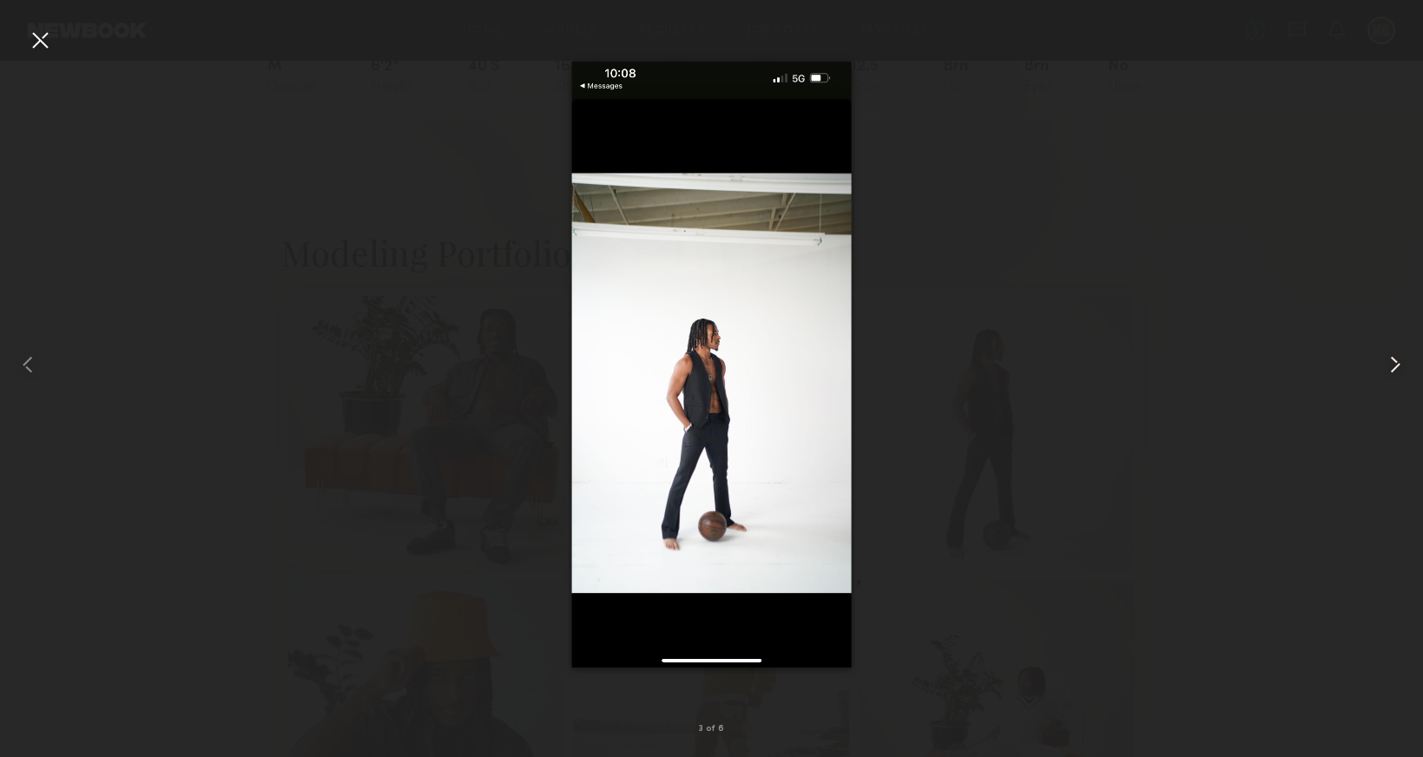
click at [1398, 359] on common-icon at bounding box center [1395, 365] width 28 height 28
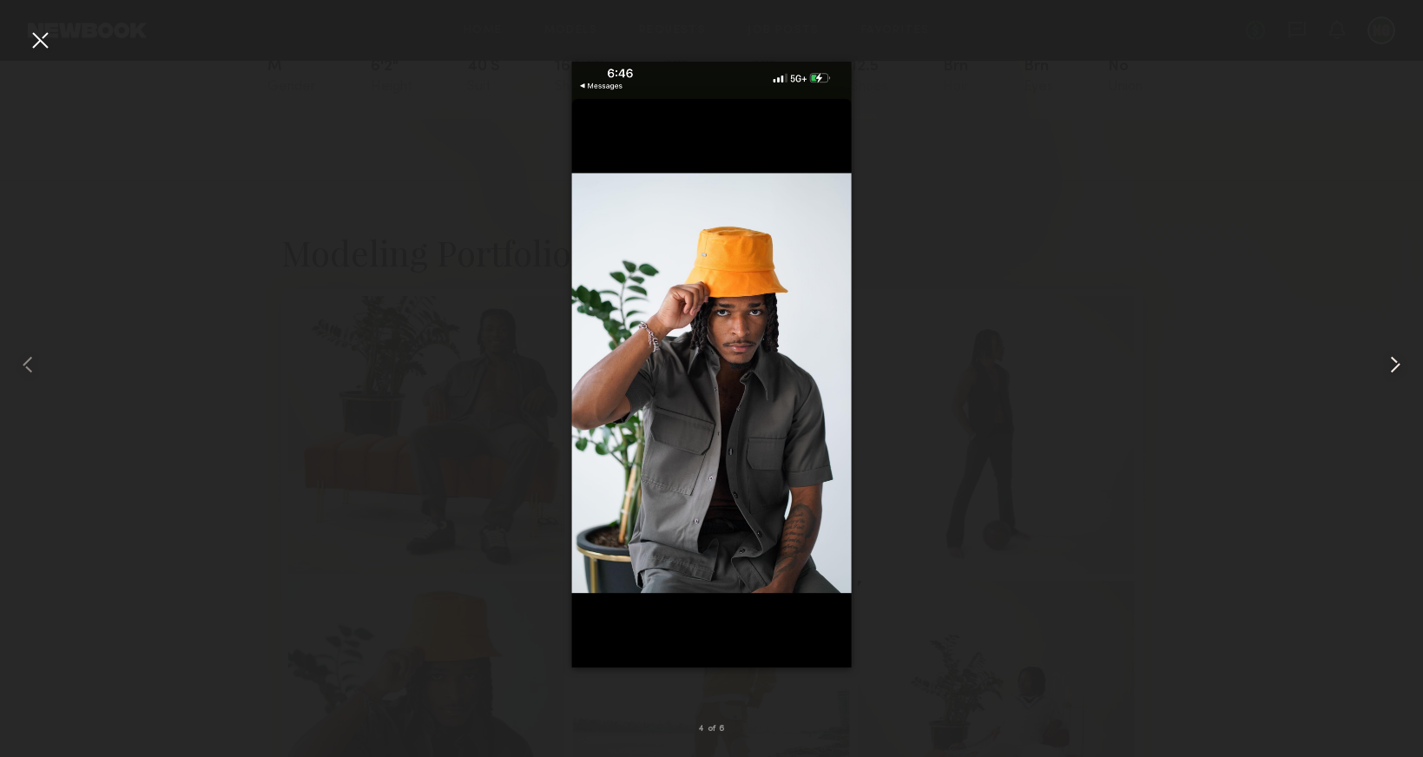
click at [1398, 359] on common-icon at bounding box center [1395, 365] width 28 height 28
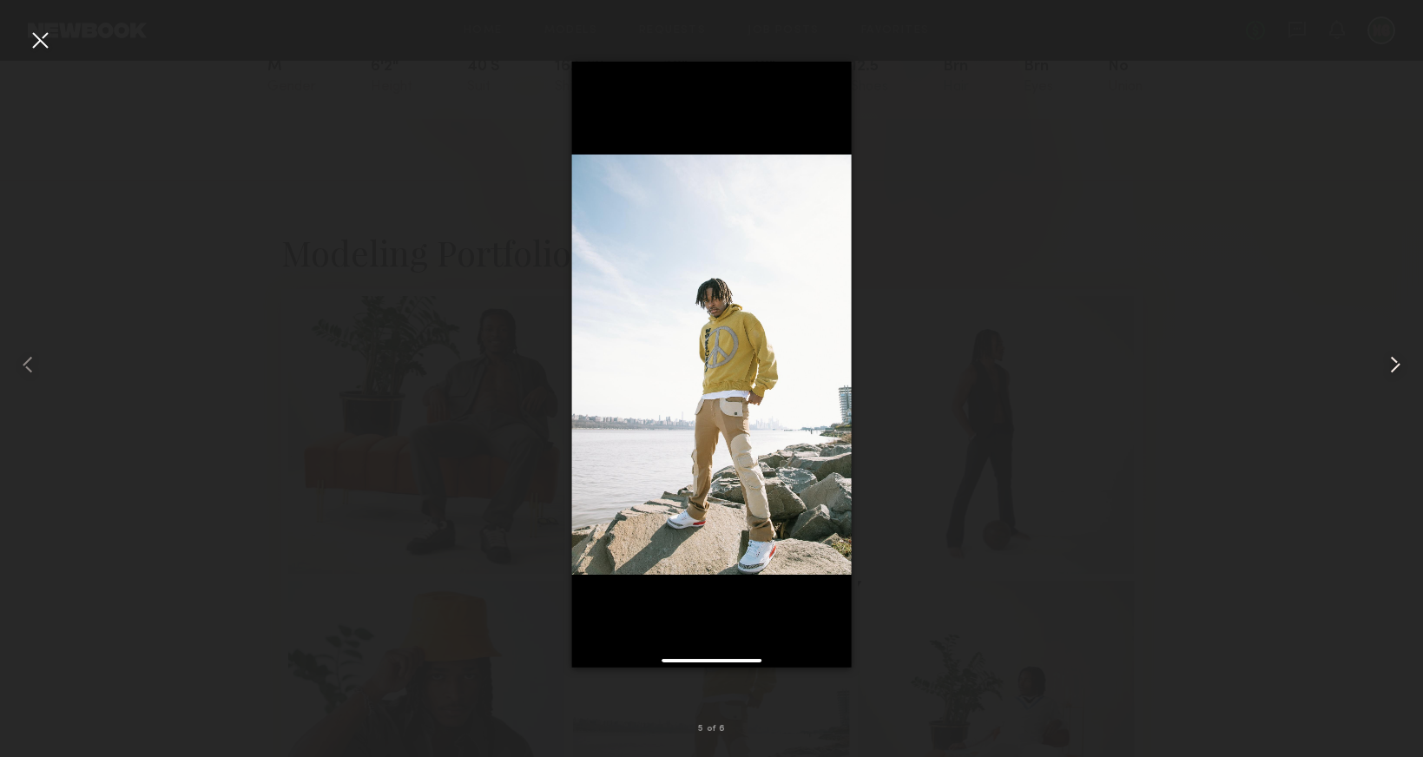
click at [1398, 359] on common-icon at bounding box center [1395, 365] width 28 height 28
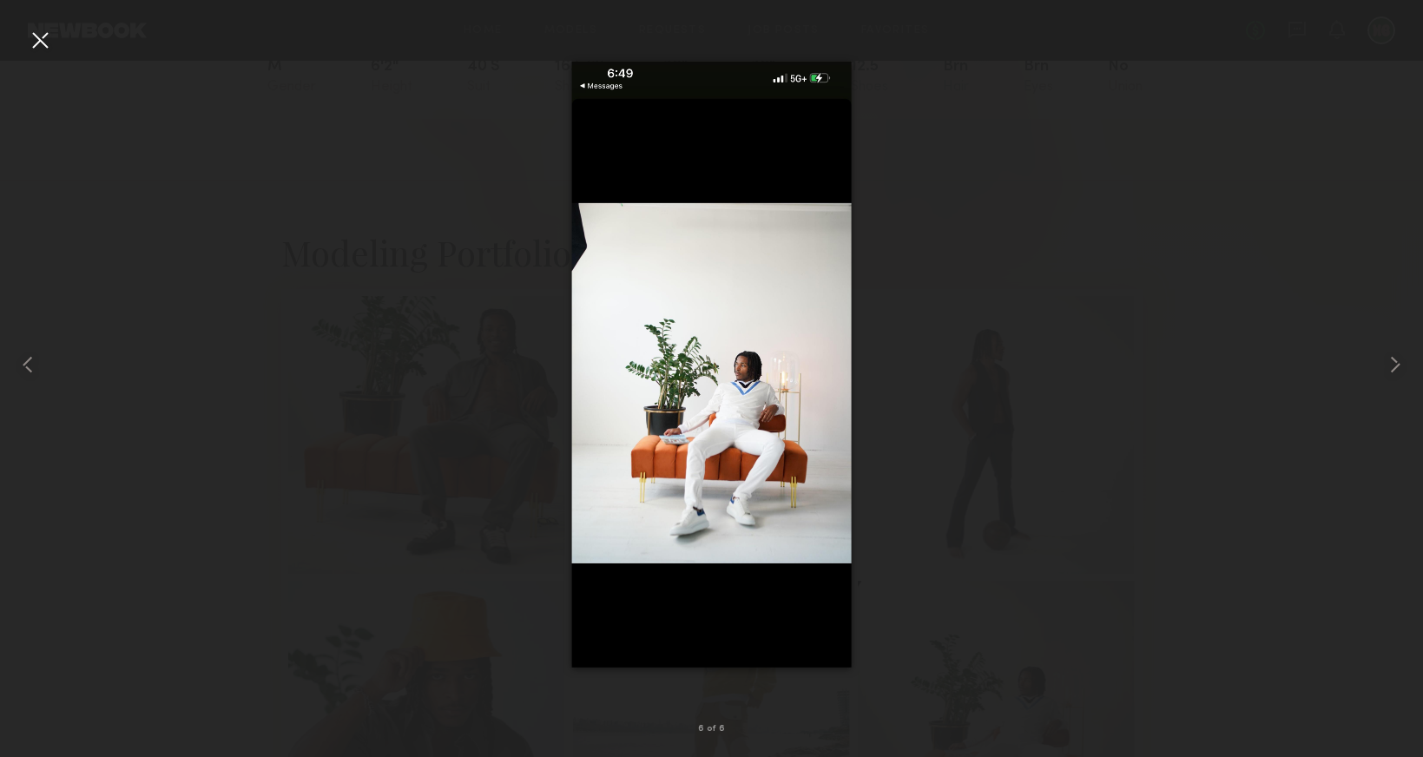
click at [1218, 278] on div at bounding box center [711, 365] width 1423 height 674
click at [49, 51] on div at bounding box center [40, 40] width 28 height 28
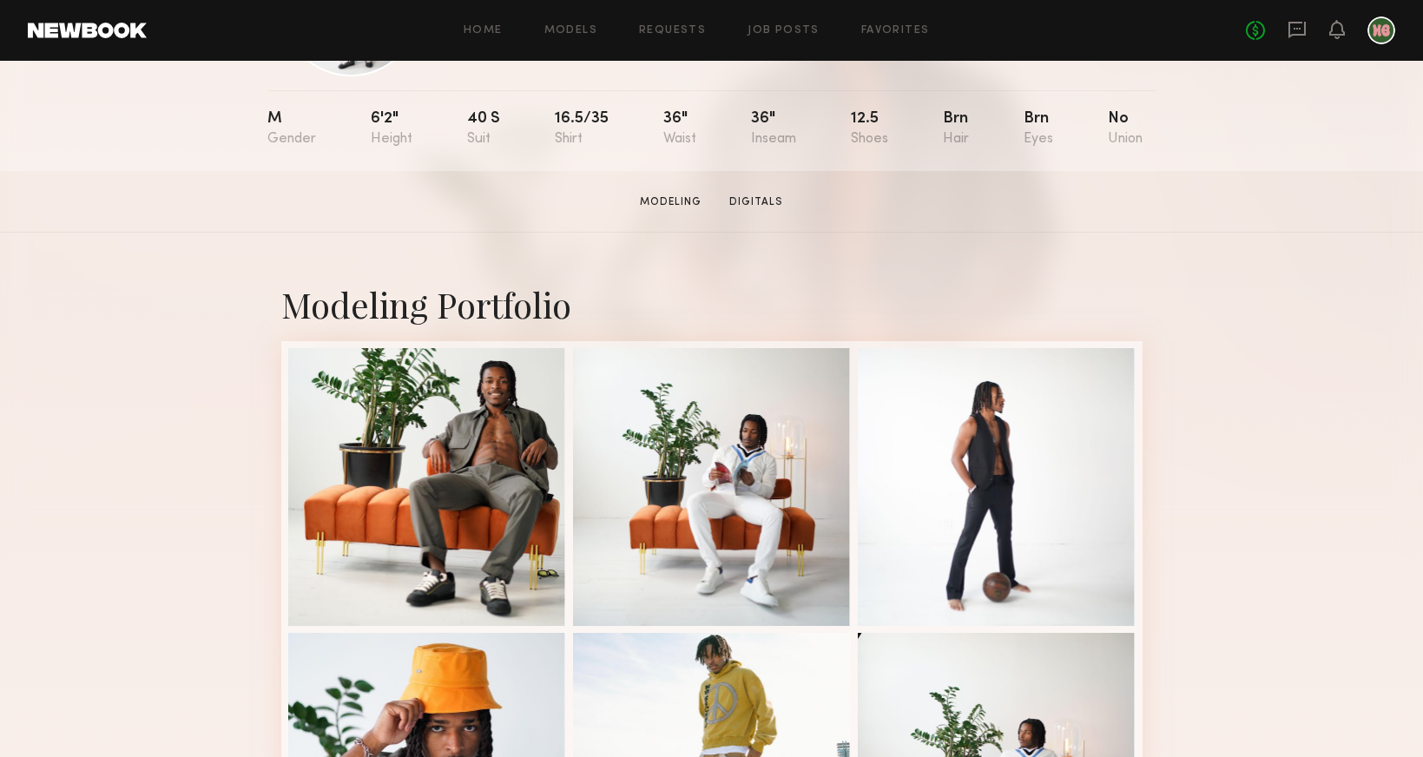
scroll to position [205, 0]
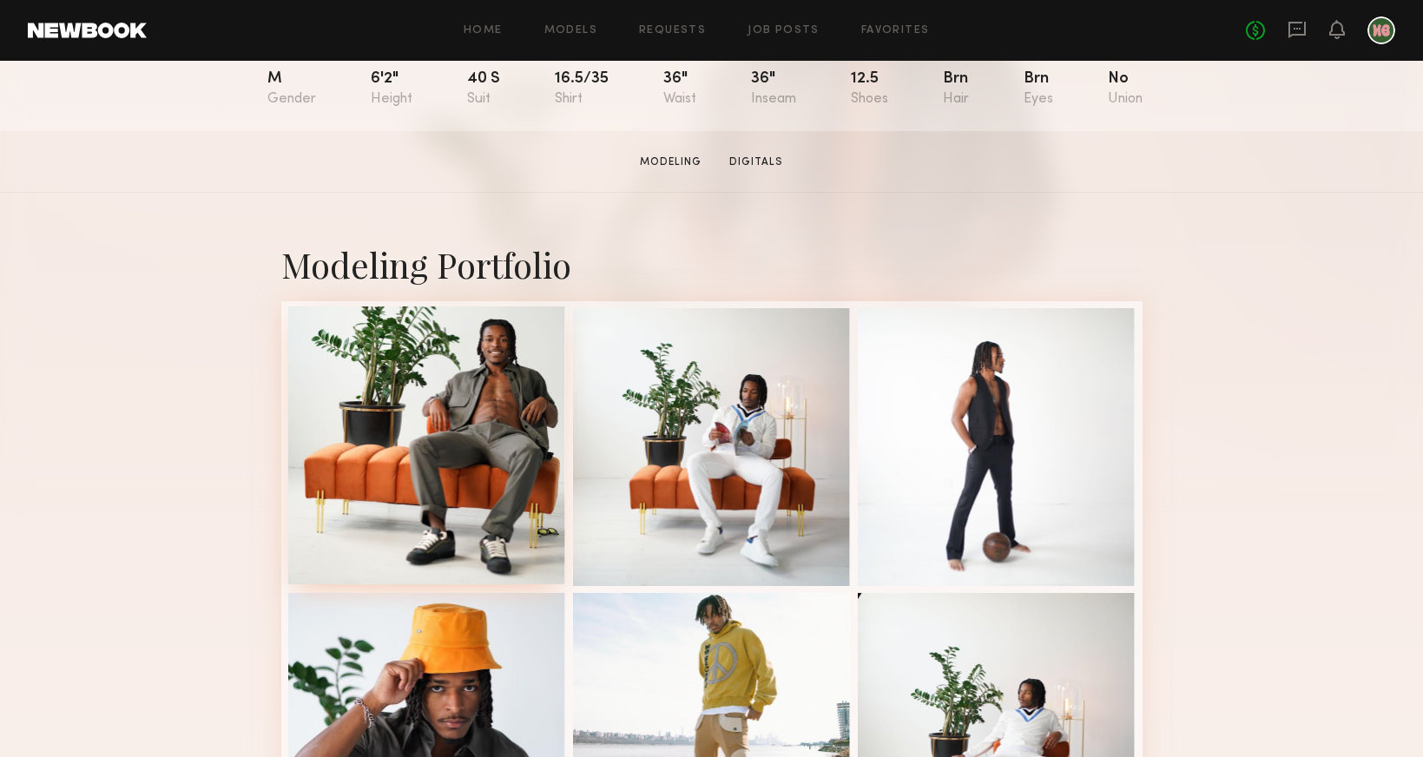
click at [389, 366] on div at bounding box center [427, 445] width 278 height 278
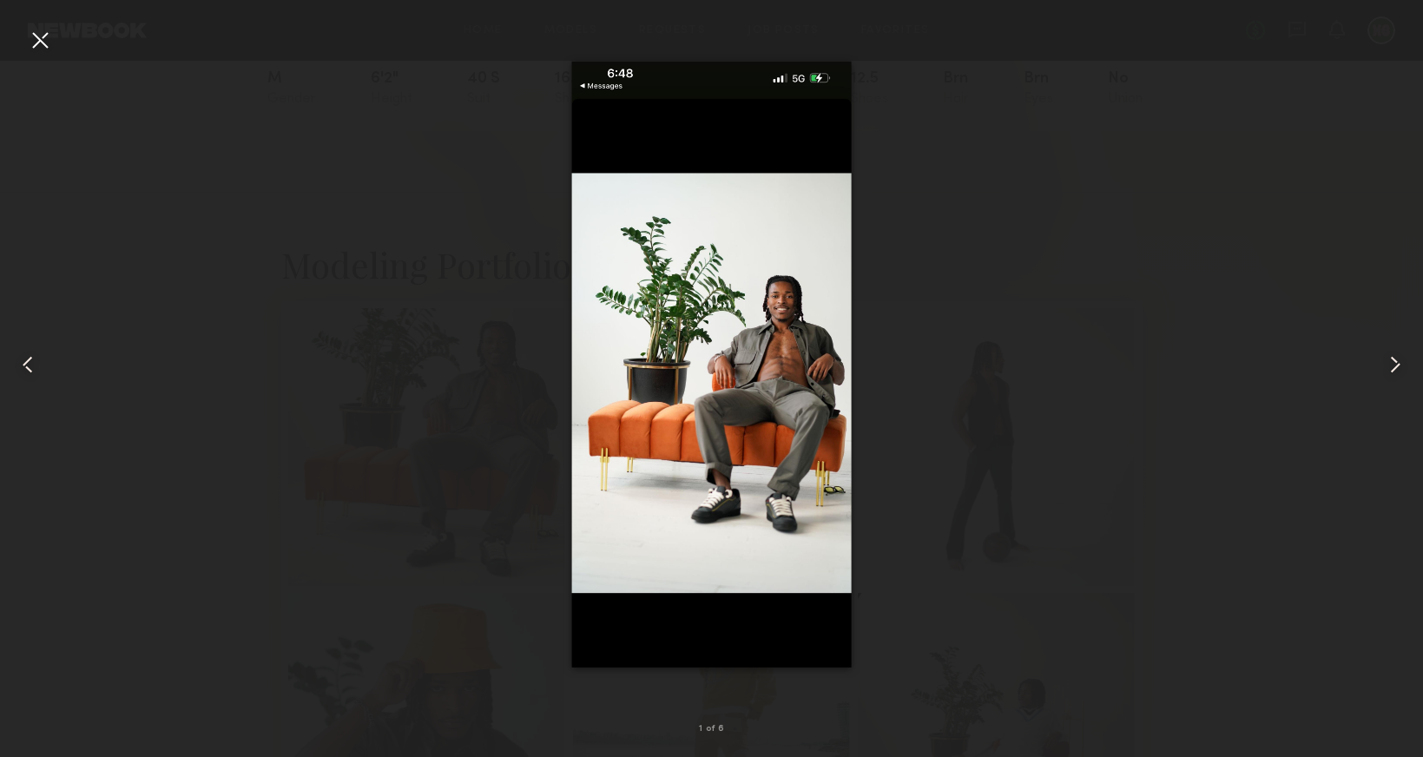
click at [1082, 159] on div at bounding box center [711, 365] width 1423 height 674
click at [32, 44] on div at bounding box center [40, 40] width 28 height 28
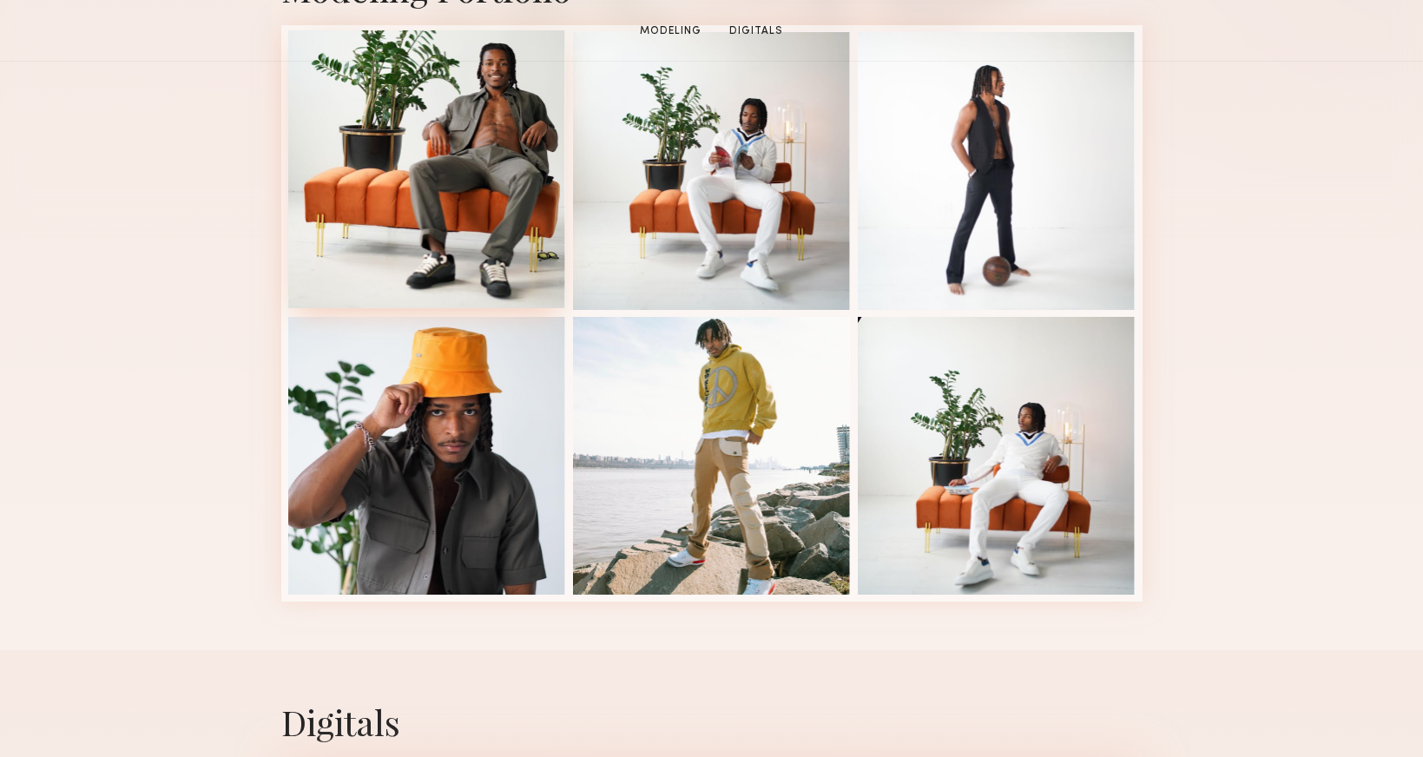
scroll to position [680, 0]
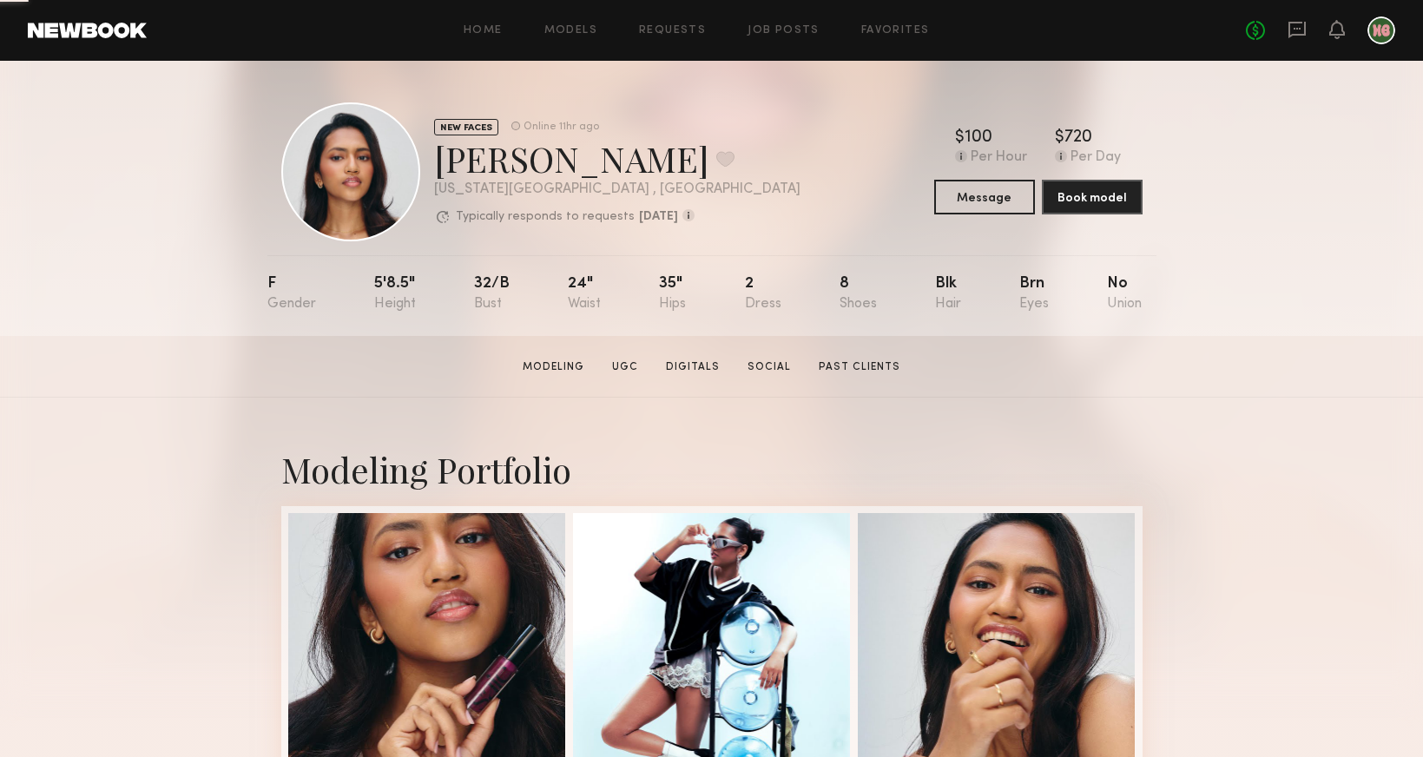
click at [833, 248] on div "NEW FACES Online 11hr ago [PERSON_NAME] Favorite [US_STATE][GEOGRAPHIC_DATA] , …" at bounding box center [711, 198] width 1423 height 275
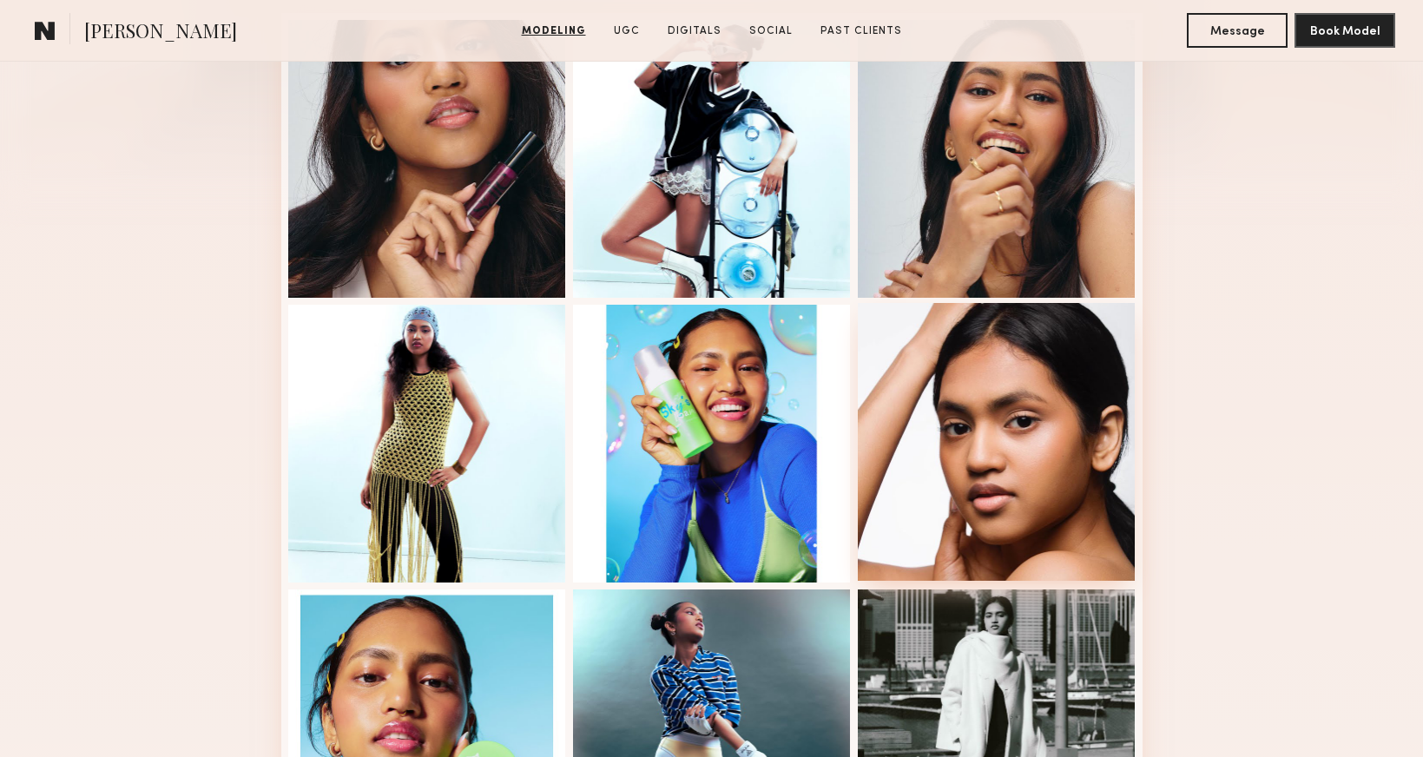
scroll to position [913, 0]
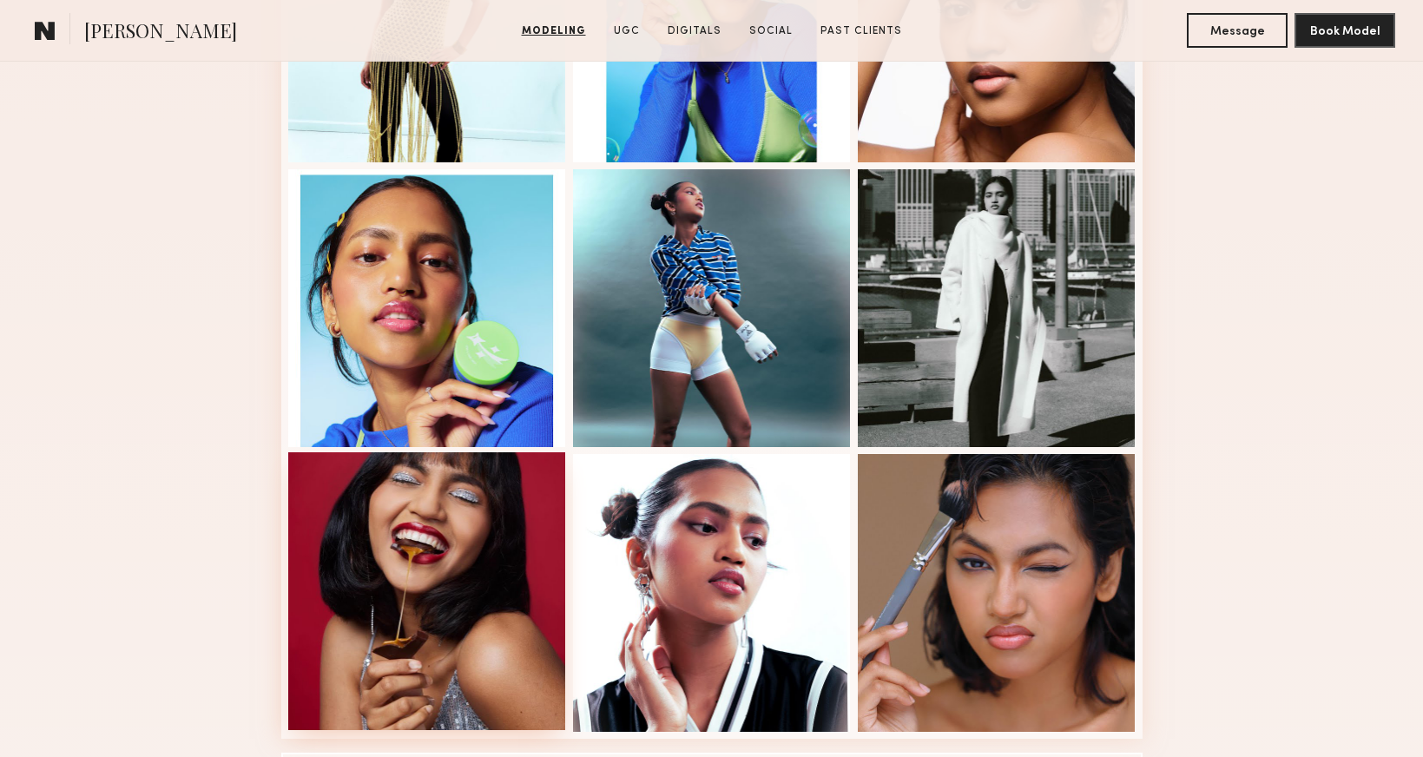
click at [360, 592] on div at bounding box center [427, 591] width 278 height 278
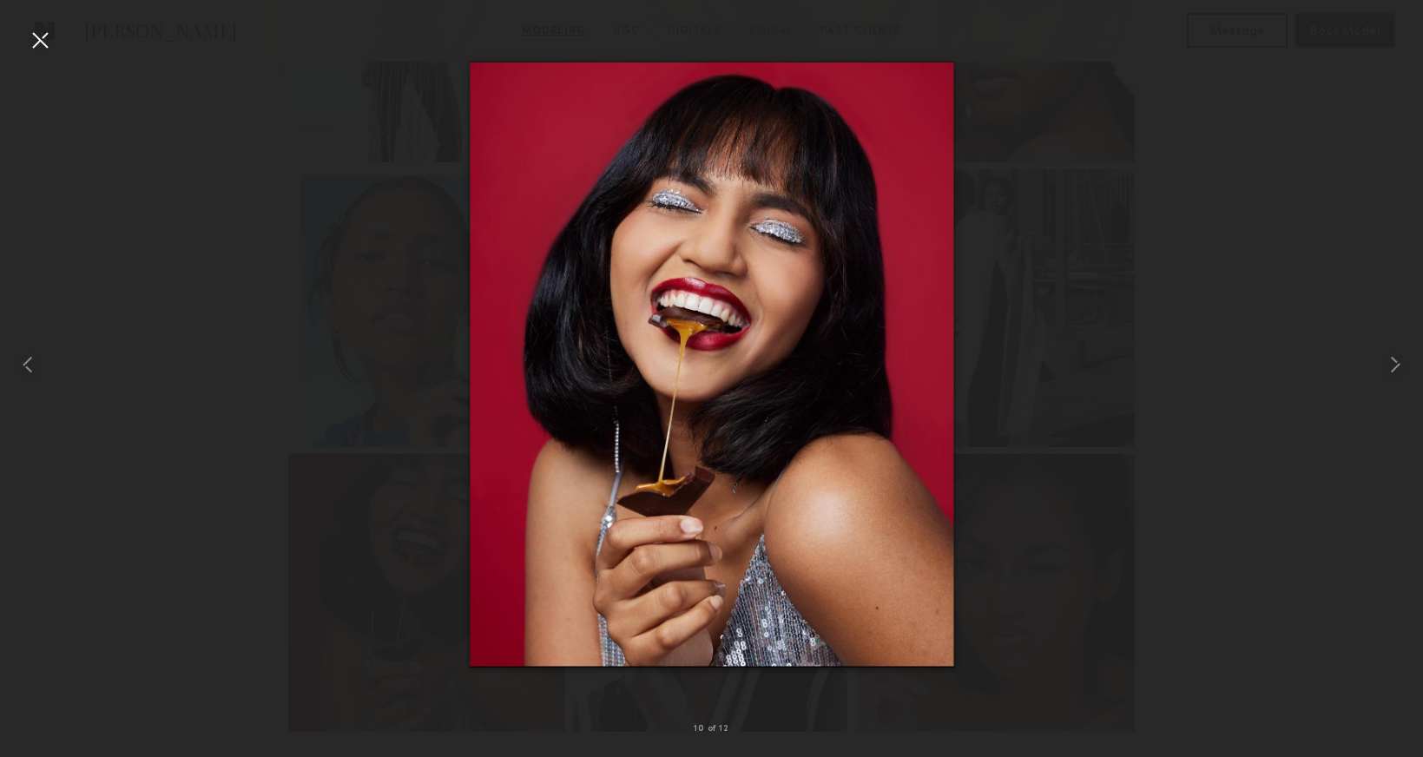
click at [1170, 523] on div at bounding box center [711, 365] width 1423 height 674
click at [45, 49] on div at bounding box center [40, 40] width 28 height 28
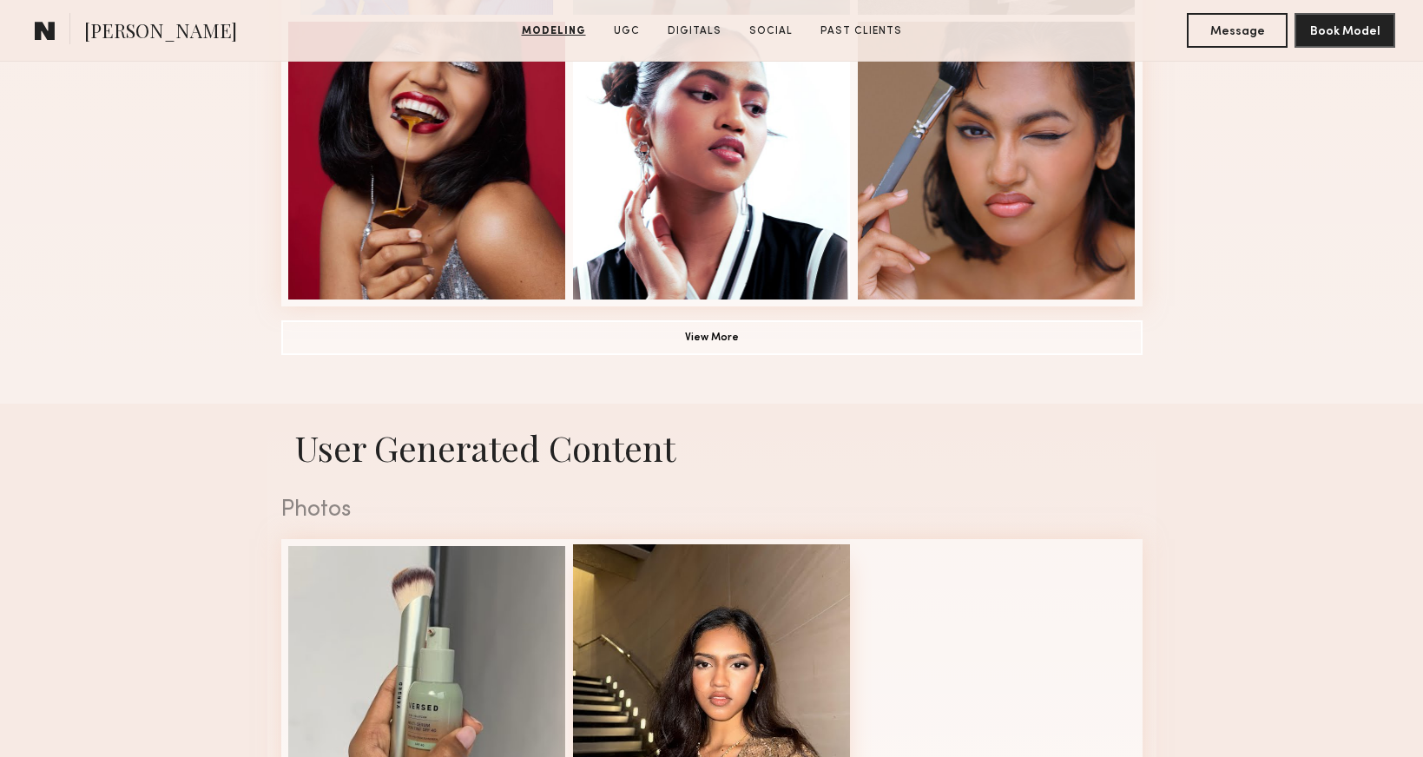
scroll to position [1330, 0]
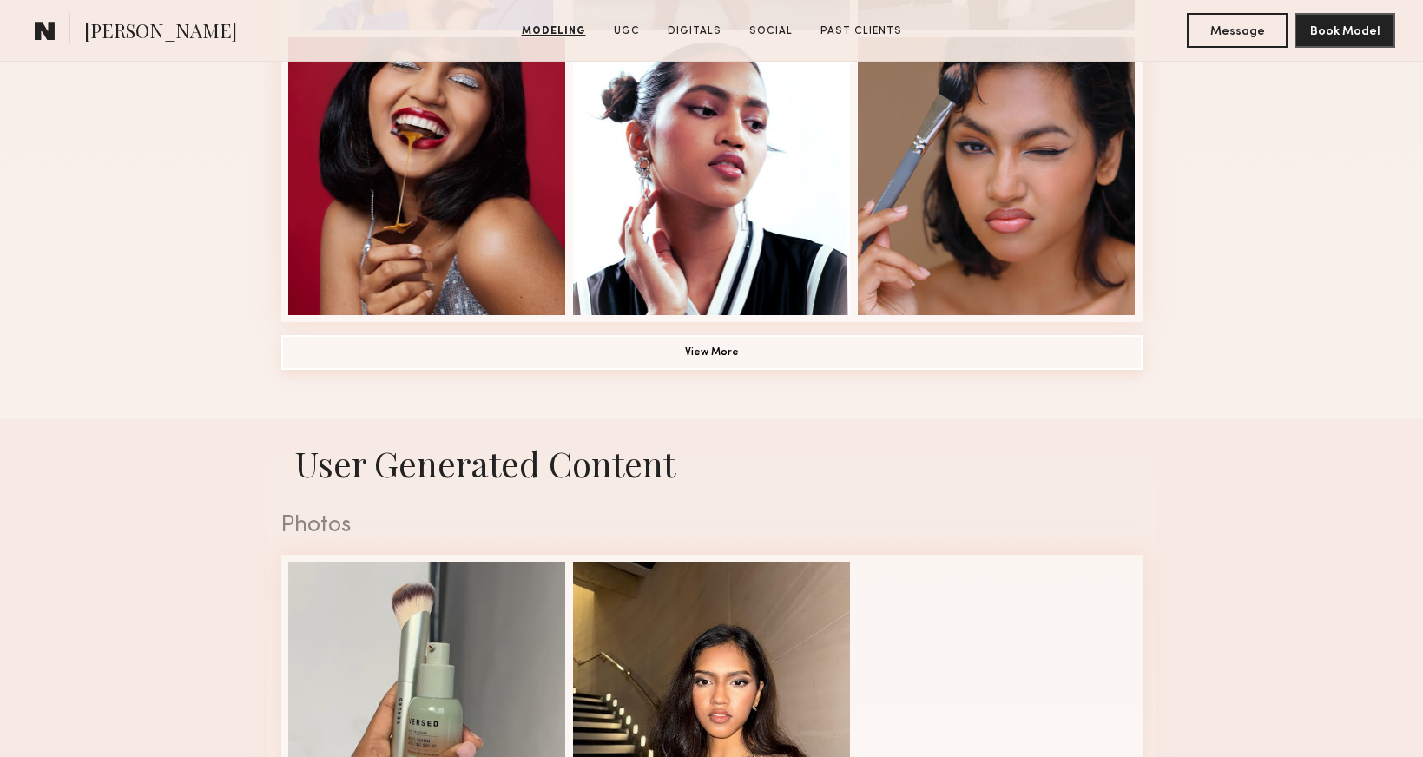
click at [714, 365] on button "View More" at bounding box center [711, 352] width 861 height 35
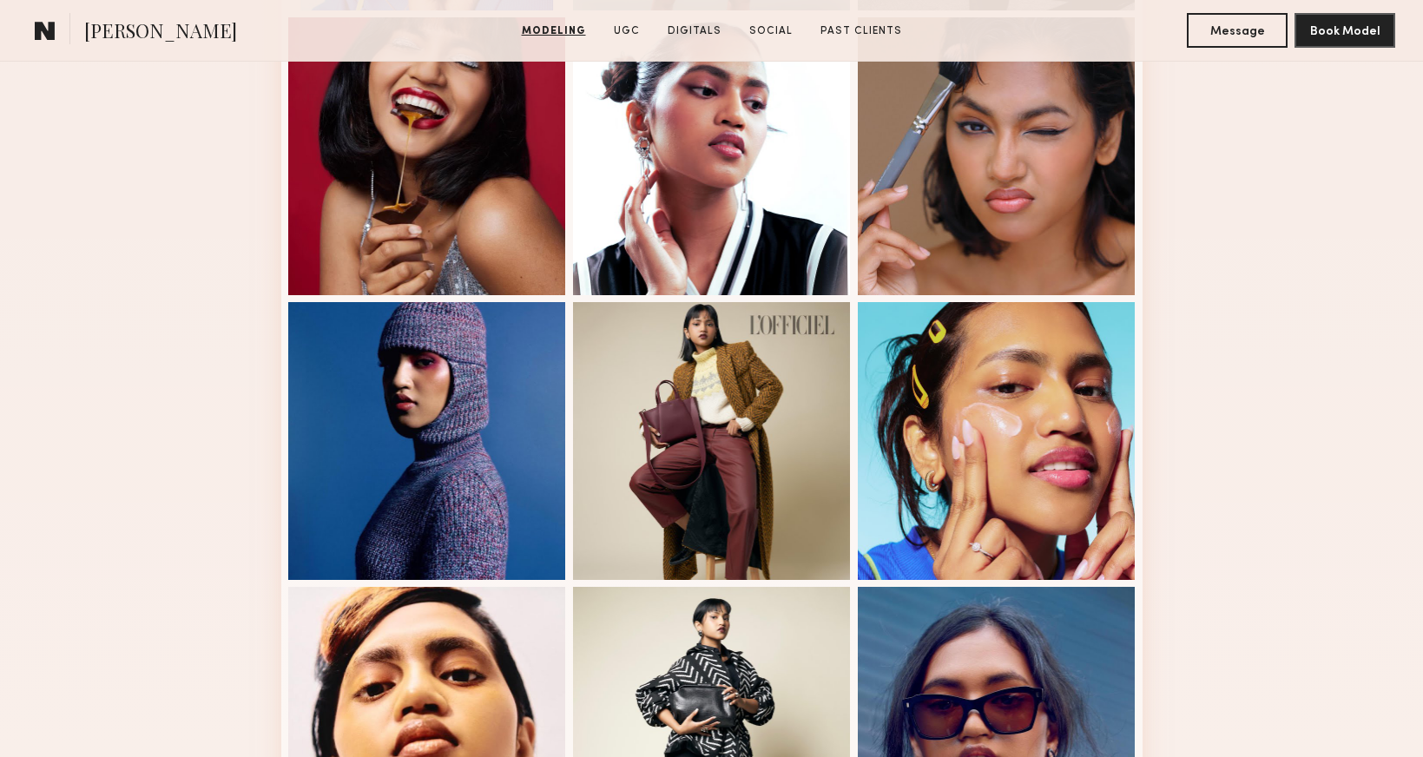
scroll to position [1946, 0]
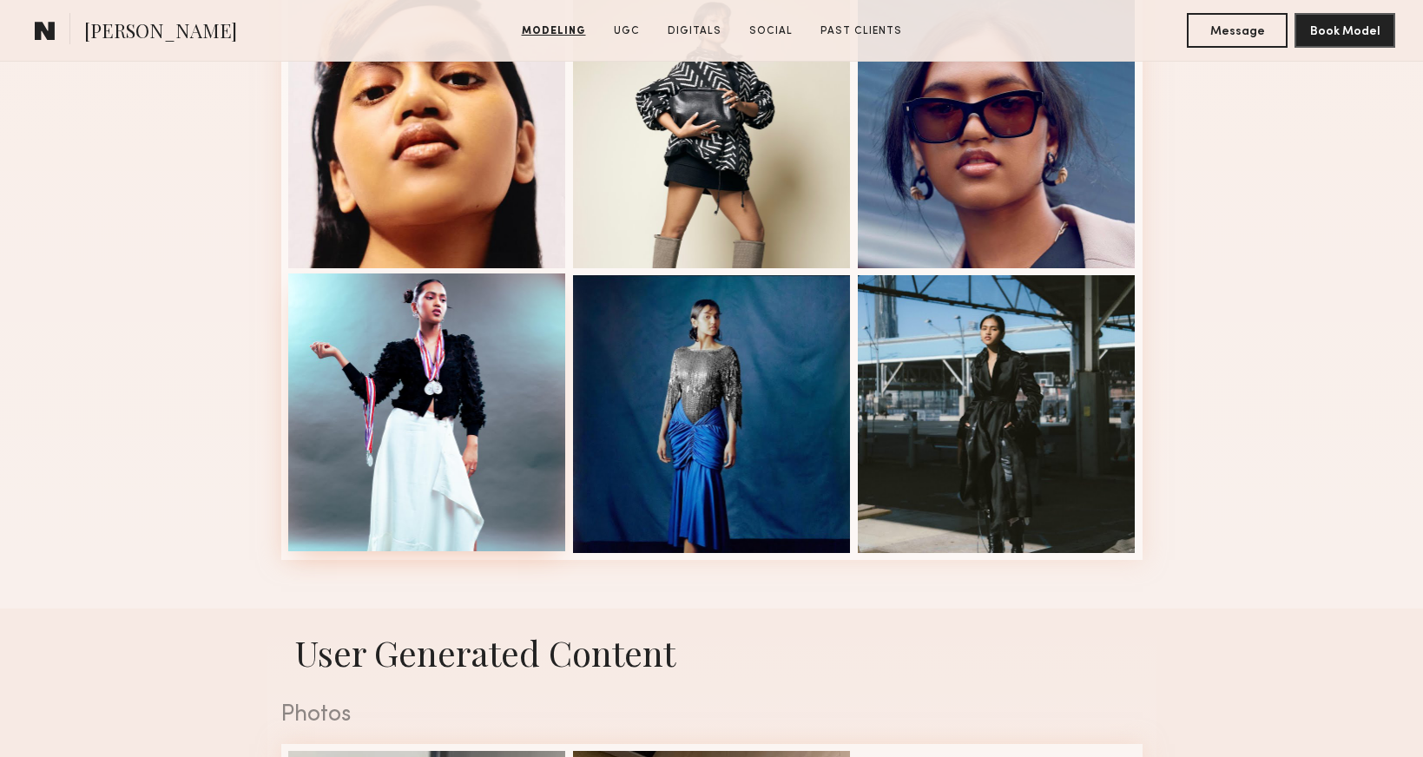
click at [438, 373] on div at bounding box center [427, 412] width 278 height 278
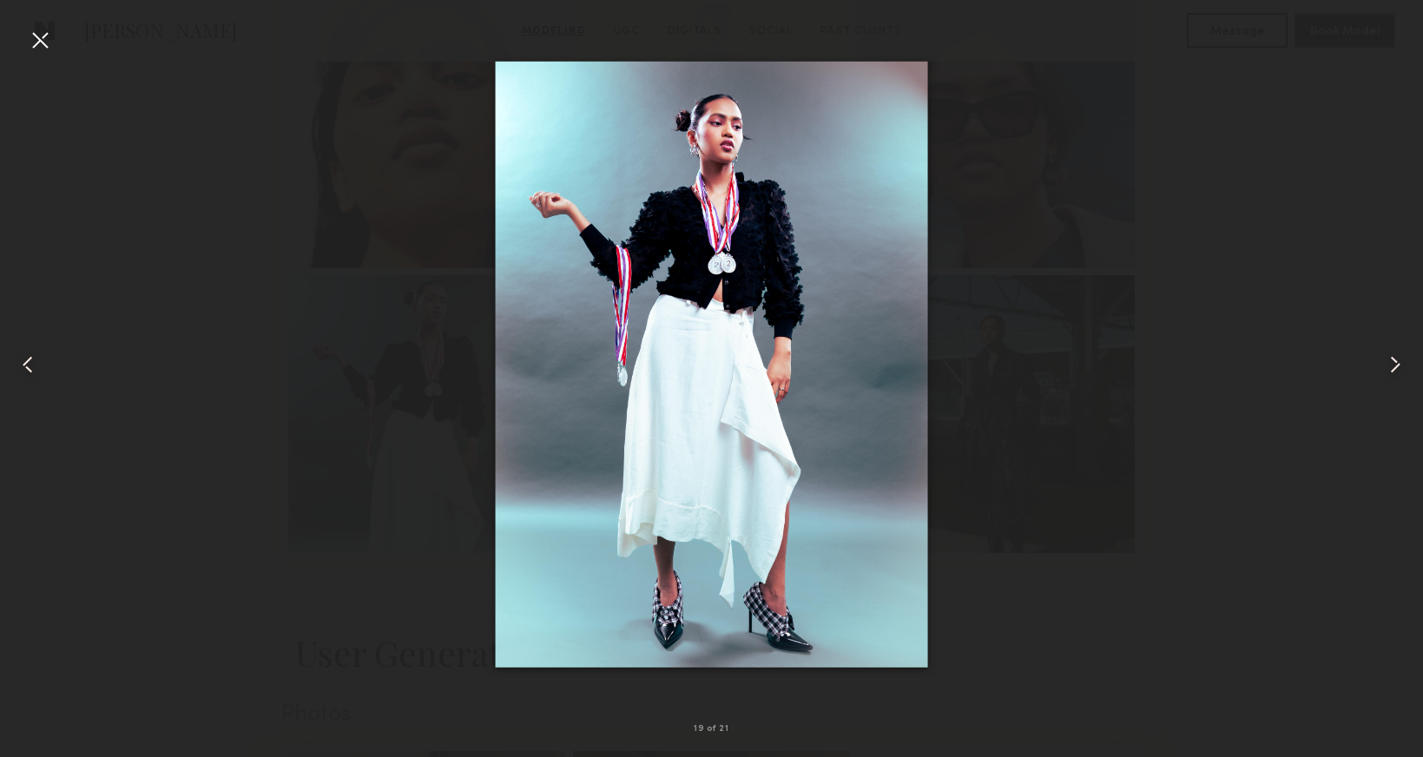
click at [50, 36] on div at bounding box center [40, 40] width 28 height 28
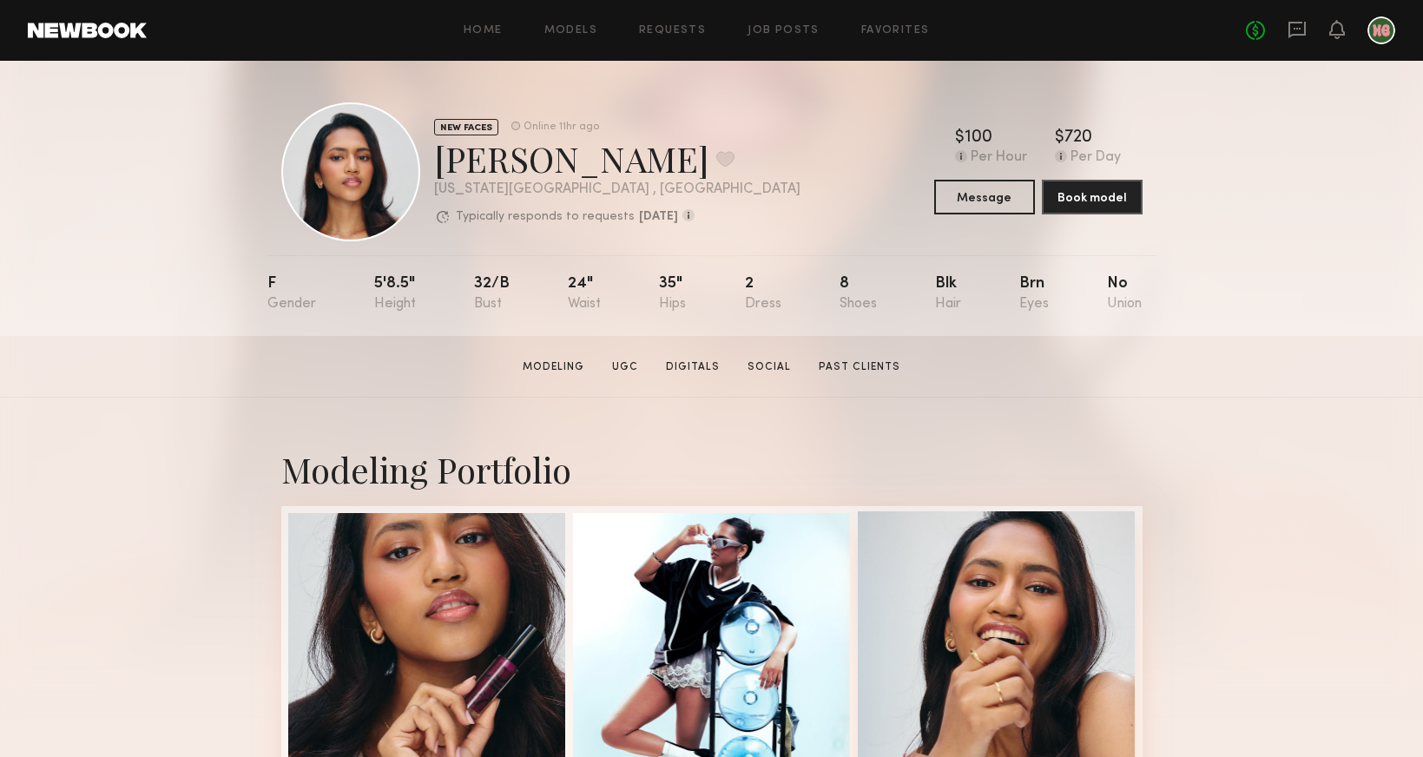
scroll to position [0, 0]
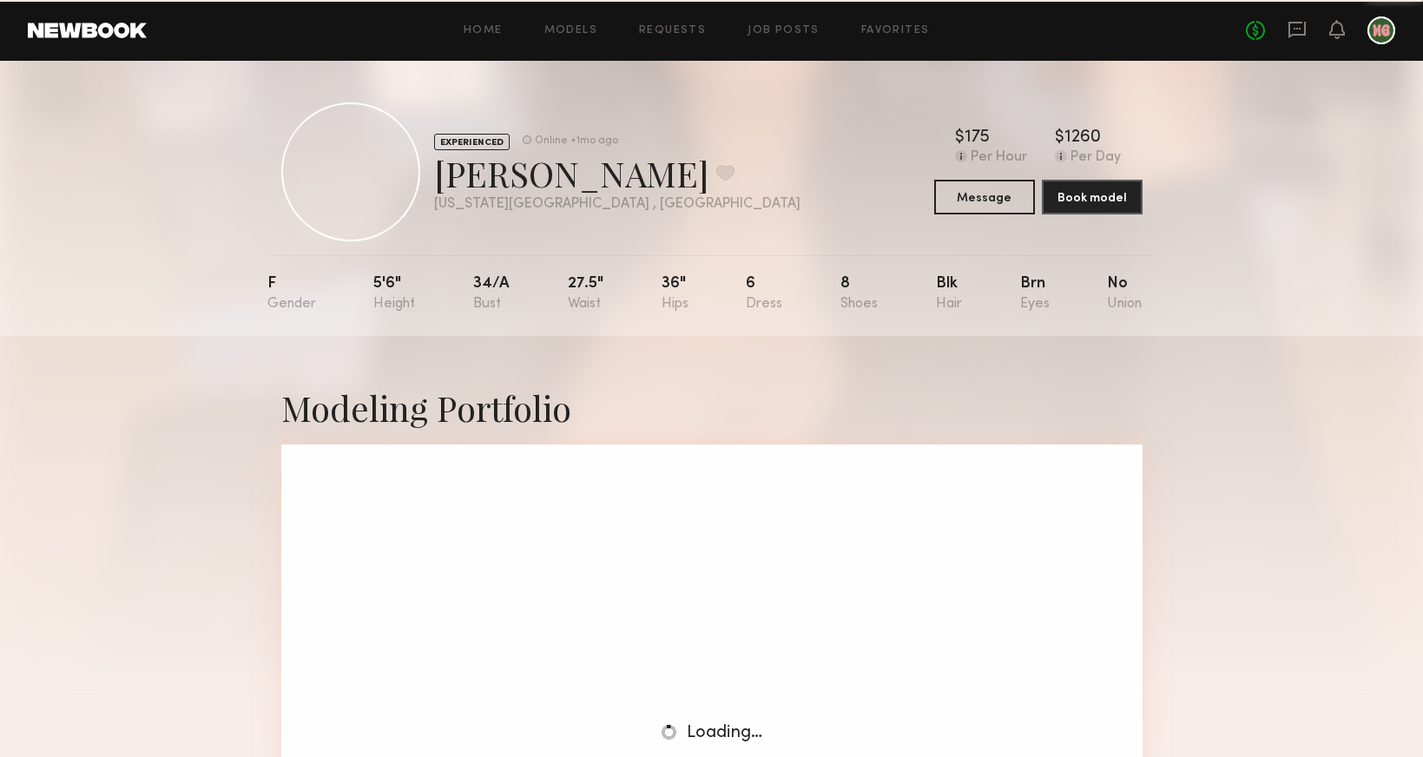
click at [531, 173] on div "Jasmen K. Favorite" at bounding box center [617, 173] width 366 height 46
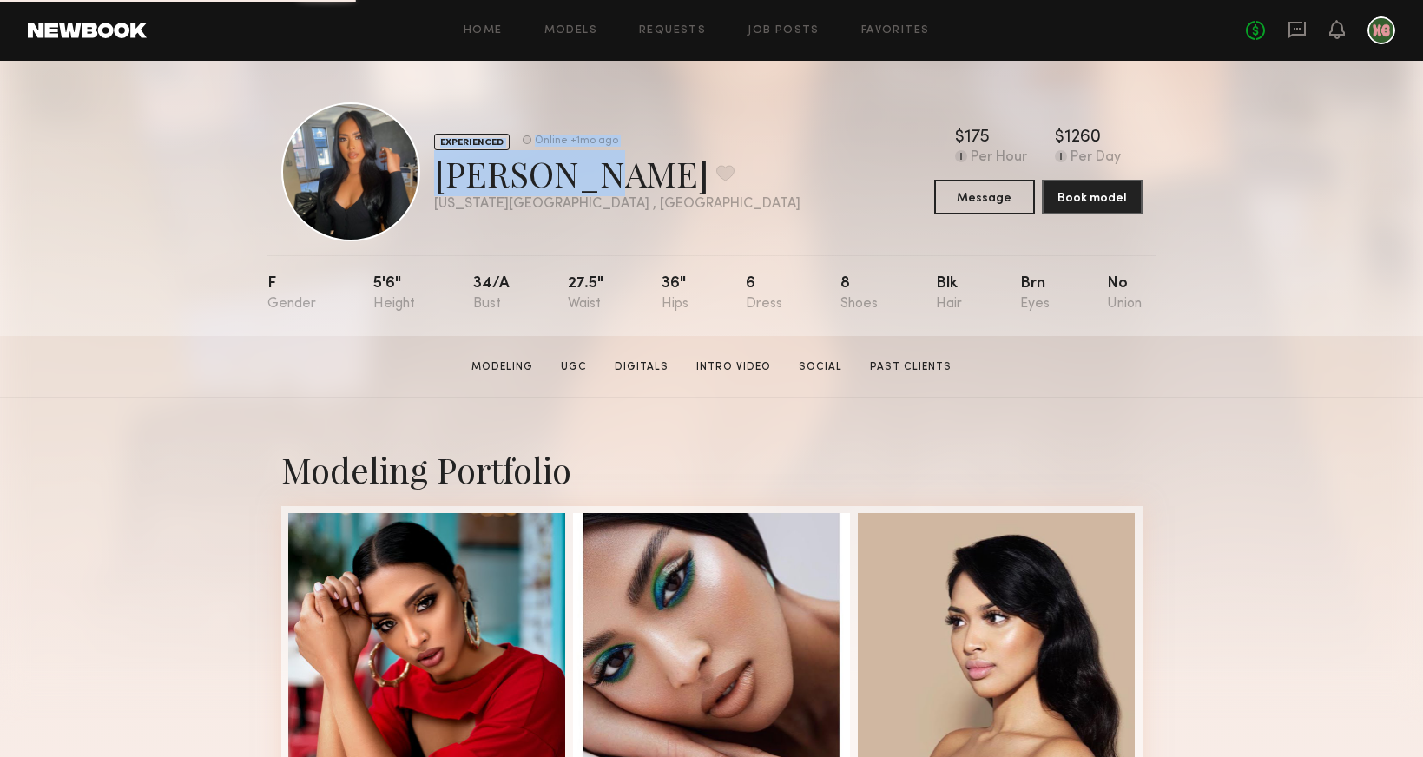
drag, startPoint x: 581, startPoint y: 172, endPoint x: 424, endPoint y: 169, distance: 157.1
click at [424, 169] on div "EXPERIENCED Online +1mo ago Jasmen K. Favorite New York City , NY Online +1mo a…" at bounding box center [540, 171] width 519 height 139
copy div "EXPERIENCED Online +1mo ago Jasmen K"
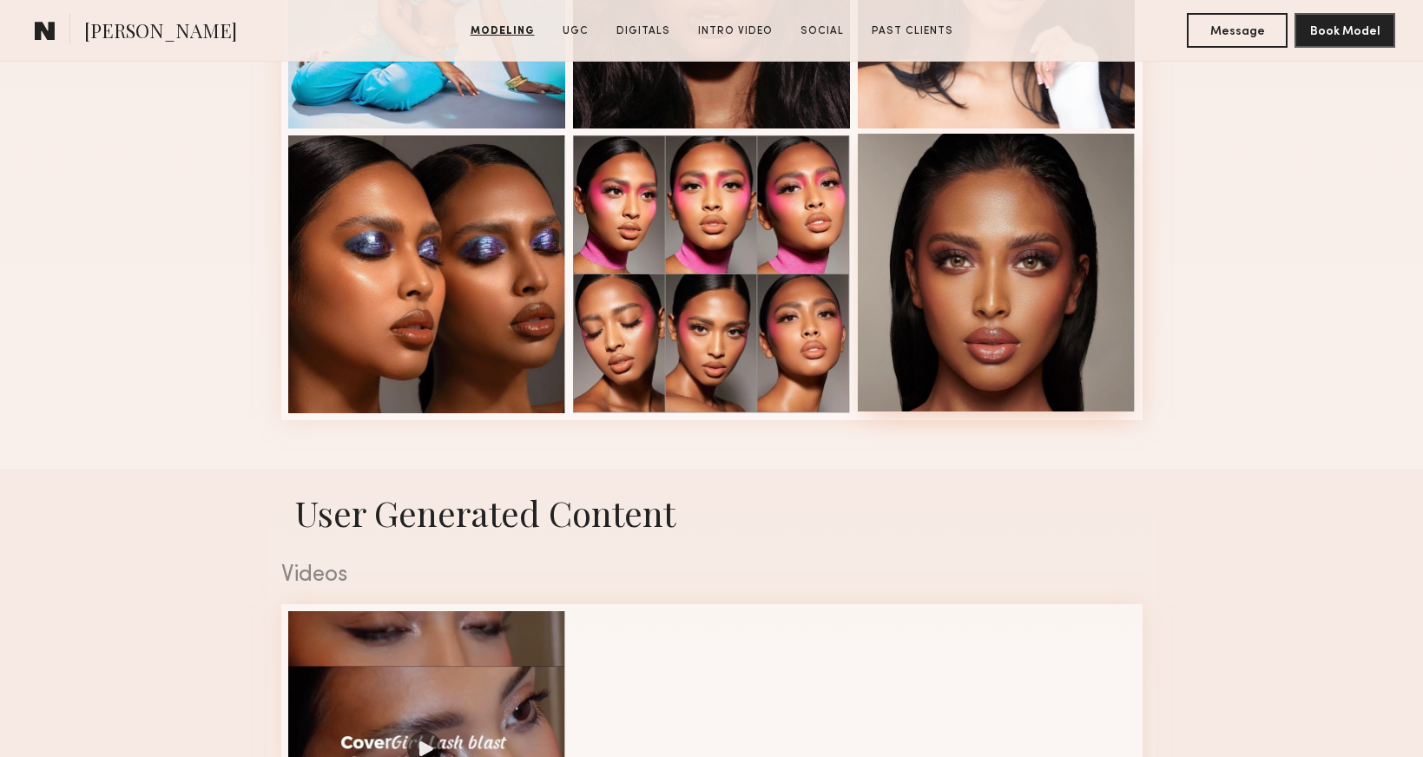
scroll to position [491, 0]
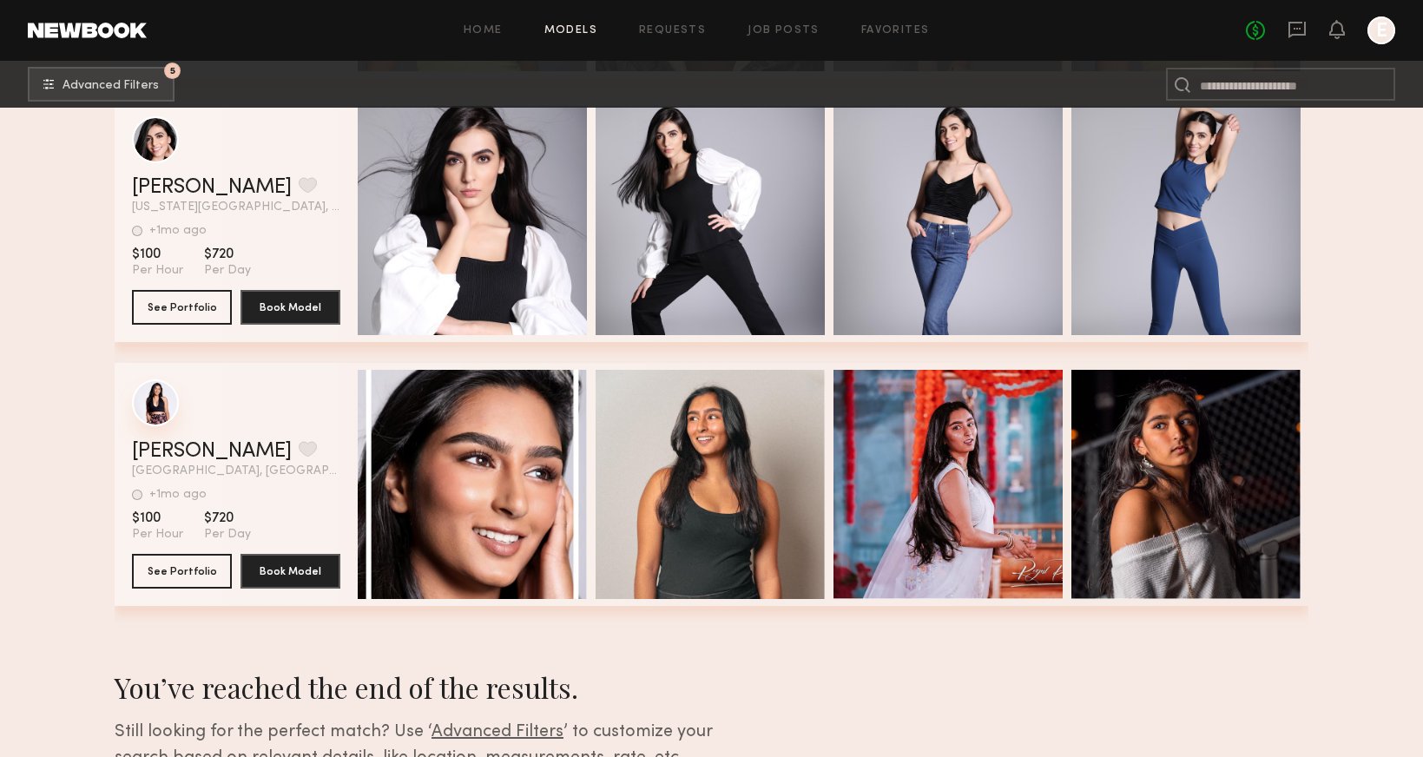
scroll to position [6478, 0]
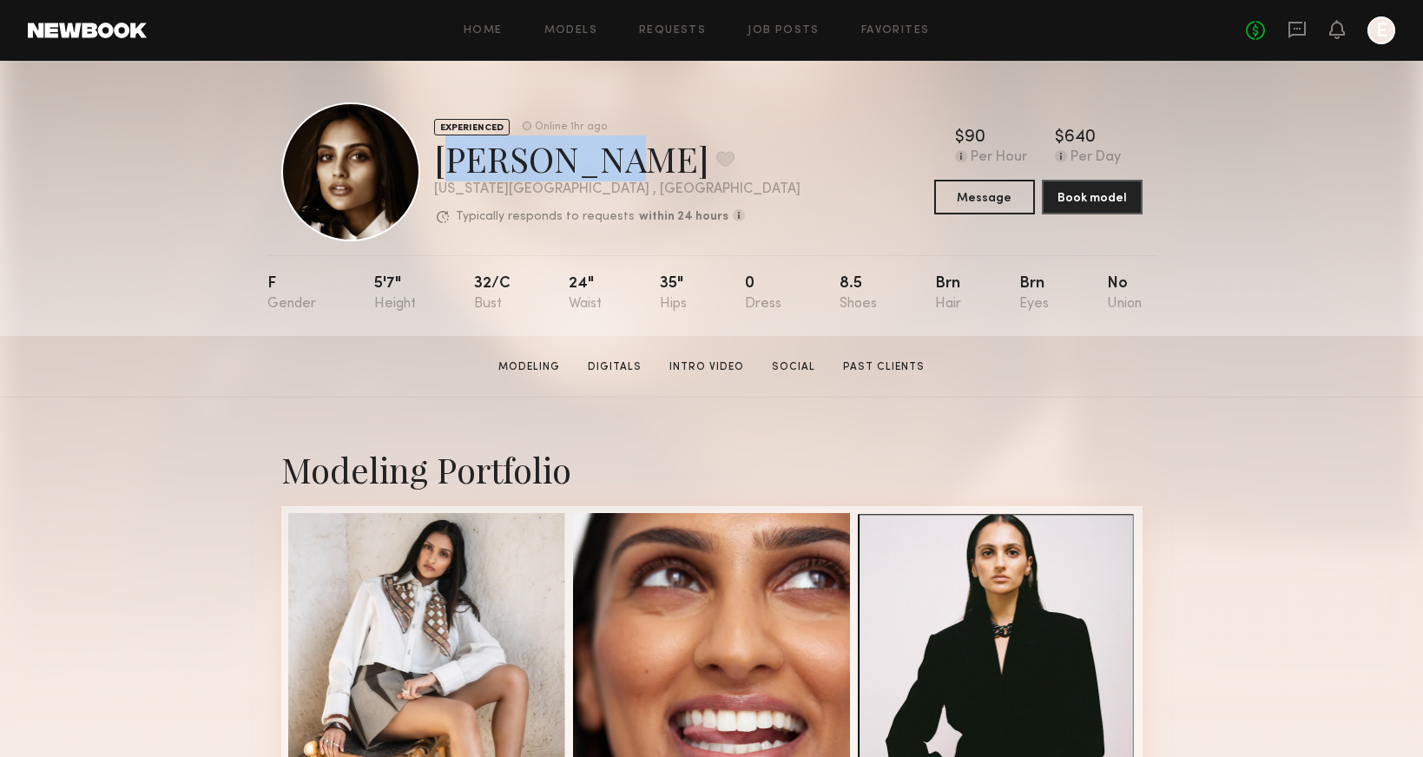
drag, startPoint x: 566, startPoint y: 161, endPoint x: 441, endPoint y: 161, distance: 125.0
click at [441, 161] on div "[PERSON_NAME] Favorite" at bounding box center [617, 158] width 366 height 46
copy div "[PERSON_NAME]"
click at [497, 169] on div "[PERSON_NAME] Favorite" at bounding box center [617, 158] width 366 height 46
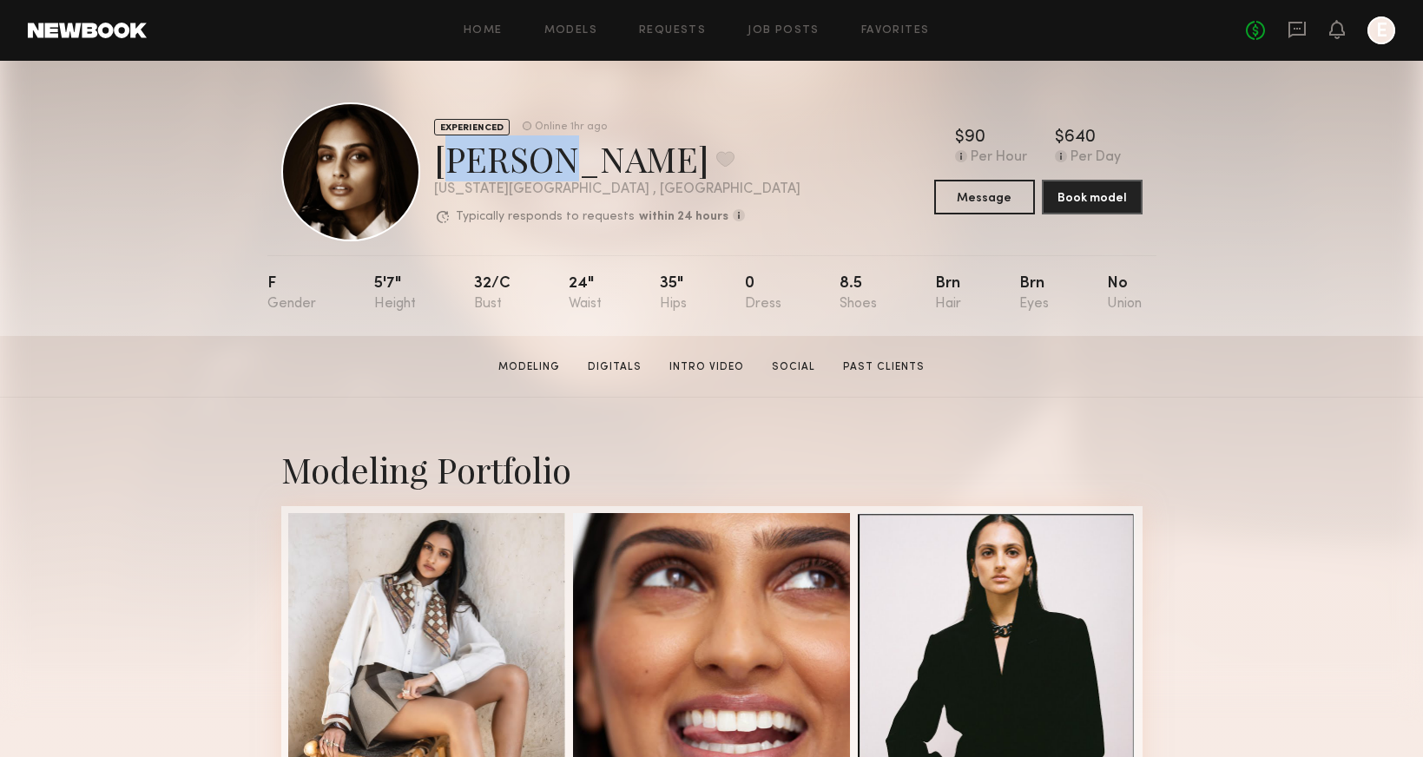
copy div "[PERSON_NAME]"
